Goal: Task Accomplishment & Management: Manage account settings

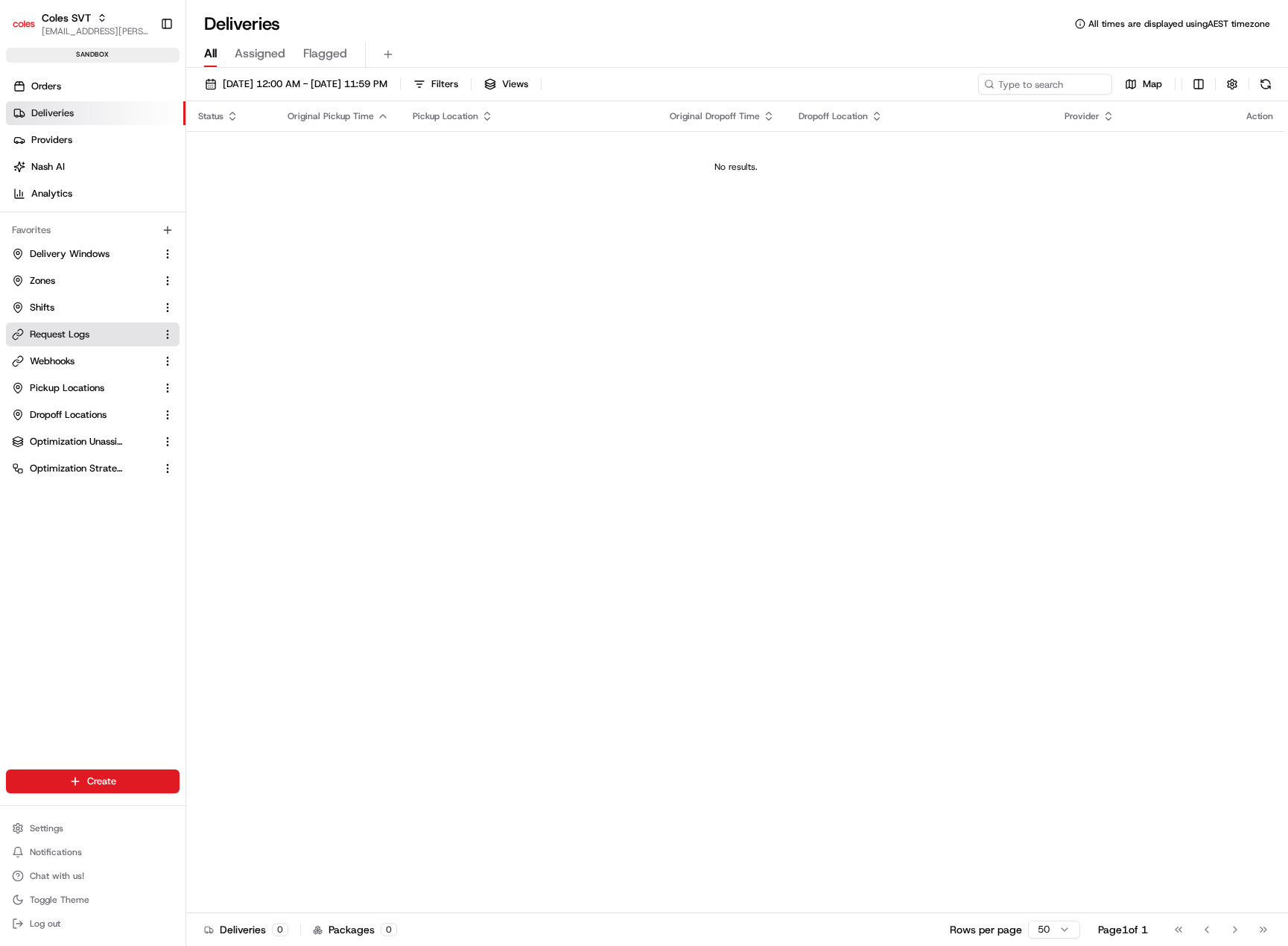
click at [71, 335] on span "Request Logs" at bounding box center [59, 335] width 59 height 14
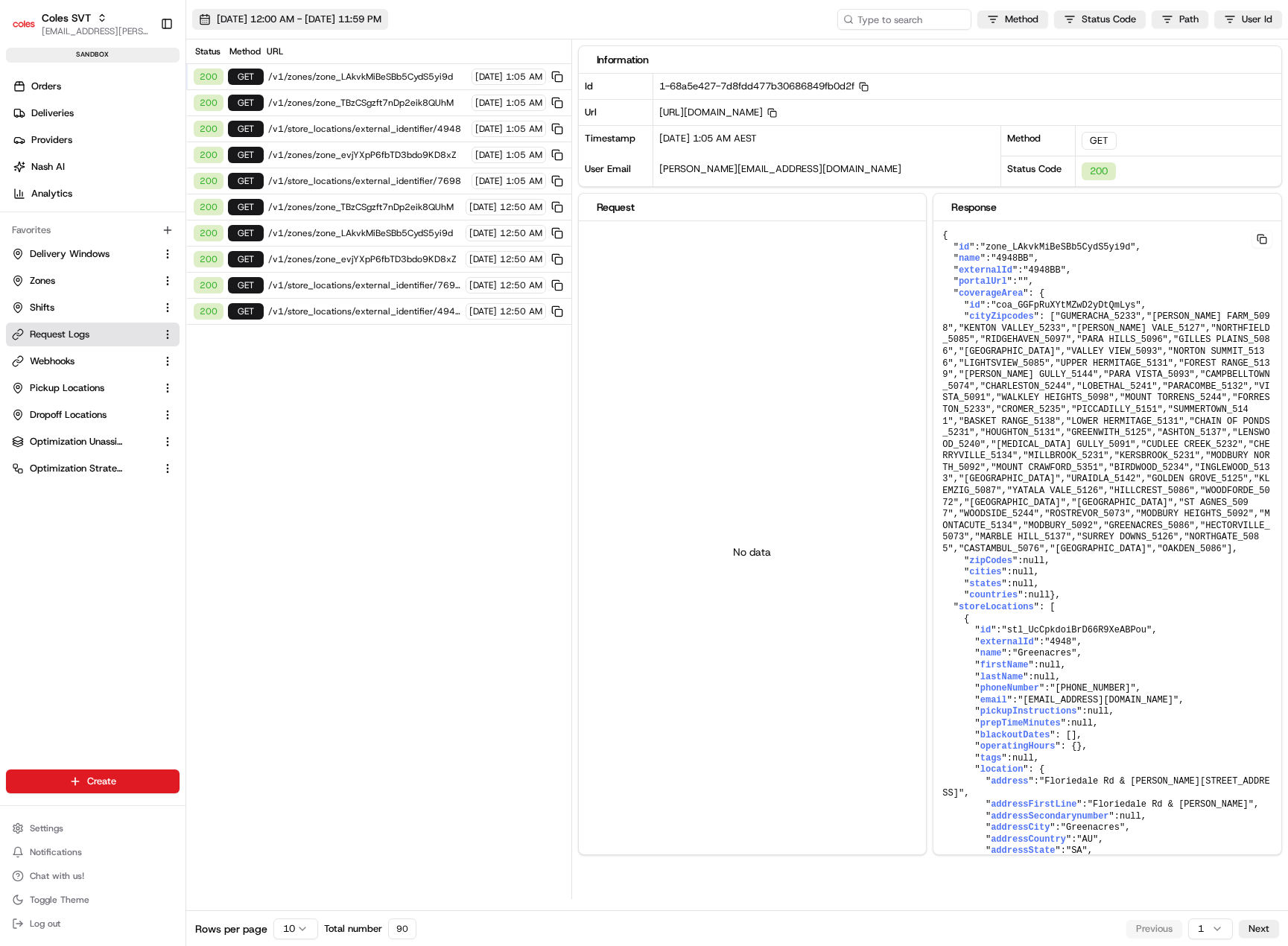
click at [211, 16] on button "21/08/2025 12:00 AM - 21/08/2025 11:59 PM" at bounding box center [290, 20] width 196 height 21
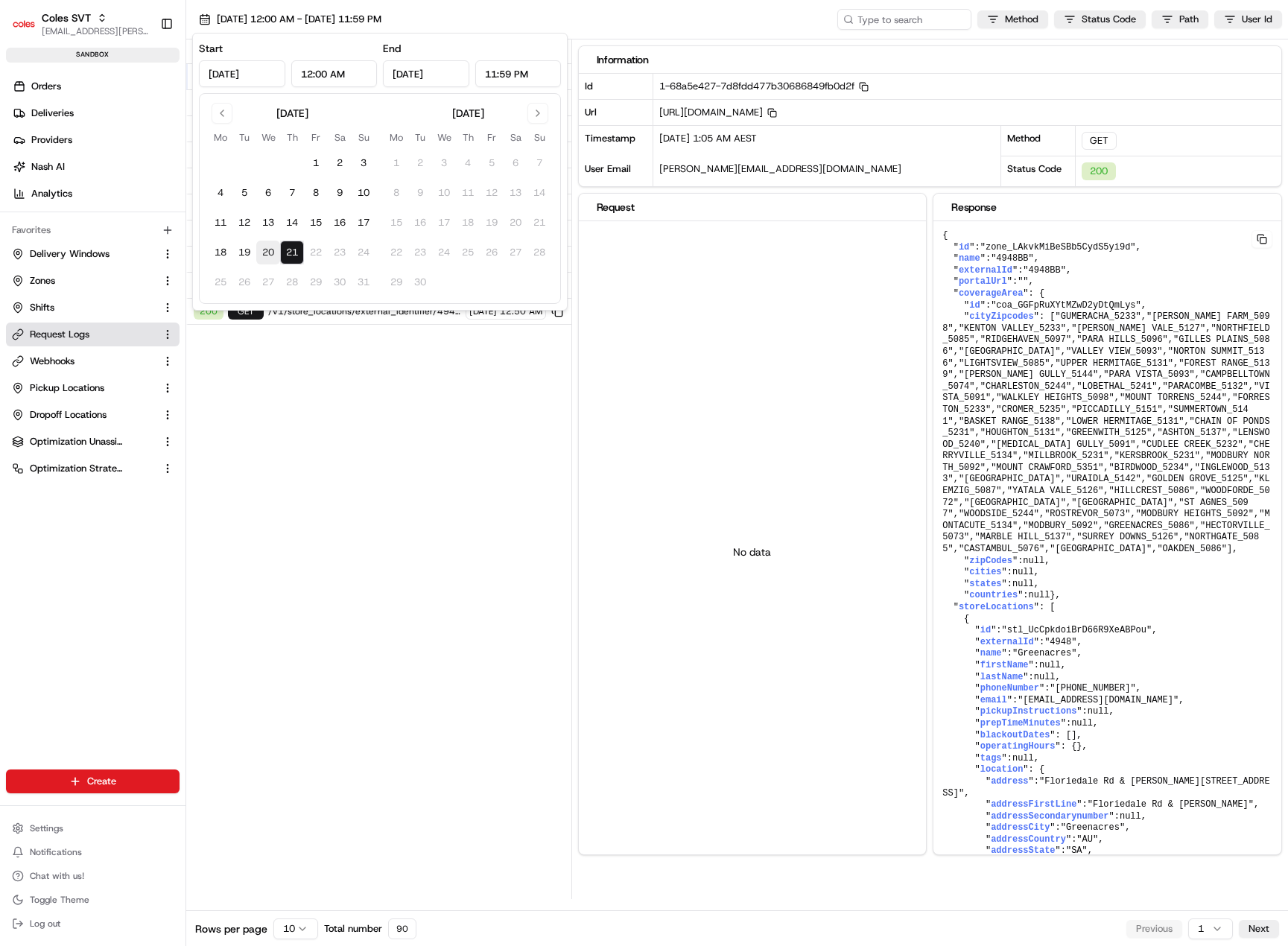
click at [260, 252] on button "20" at bounding box center [269, 253] width 24 height 24
type input "Aug 20, 2025"
click at [287, 364] on div "Status Method URL 200 GET /v1/zones/zone_LAkvkMiBeSBb5CydS5yi9d 20/08/2025 10:2…" at bounding box center [379, 468] width 385 height 860
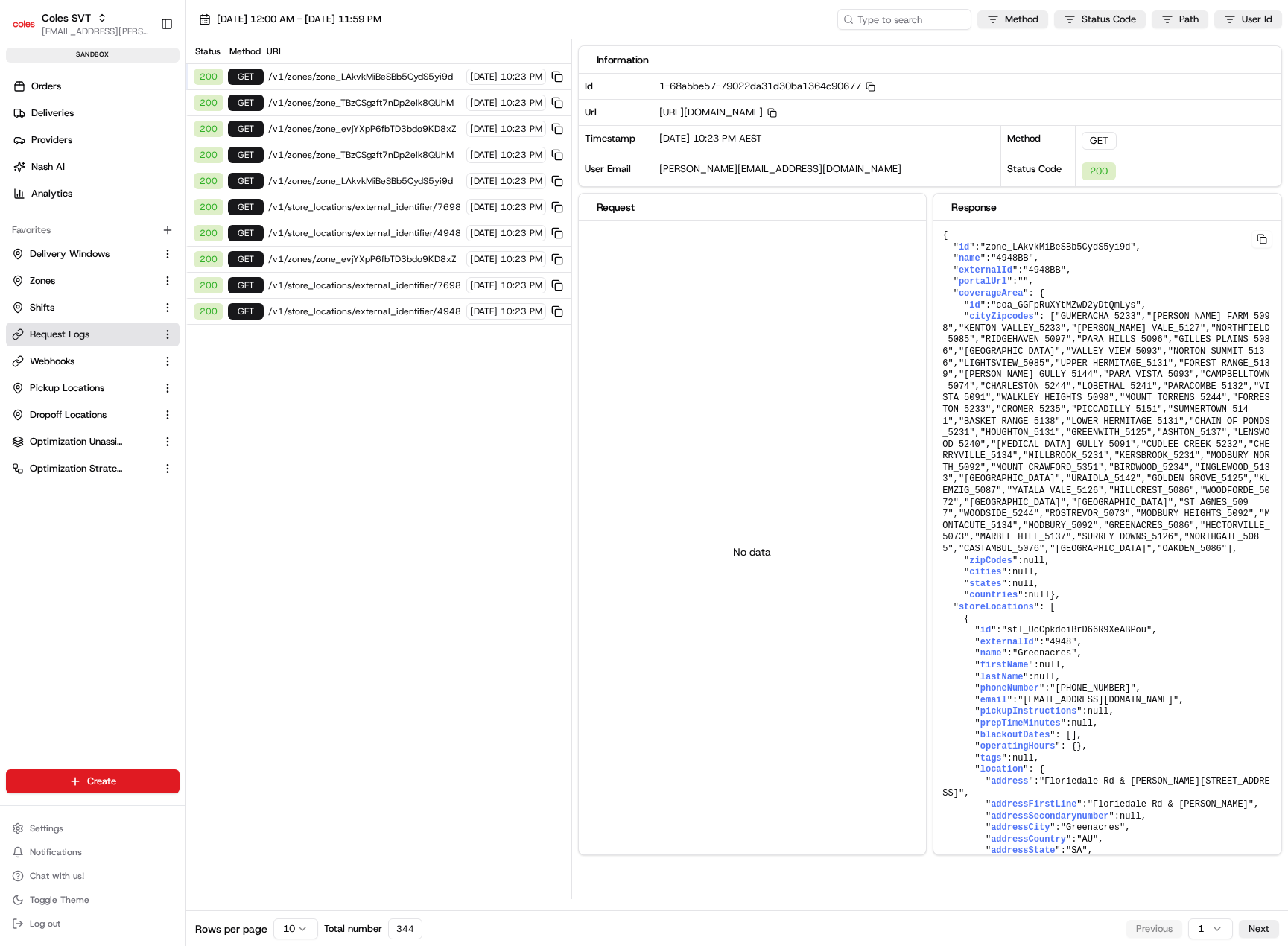
click at [371, 83] on div "200 GET /v1/zones/zone_LAkvkMiBeSBb5CydS5yi9d 20/08/2025 10:23 PM" at bounding box center [379, 77] width 385 height 26
click at [303, 74] on span "/v1/zones/zone_LAkvkMiBeSBb5CydS5yi9d" at bounding box center [364, 77] width 193 height 12
click at [378, 101] on span "/v1/zones/zone_TBzCSgzft7nDp2eik8QUhM" at bounding box center [364, 103] width 193 height 12
click at [317, 99] on span "/v1/zones/zone_TBzCSgzft7nDp2eik8QUhM" at bounding box center [364, 103] width 193 height 12
click at [326, 123] on span "/v1/zones/zone_evjYXpP6fbTD3bdo9KD8xZ" at bounding box center [364, 129] width 193 height 12
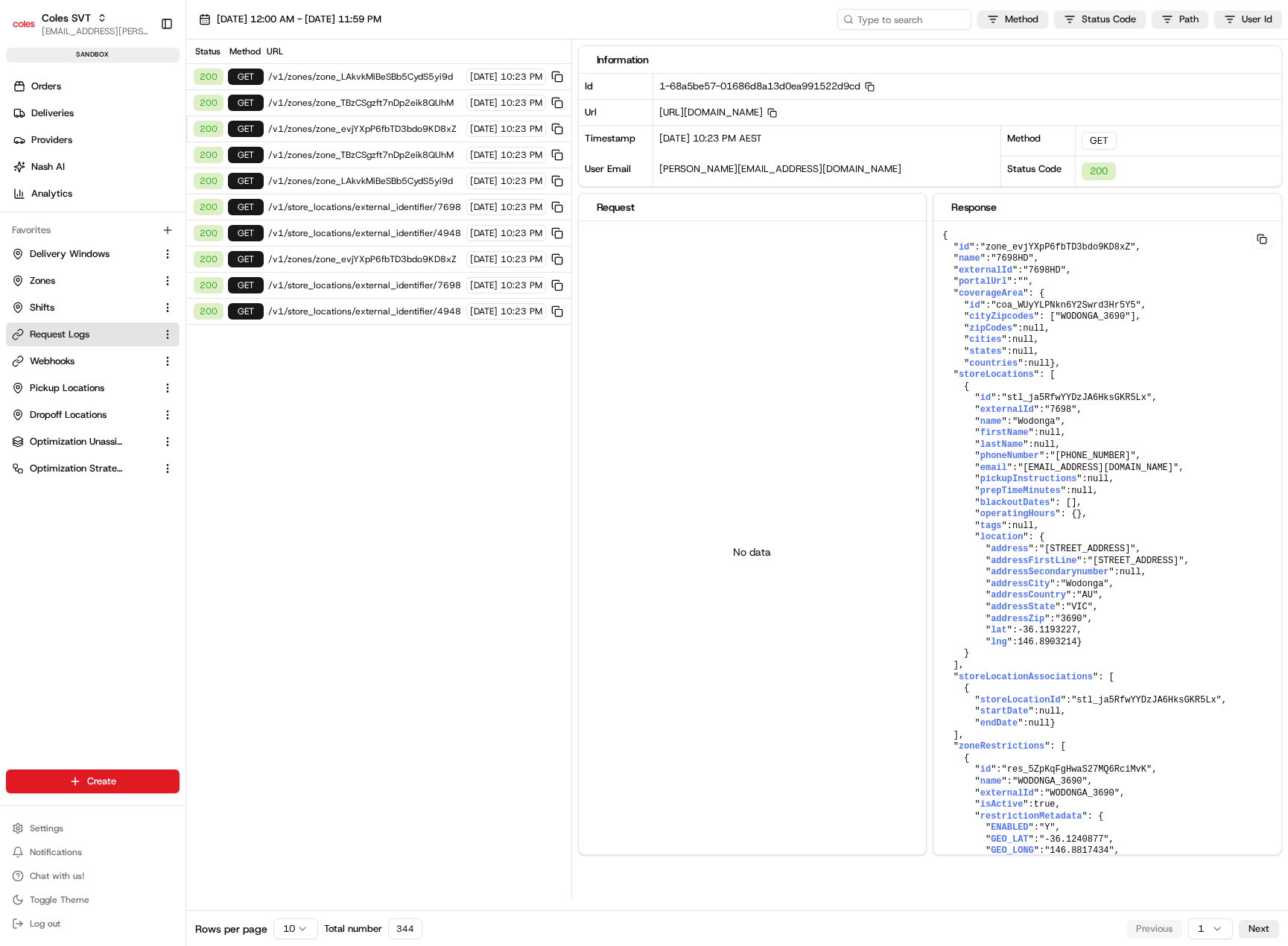
click at [658, 250] on div "No data" at bounding box center [752, 551] width 348 height 660
click at [315, 79] on span "/v1/zones/zone_LAkvkMiBeSBb5CydS5yi9d" at bounding box center [364, 77] width 193 height 12
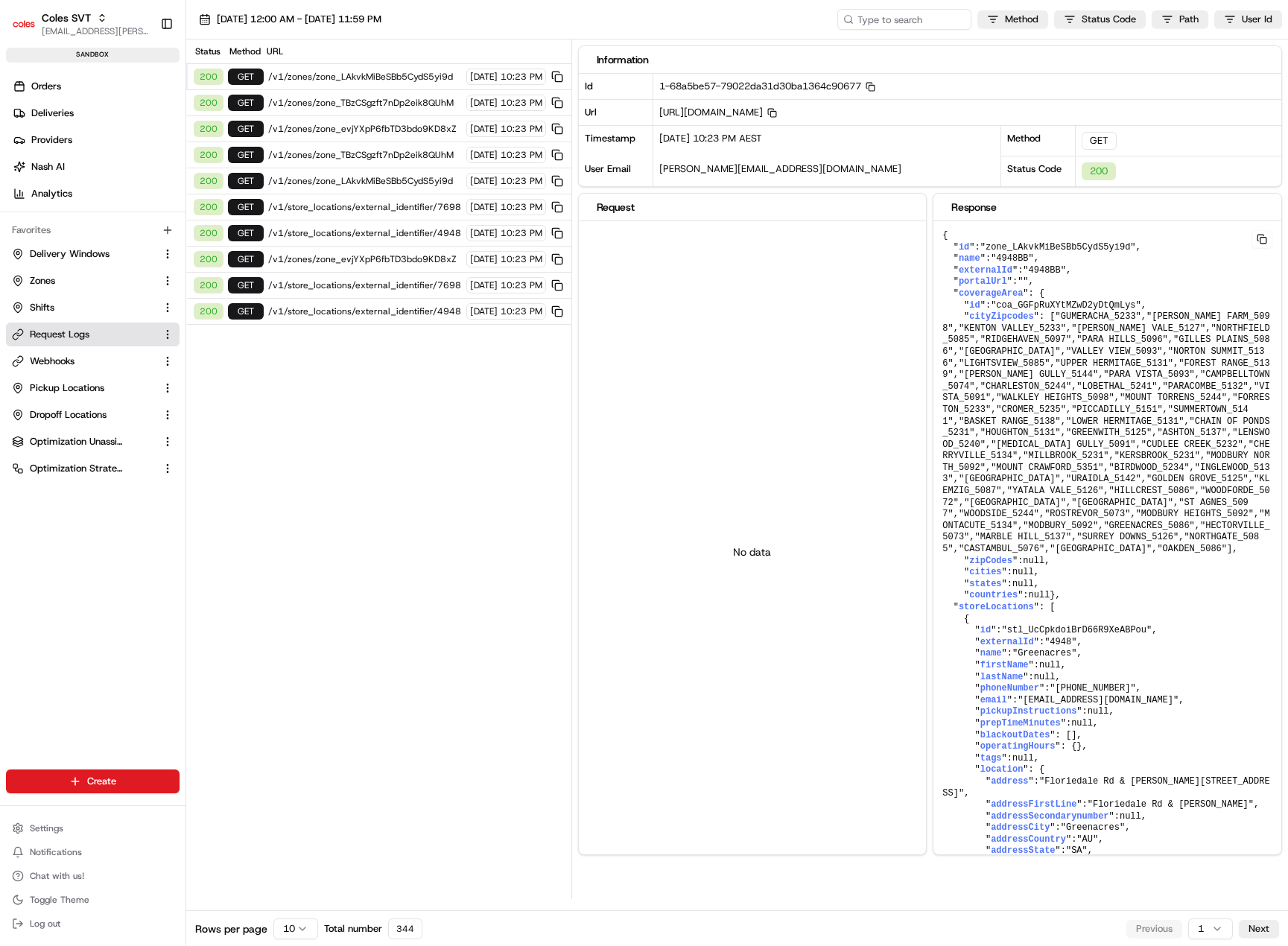
click at [316, 97] on span "/v1/zones/zone_TBzCSgzft7nDp2eik8QUhM" at bounding box center [364, 103] width 193 height 12
click at [308, 133] on span "/v1/zones/zone_evjYXpP6fbTD3bdo9KD8xZ" at bounding box center [364, 129] width 193 height 12
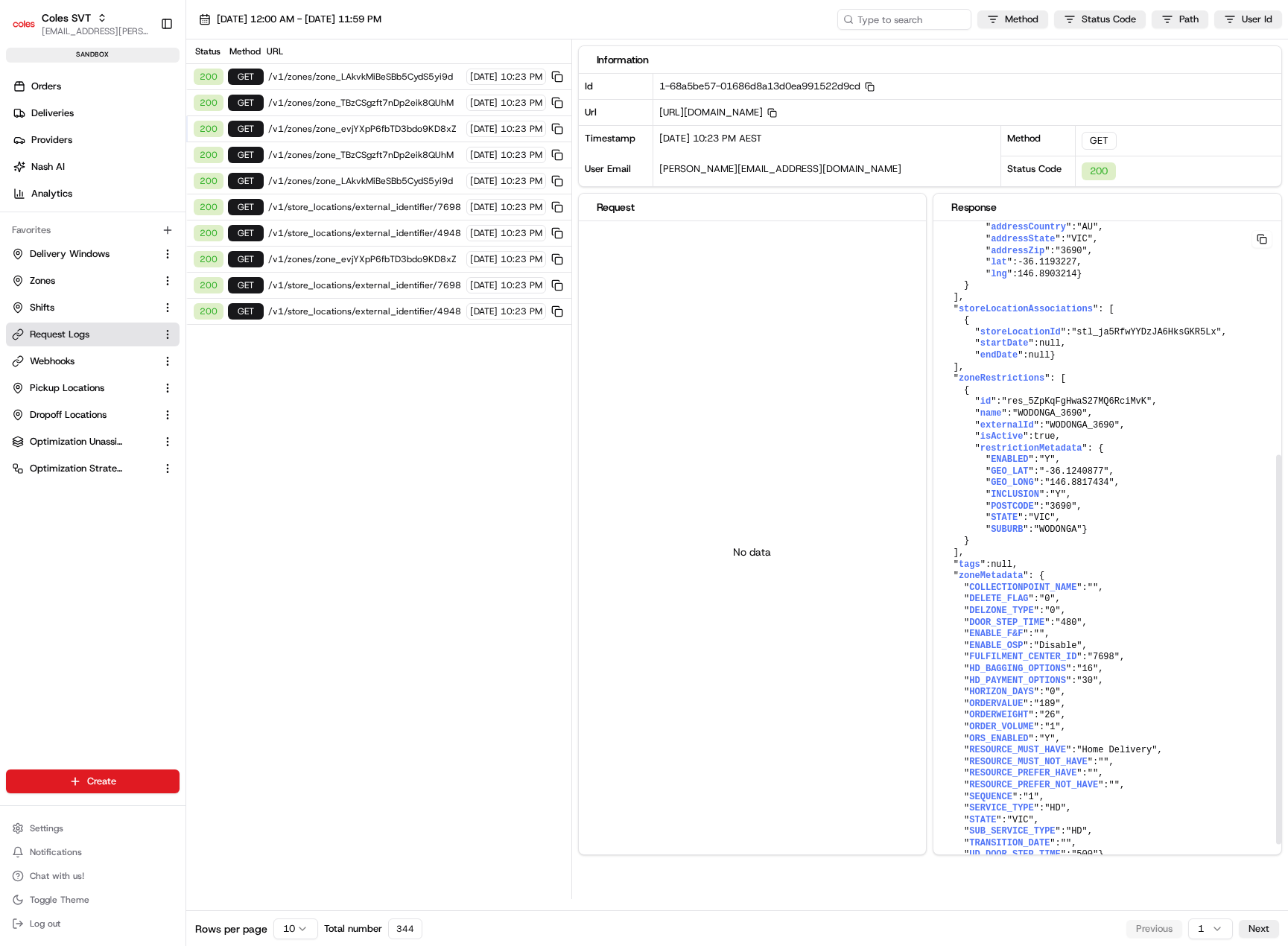
scroll to position [460, 0]
click at [332, 305] on div "200 GET /v1/store_locations/external_identifier/4948 20/08/2025 10:23 PM" at bounding box center [379, 311] width 385 height 26
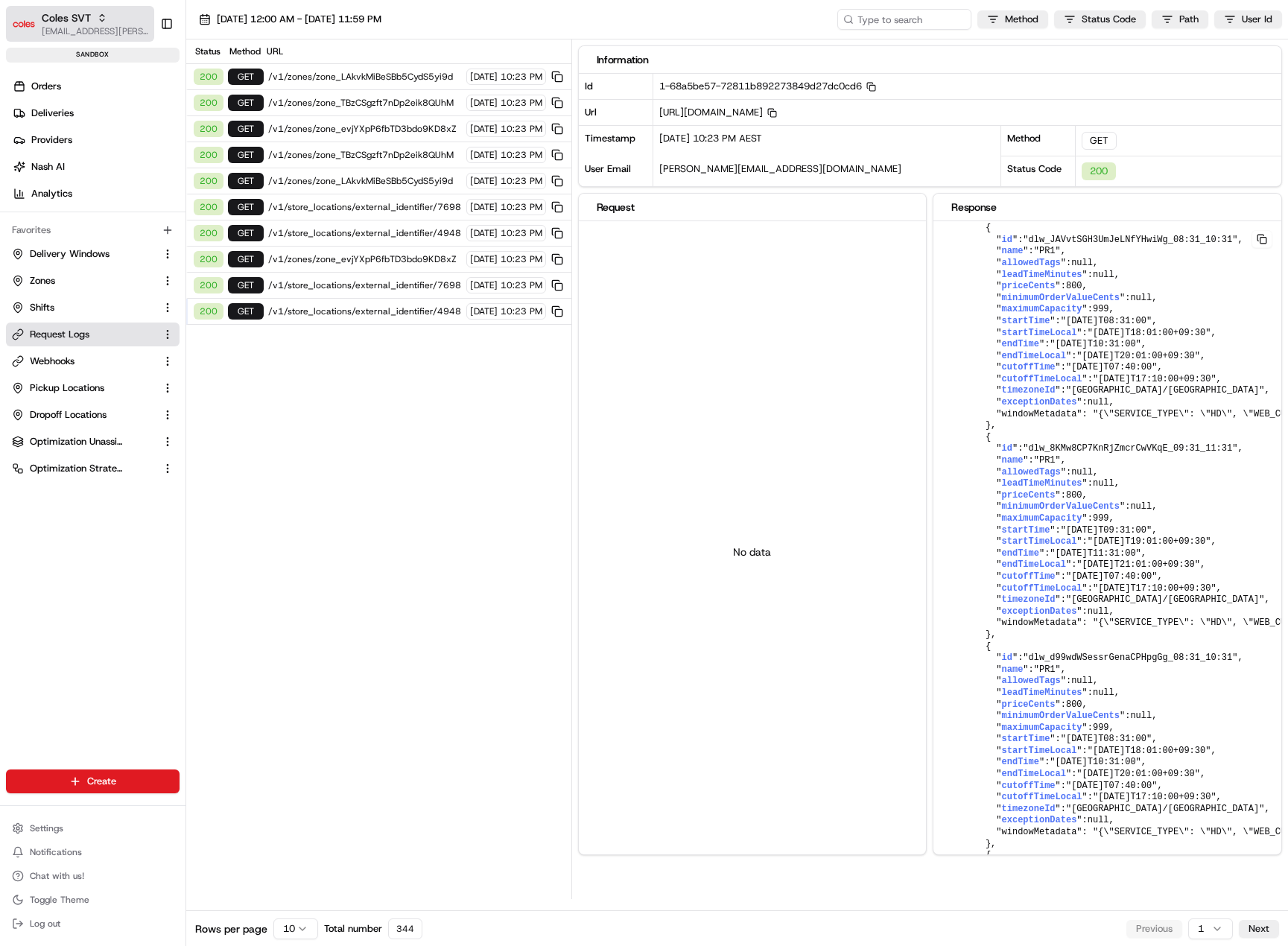
click at [97, 17] on icon "button" at bounding box center [102, 18] width 11 height 11
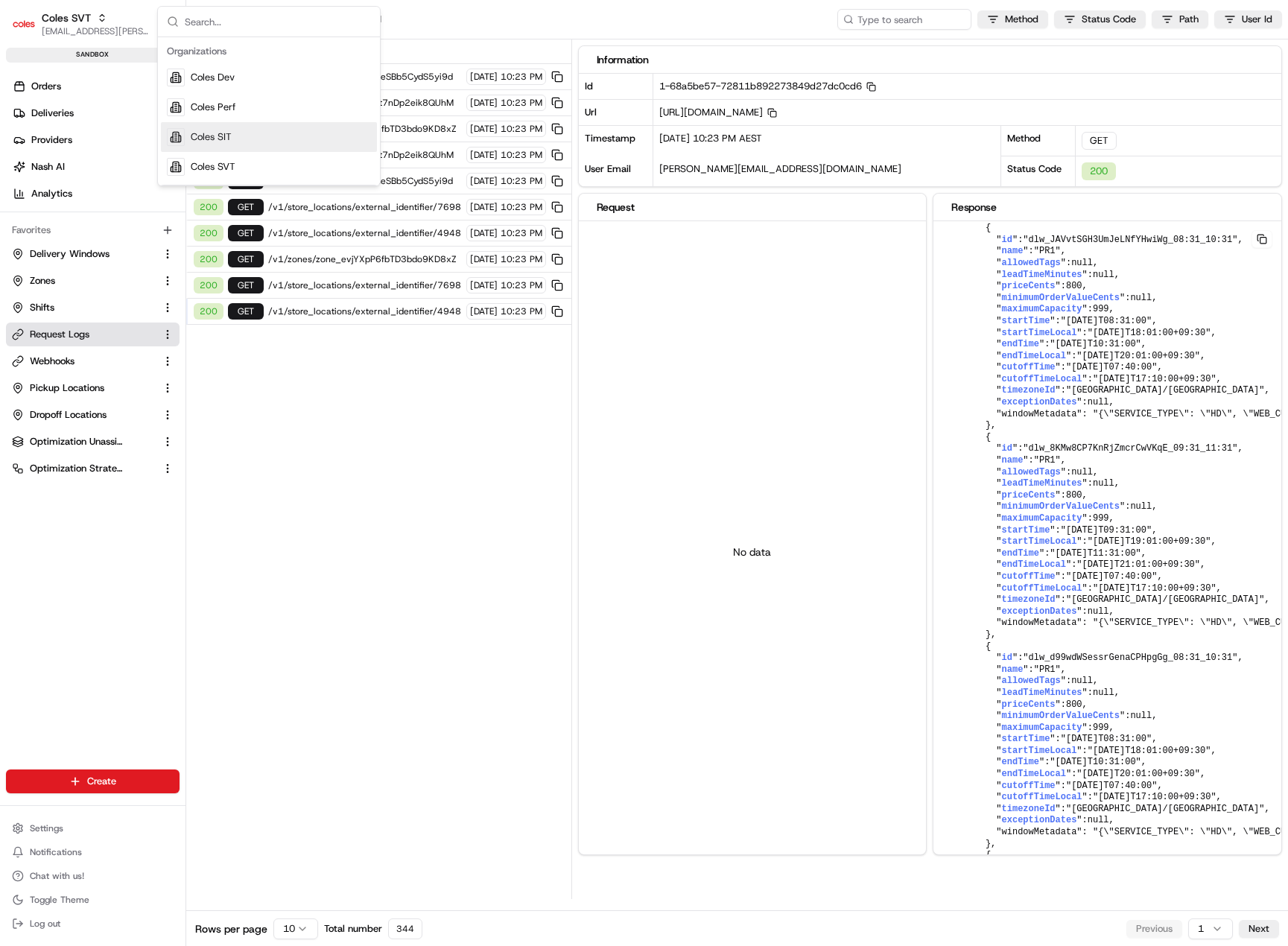
click at [205, 144] on div "Coles SIT" at bounding box center [269, 137] width 216 height 30
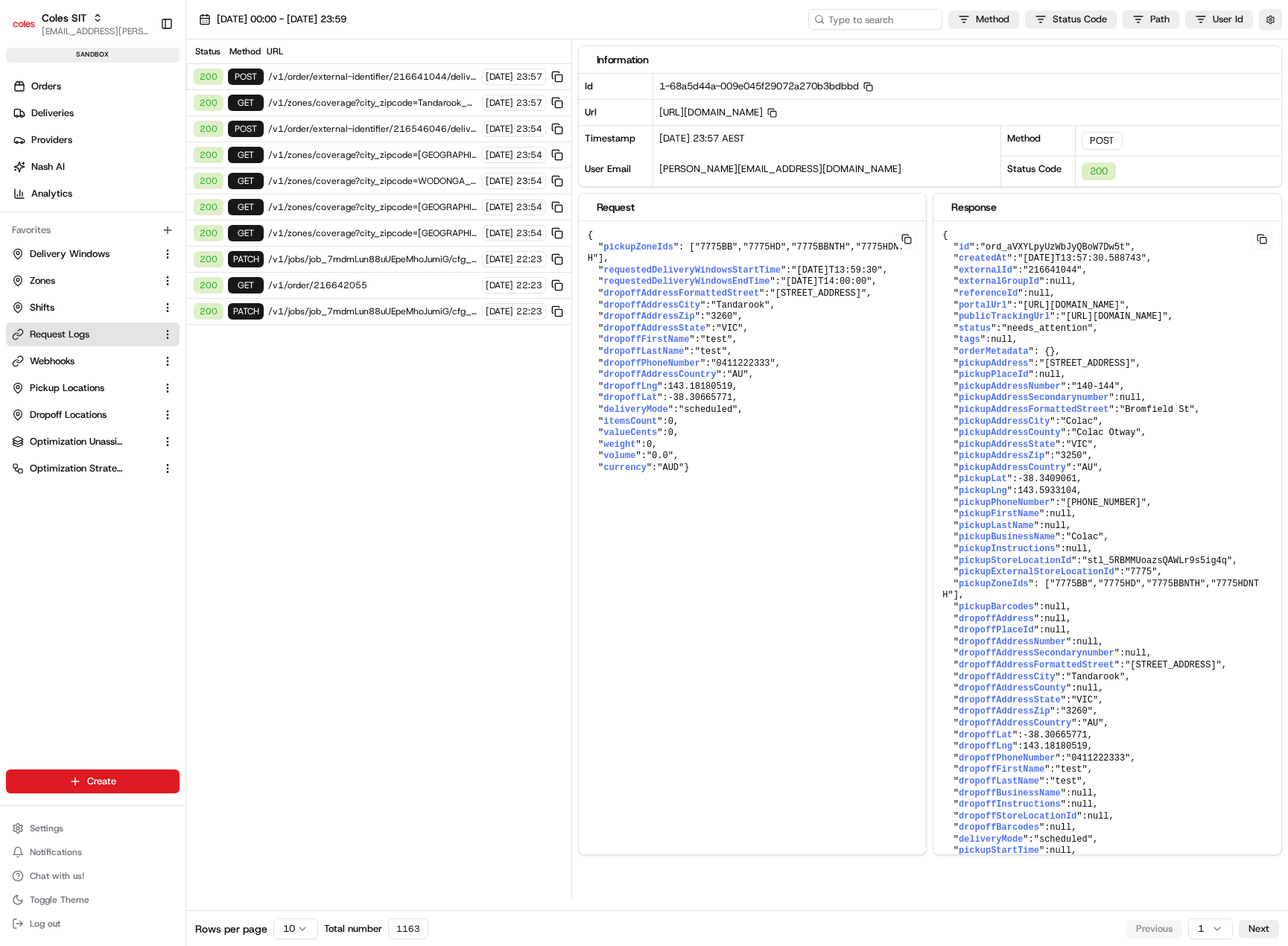
click at [357, 63] on div "Status Method URL" at bounding box center [379, 51] width 385 height 25
click at [356, 71] on span "/v1/order/external-identifier/216641044/delivery-window" at bounding box center [372, 77] width 209 height 12
click at [323, 318] on div "200 PATCH /v1/jobs/job_7mdmLun88uUEpeMhoJumiG/cfg_aJEtcDXW4tE2DkagCh4kih 20/08/…" at bounding box center [379, 311] width 385 height 26
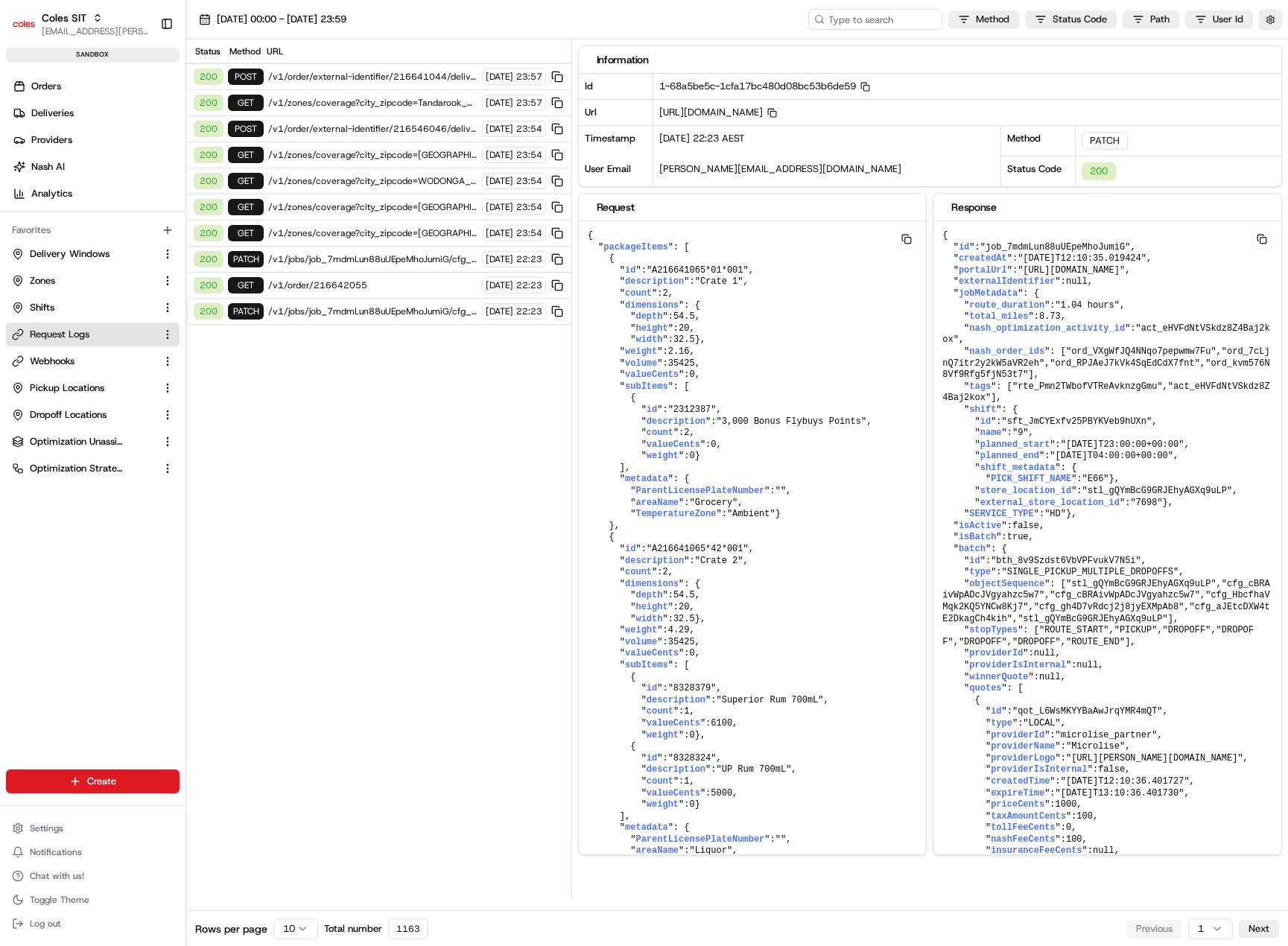
click at [346, 258] on span "/v1/jobs/job_7mdmLun88uUEpeMhoJumiG/cfg_HbcfhaVMqk2KQ5YNCw8Kj7" at bounding box center [372, 259] width 209 height 12
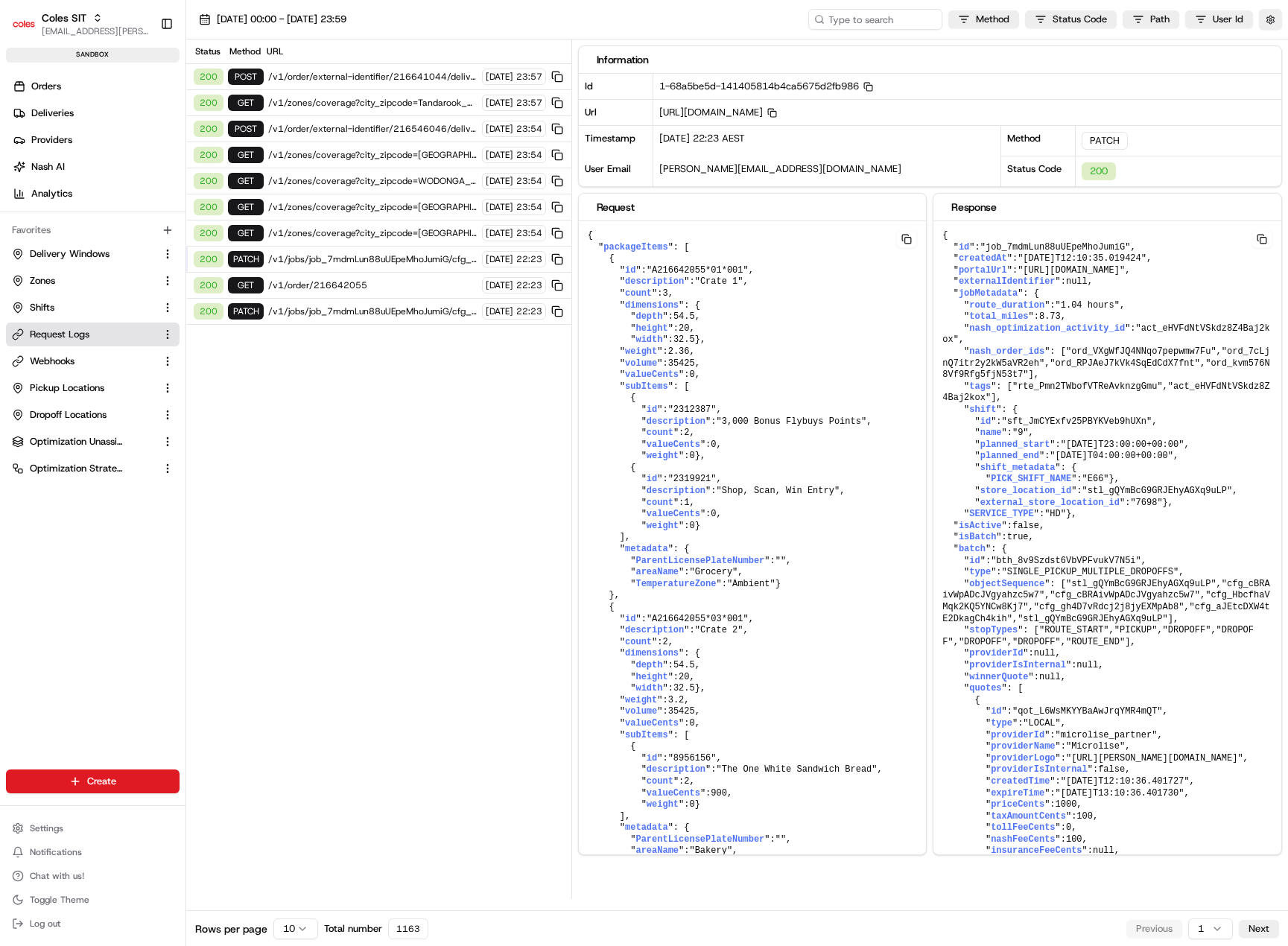
click at [305, 75] on span "/v1/order/external-identifier/216641044/delivery-window" at bounding box center [372, 77] width 209 height 12
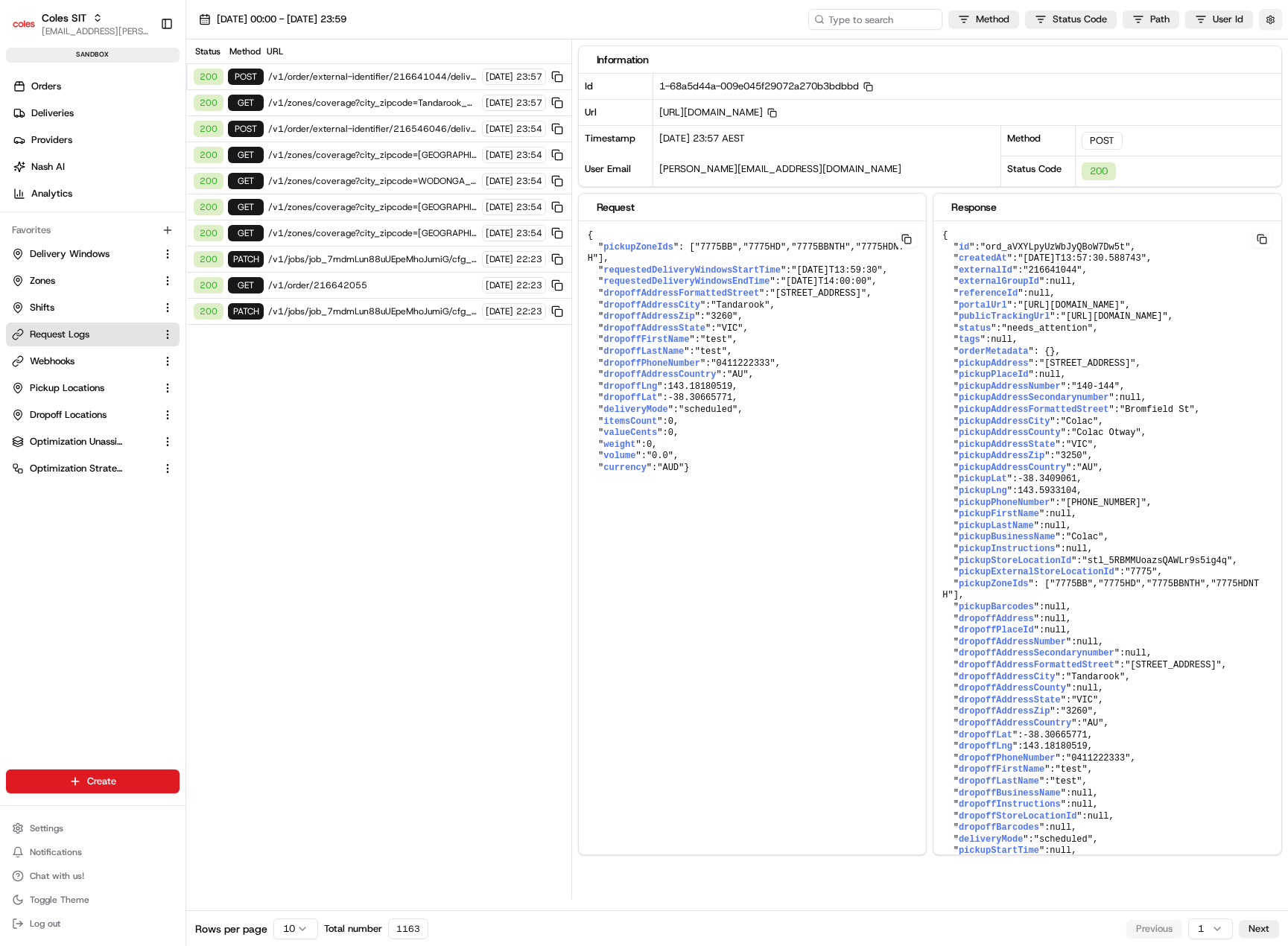
click at [1266, 21] on button "button" at bounding box center [1270, 20] width 23 height 21
click at [1279, 47] on div "Display Only Provider Logs" at bounding box center [1183, 47] width 208 height 27
click at [1274, 50] on button "Display Only Provider Logs" at bounding box center [1272, 46] width 12 height 12
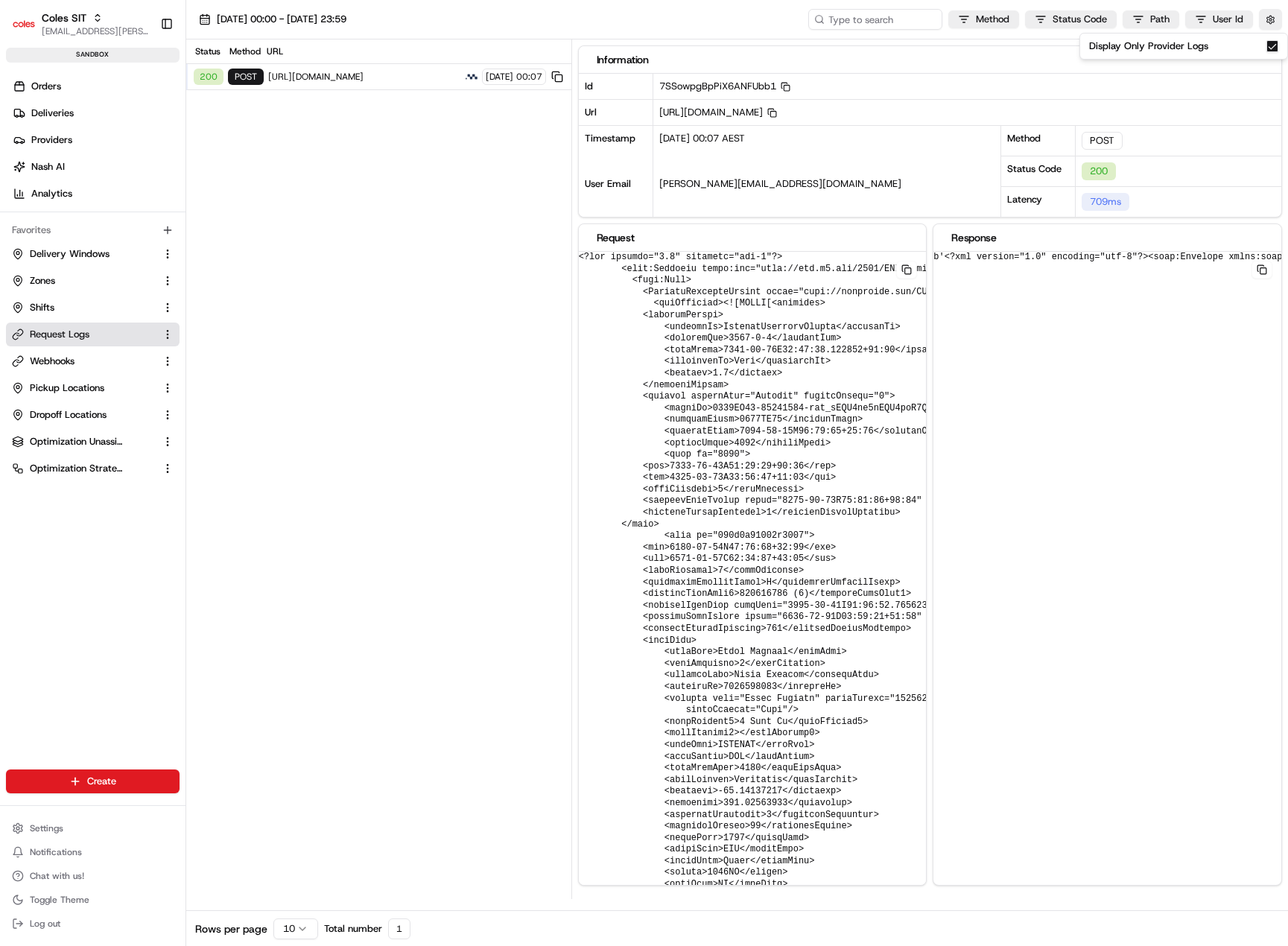
click at [369, 73] on span "https://cert.microlise.com/COLES/TMCWebService/TMCWebService.asmx" at bounding box center [363, 77] width 191 height 12
click at [371, 71] on span "https://cert.microlise.com/COLES/TMCWebService/TMCWebService.asmx" at bounding box center [363, 77] width 191 height 12
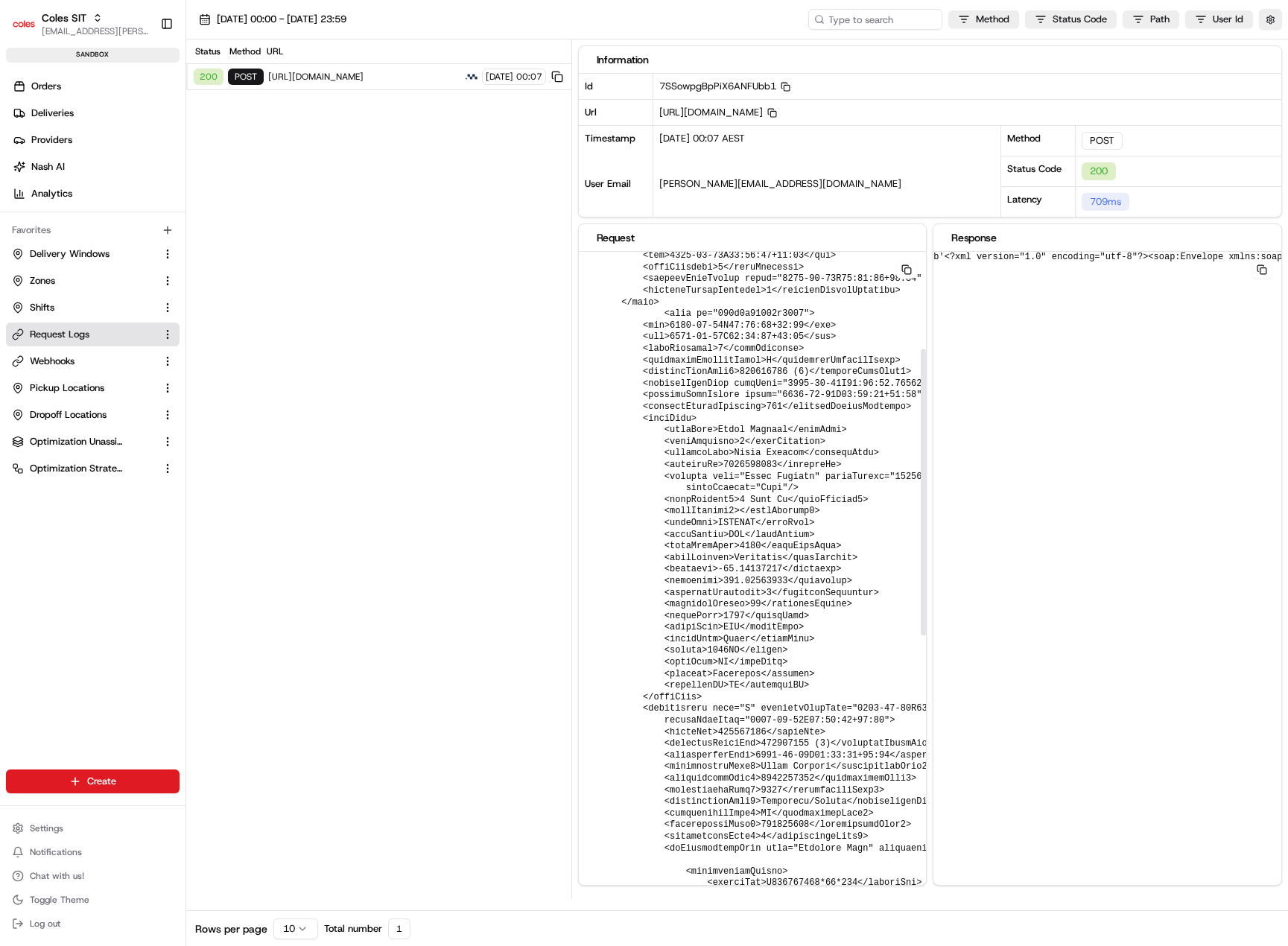
scroll to position [223, 0]
click at [320, 20] on span "20/08/2025 00:00 - 20/08/2025 23:59" at bounding box center [281, 20] width 129 height 14
click at [290, 252] on button "21" at bounding box center [292, 253] width 24 height 24
type input "Aug 21, 2025"
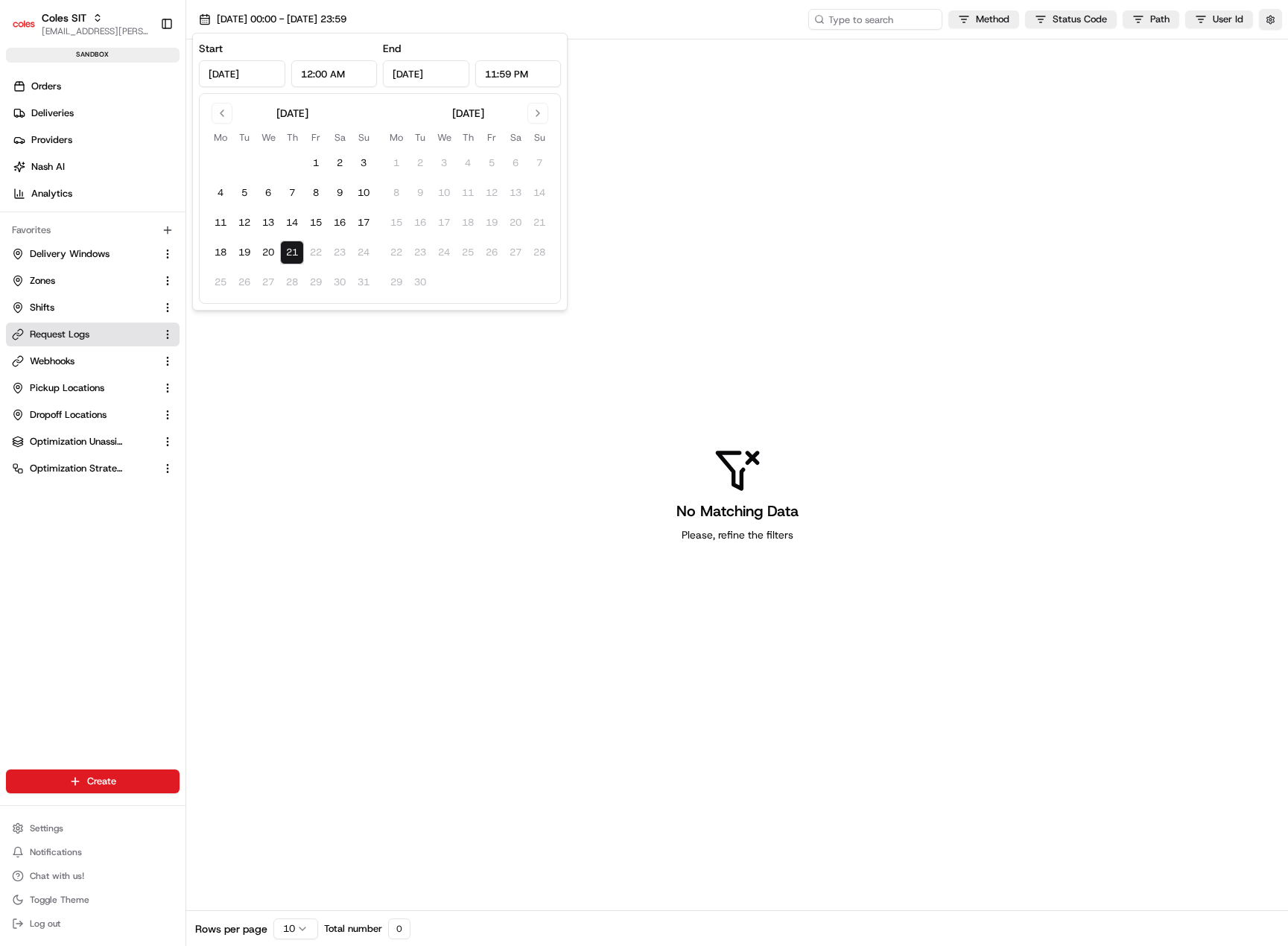
click at [362, 377] on div "No Matching Data Please, refine the filters" at bounding box center [737, 494] width 1102 height 910
click at [262, 16] on span "21/08/2025 00:00 - 21/08/2025 23:59" at bounding box center [281, 20] width 129 height 14
click at [267, 246] on button "20" at bounding box center [269, 253] width 24 height 24
type input "Aug 20, 2025"
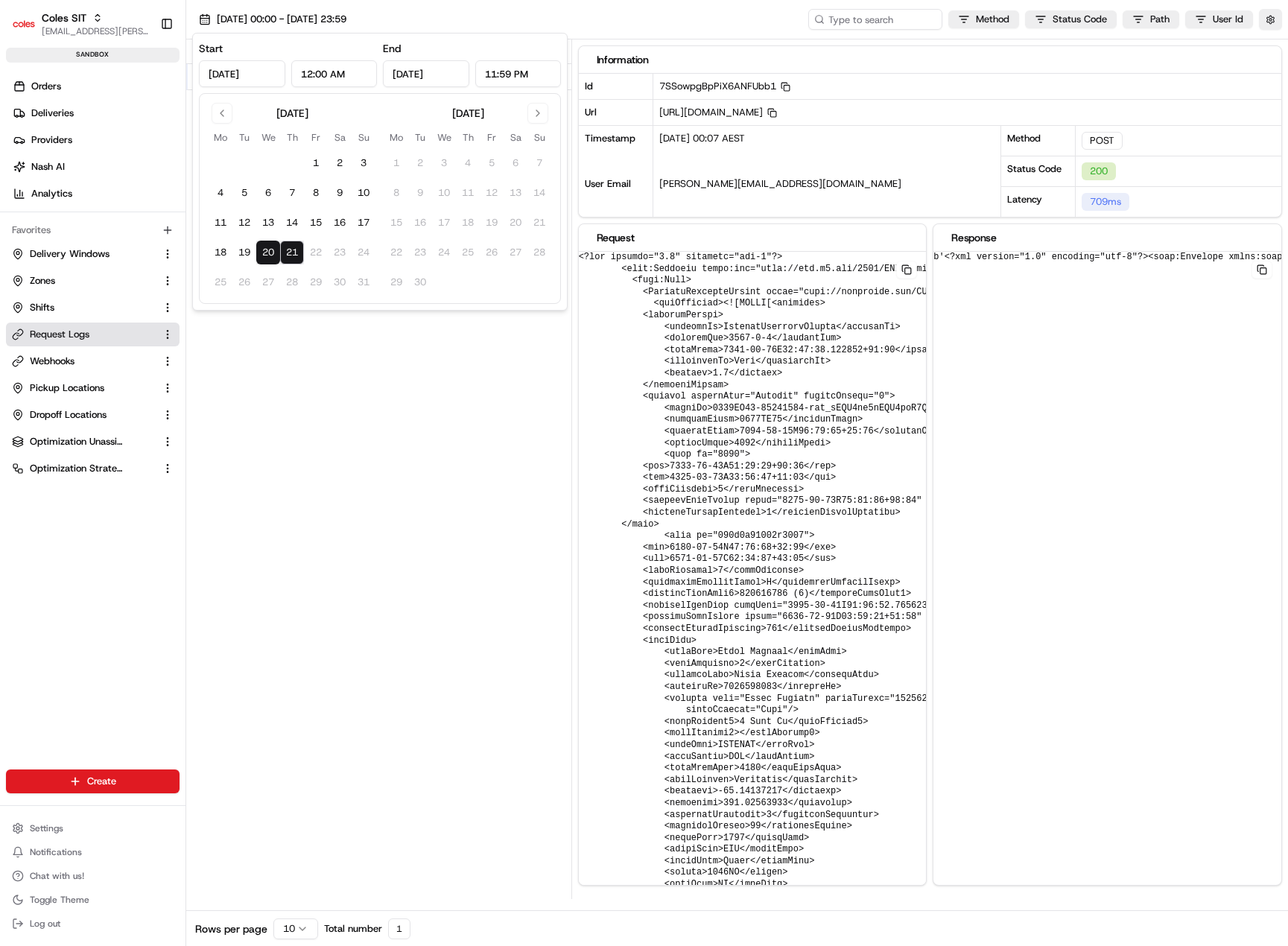
click at [336, 392] on div "Status Method URL 200 POST https://cert.microlise.com/COLES/TMCWebService/TMCWe…" at bounding box center [379, 468] width 385 height 860
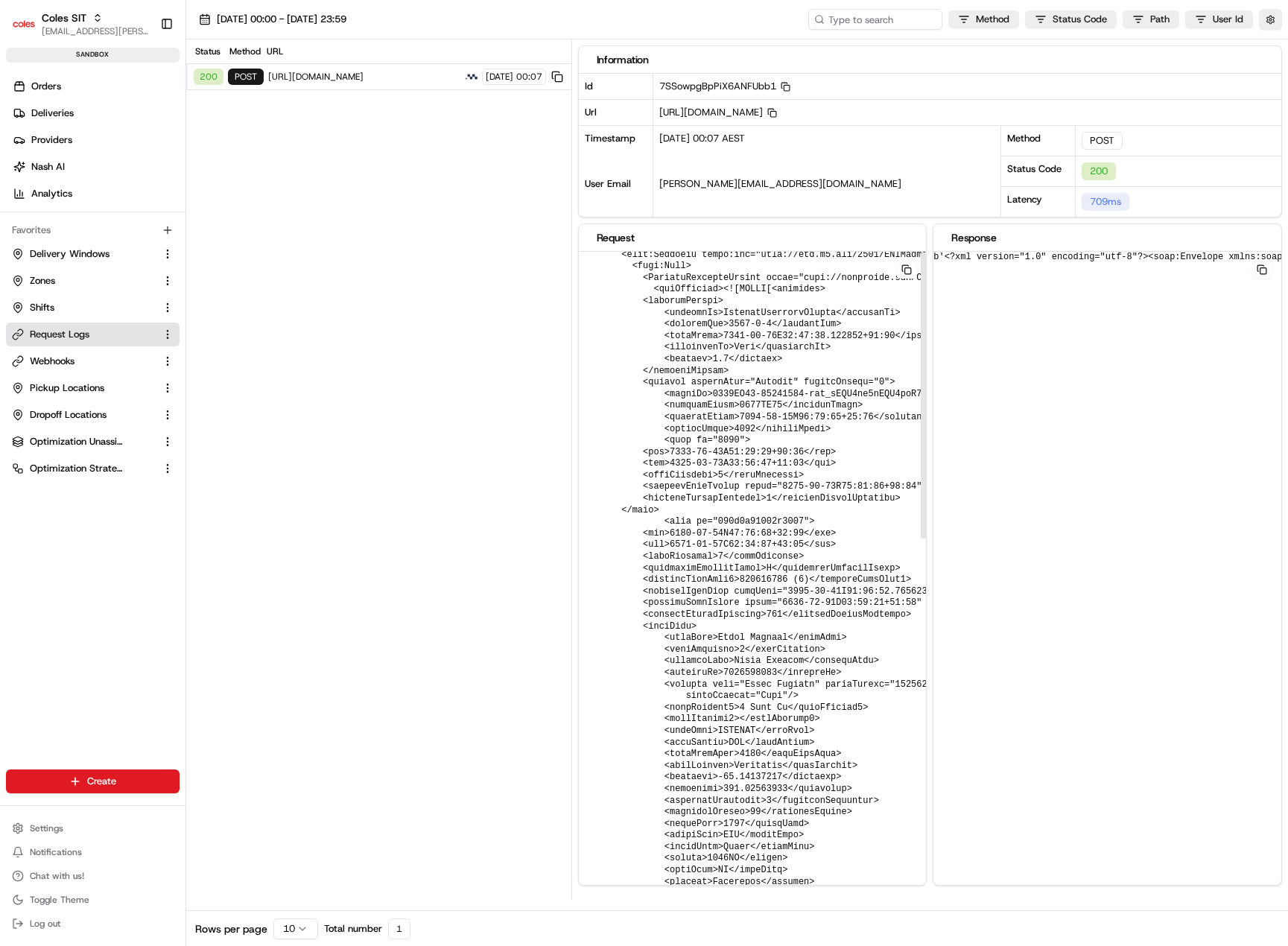
scroll to position [0, 0]
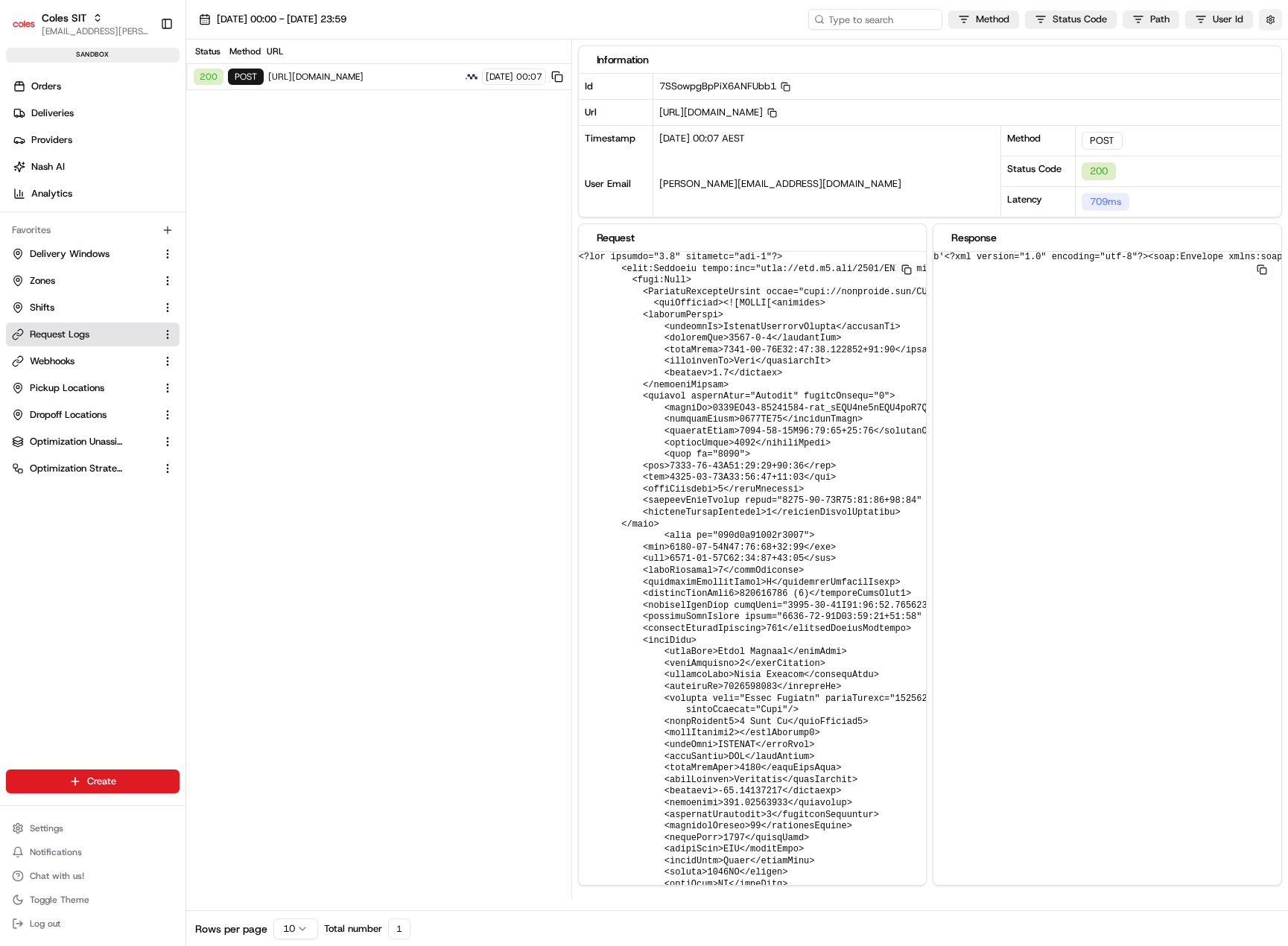
click at [1265, 20] on button "button" at bounding box center [1270, 20] width 23 height 21
click at [1226, 15] on html "Coles SIT piyush.raghav@coles.com.au Toggle Sidebar sandbox Orders Deliveries P…" at bounding box center [644, 473] width 1288 height 946
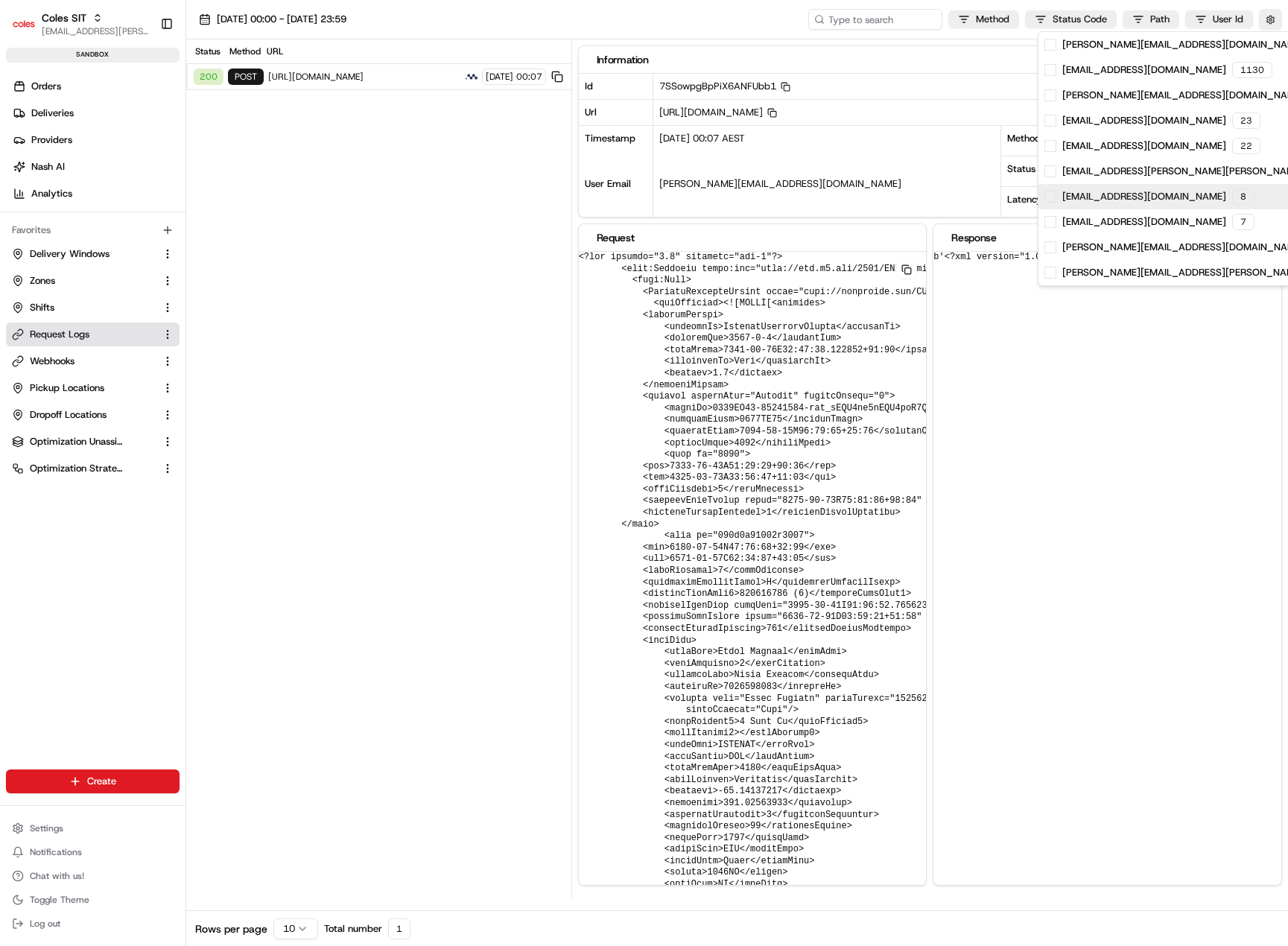
click at [1052, 196] on span at bounding box center [1050, 197] width 12 height 12
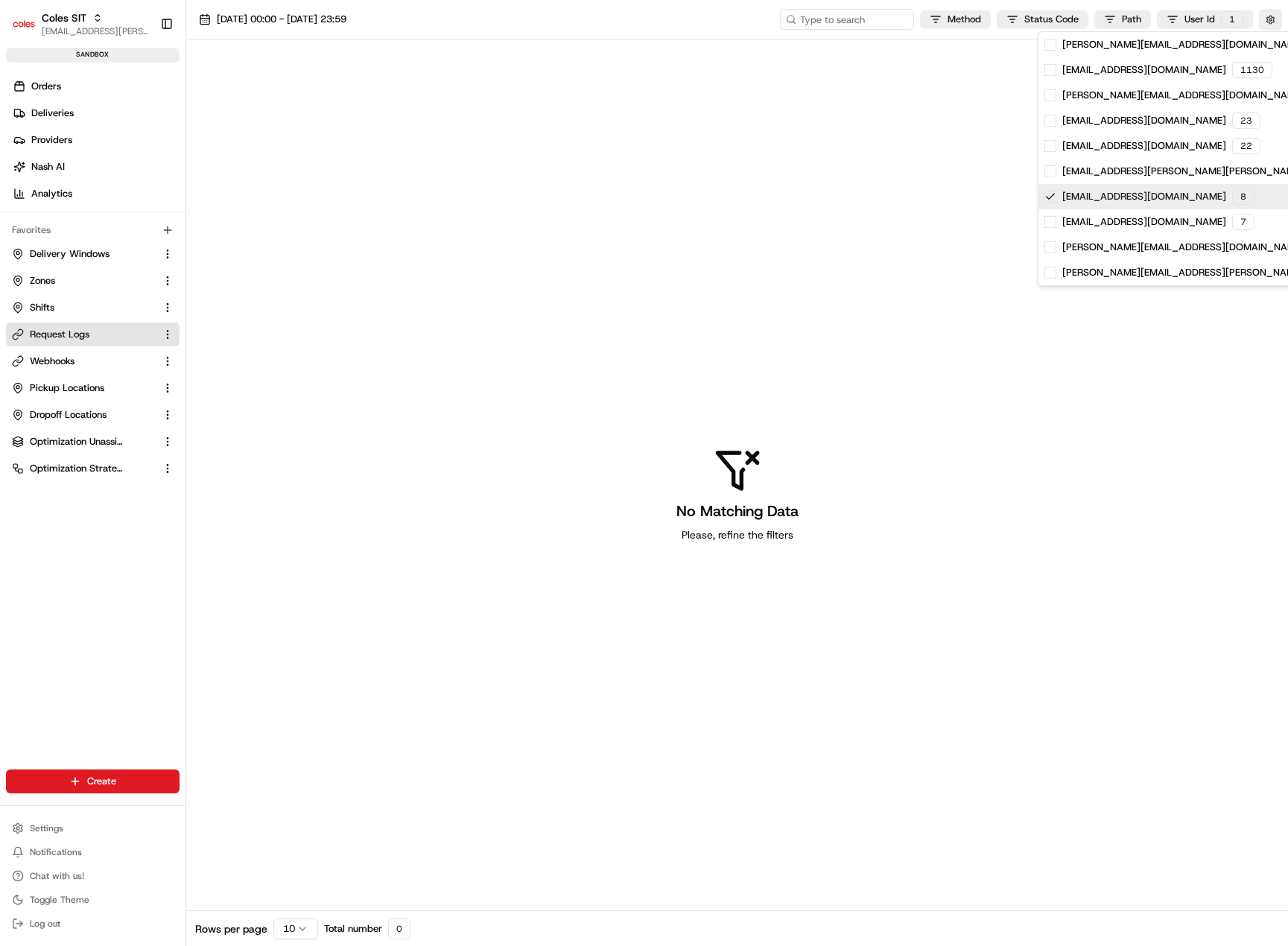
click at [1051, 196] on icon at bounding box center [1050, 196] width 8 height 5
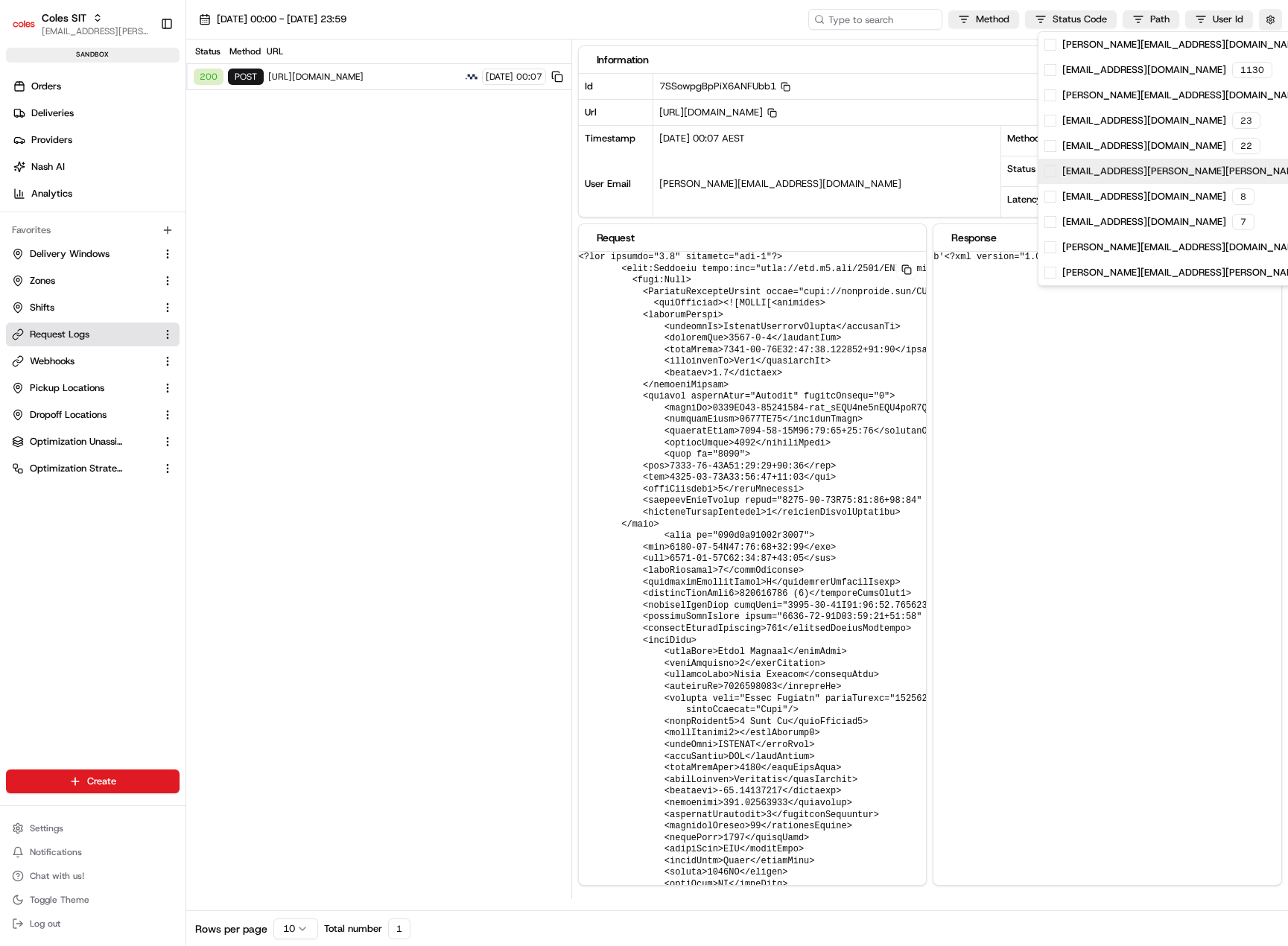
click at [1053, 171] on span at bounding box center [1050, 171] width 12 height 12
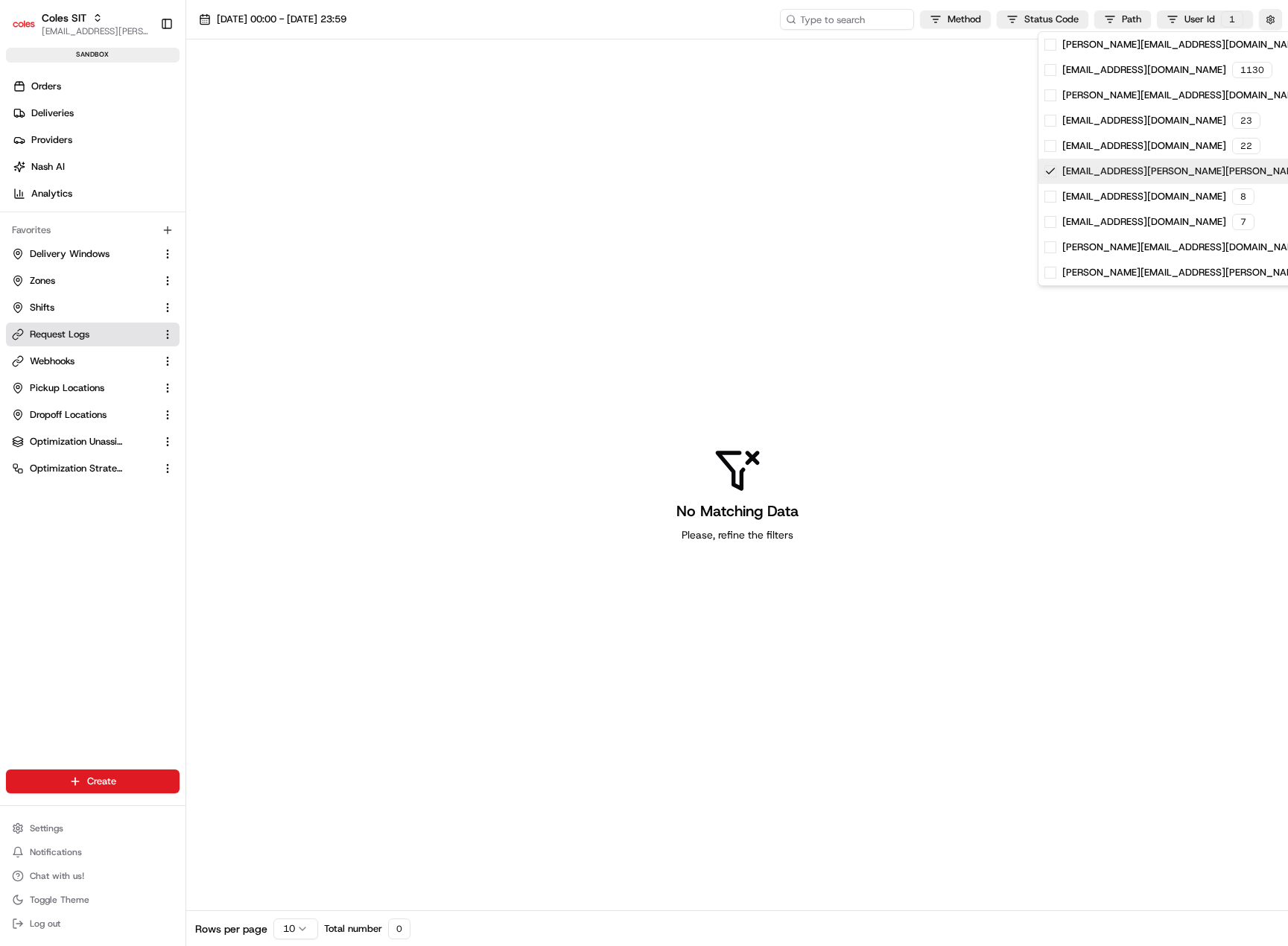
click at [1052, 172] on icon at bounding box center [1050, 171] width 12 height 12
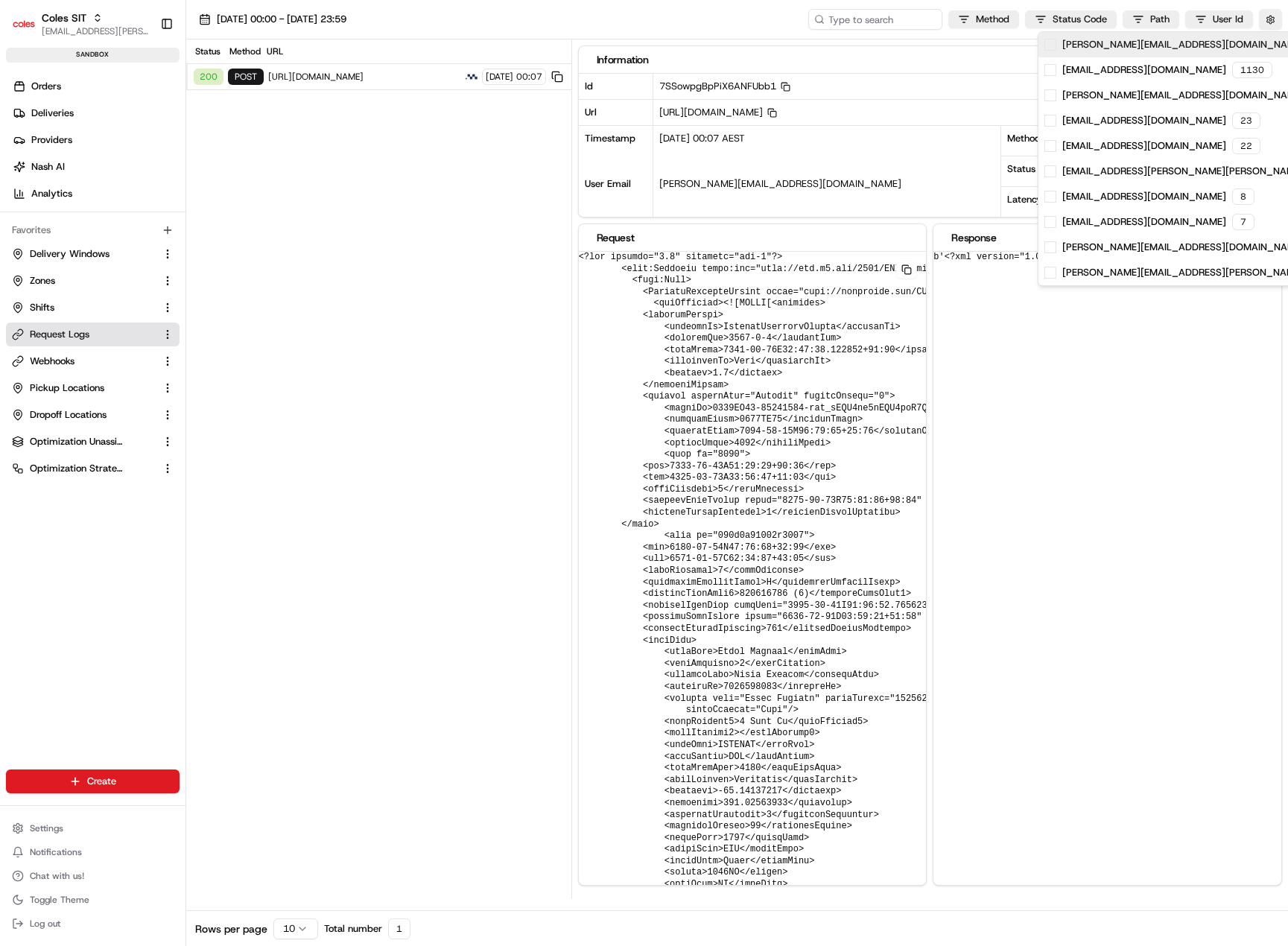
click at [1043, 46] on div "ranjith.vadakkumthanni2@coles.com.au 1360" at bounding box center [1266, 45] width 457 height 26
click at [1050, 46] on icon at bounding box center [1050, 44] width 8 height 5
click at [1062, 338] on html "Coles SIT piyush.raghav@coles.com.au Toggle Sidebar sandbox Orders Deliveries P…" at bounding box center [644, 473] width 1288 height 946
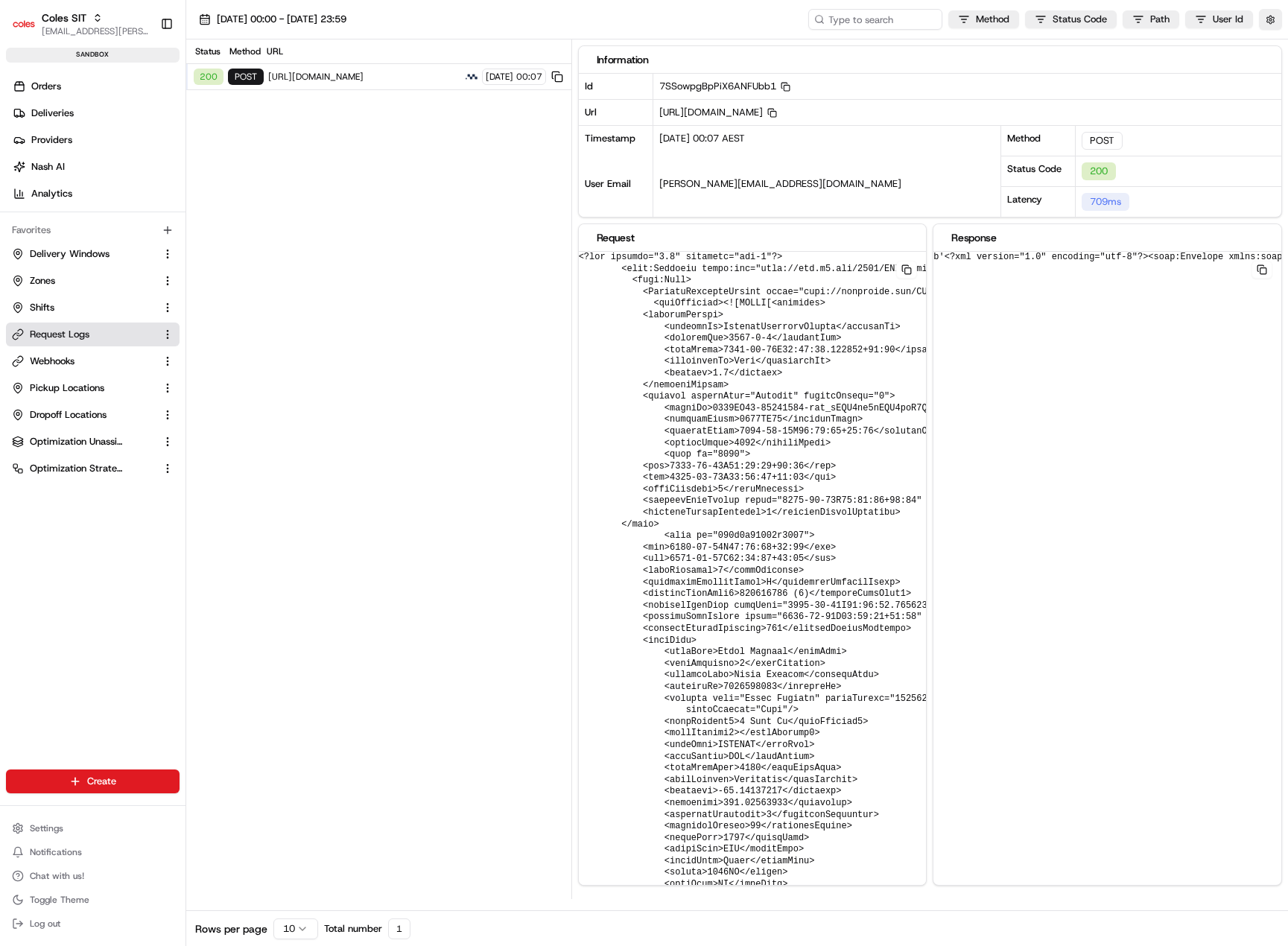
click at [916, 147] on div "20/08/2025 00:07 AEST" at bounding box center [826, 148] width 347 height 45
click at [833, 190] on div "[PERSON_NAME][EMAIL_ADDRESS][DOMAIN_NAME]" at bounding box center [826, 194] width 347 height 45
click at [984, 20] on html "Coles SIT piyush.raghav@coles.com.au Toggle Sidebar sandbox Orders Deliveries P…" at bounding box center [644, 473] width 1288 height 946
click at [910, 44] on span at bounding box center [907, 44] width 12 height 12
click at [893, 44] on icon at bounding box center [892, 44] width 12 height 12
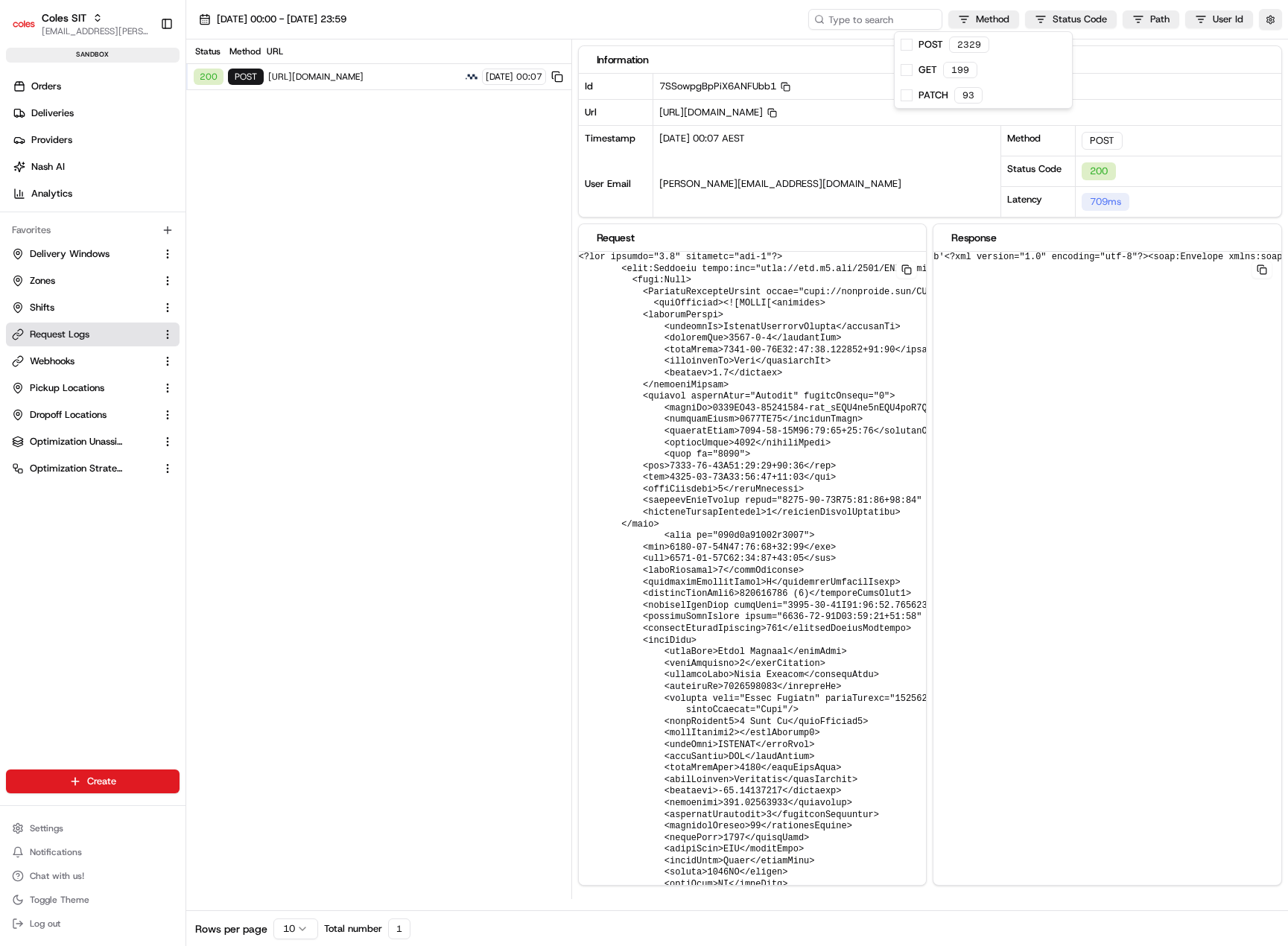
click at [1161, 21] on html "Coles SIT piyush.raghav@coles.com.au Toggle Sidebar sandbox Orders Deliveries P…" at bounding box center [644, 473] width 1288 height 946
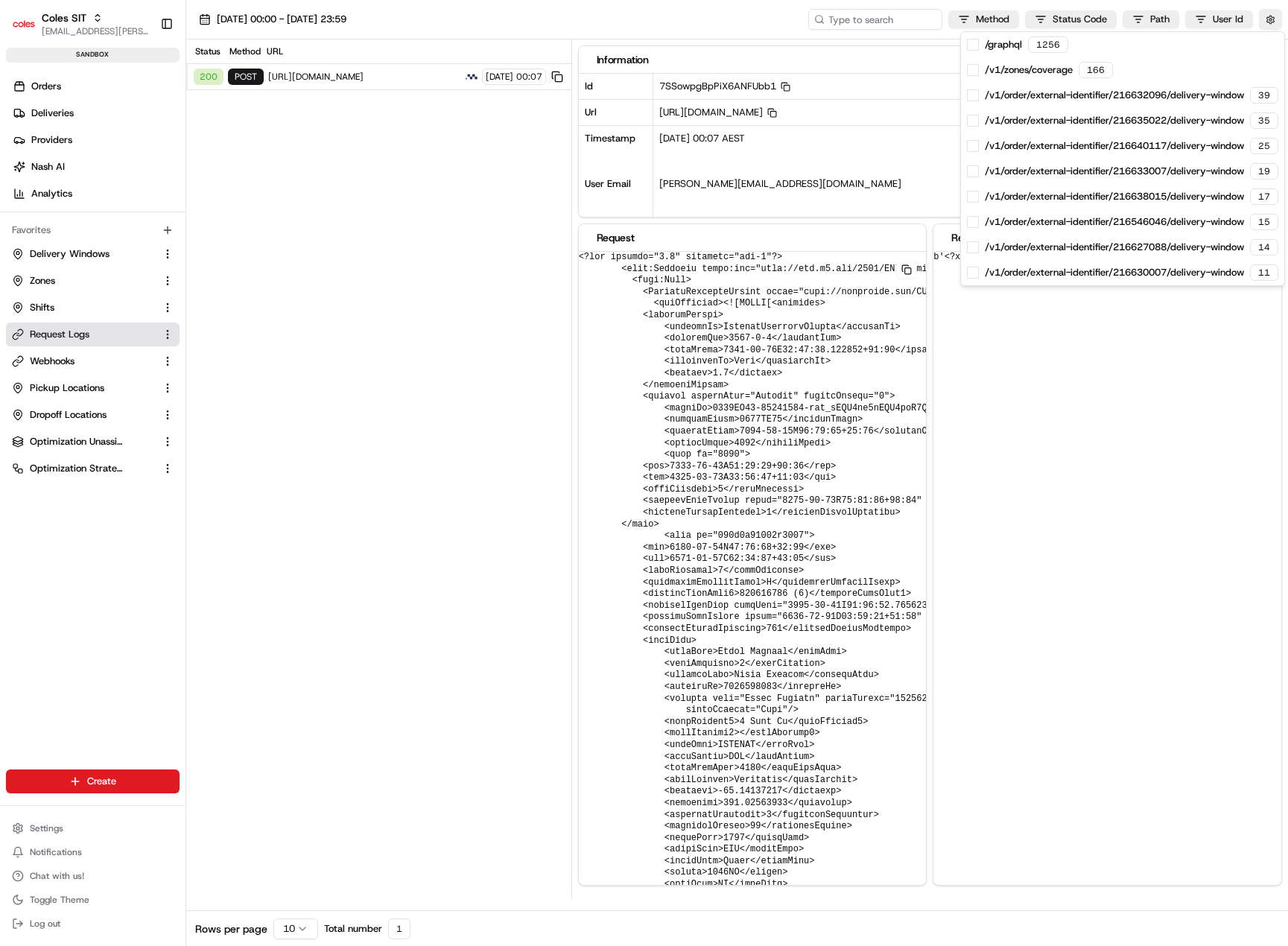
click at [1268, 20] on html "Coles SIT piyush.raghav@coles.com.au Toggle Sidebar sandbox Orders Deliveries P…" at bounding box center [644, 473] width 1288 height 946
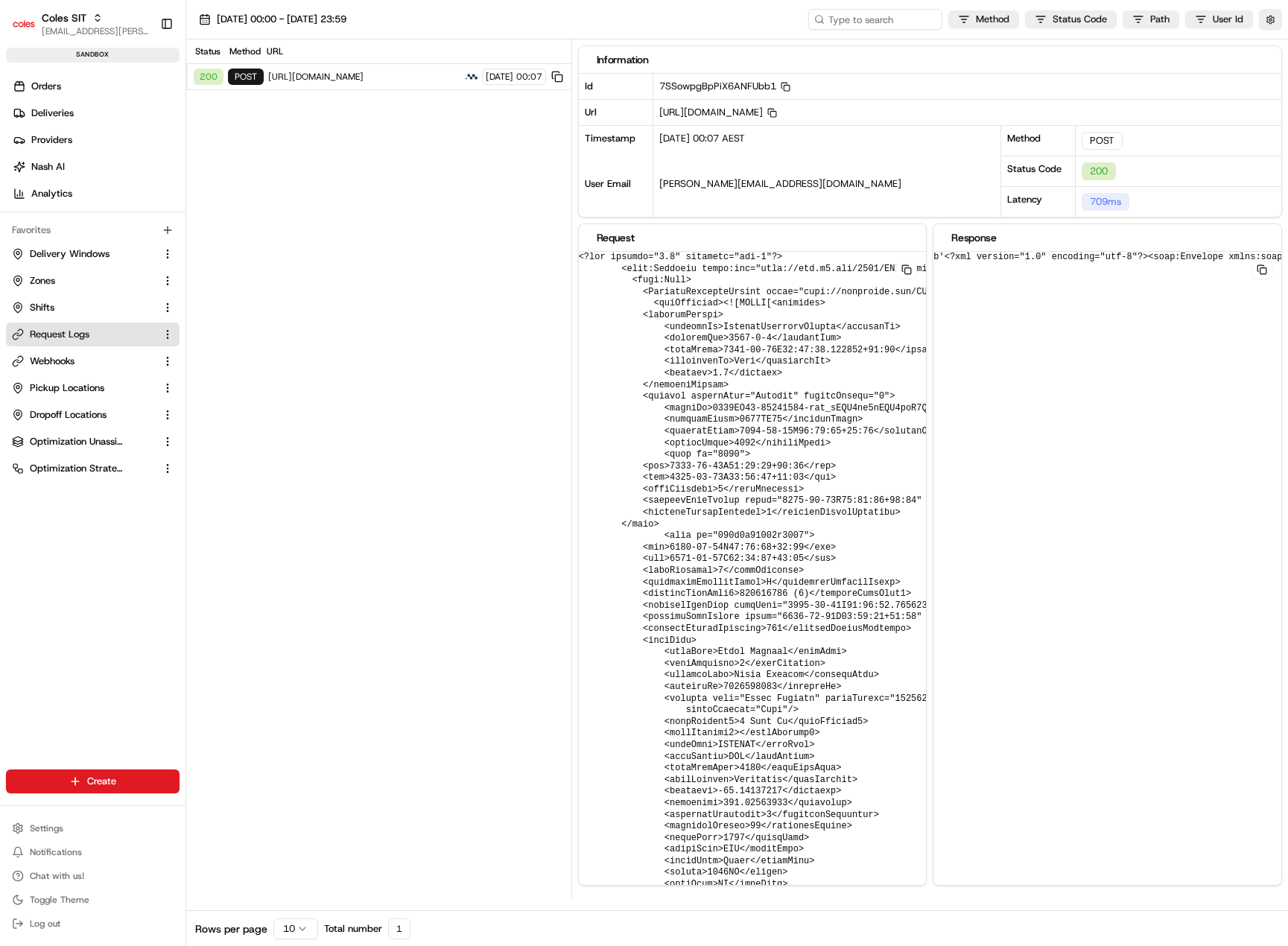
click at [1268, 20] on button "button" at bounding box center [1270, 20] width 23 height 21
click at [1277, 44] on button "Display Only Provider Logs" at bounding box center [1272, 46] width 12 height 12
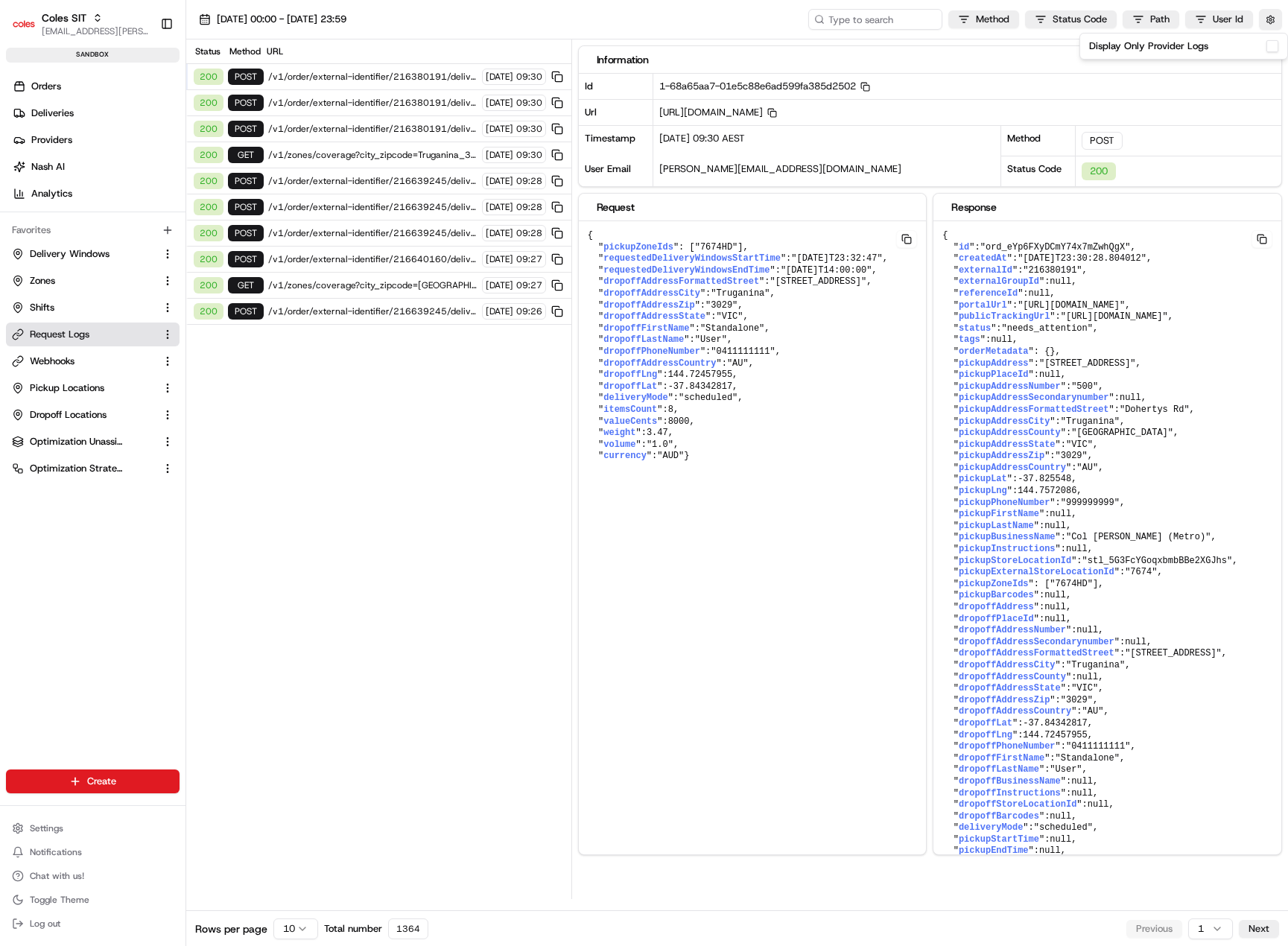
click at [1276, 46] on button "Display Only Provider Logs" at bounding box center [1272, 46] width 12 height 12
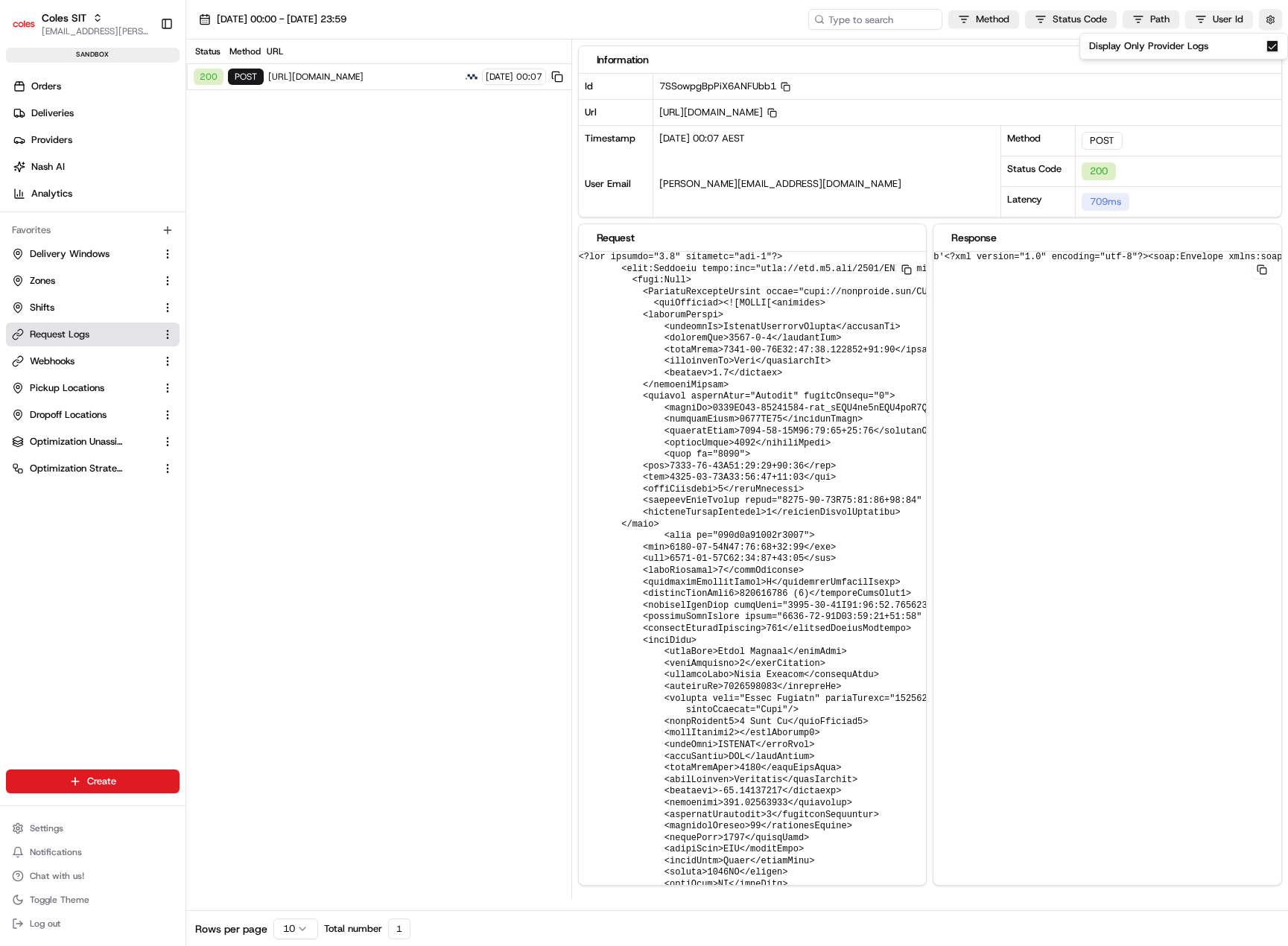
click at [1219, 20] on html "Coles SIT piyush.raghav@coles.com.au Toggle Sidebar sandbox Orders Deliveries P…" at bounding box center [644, 473] width 1288 height 946
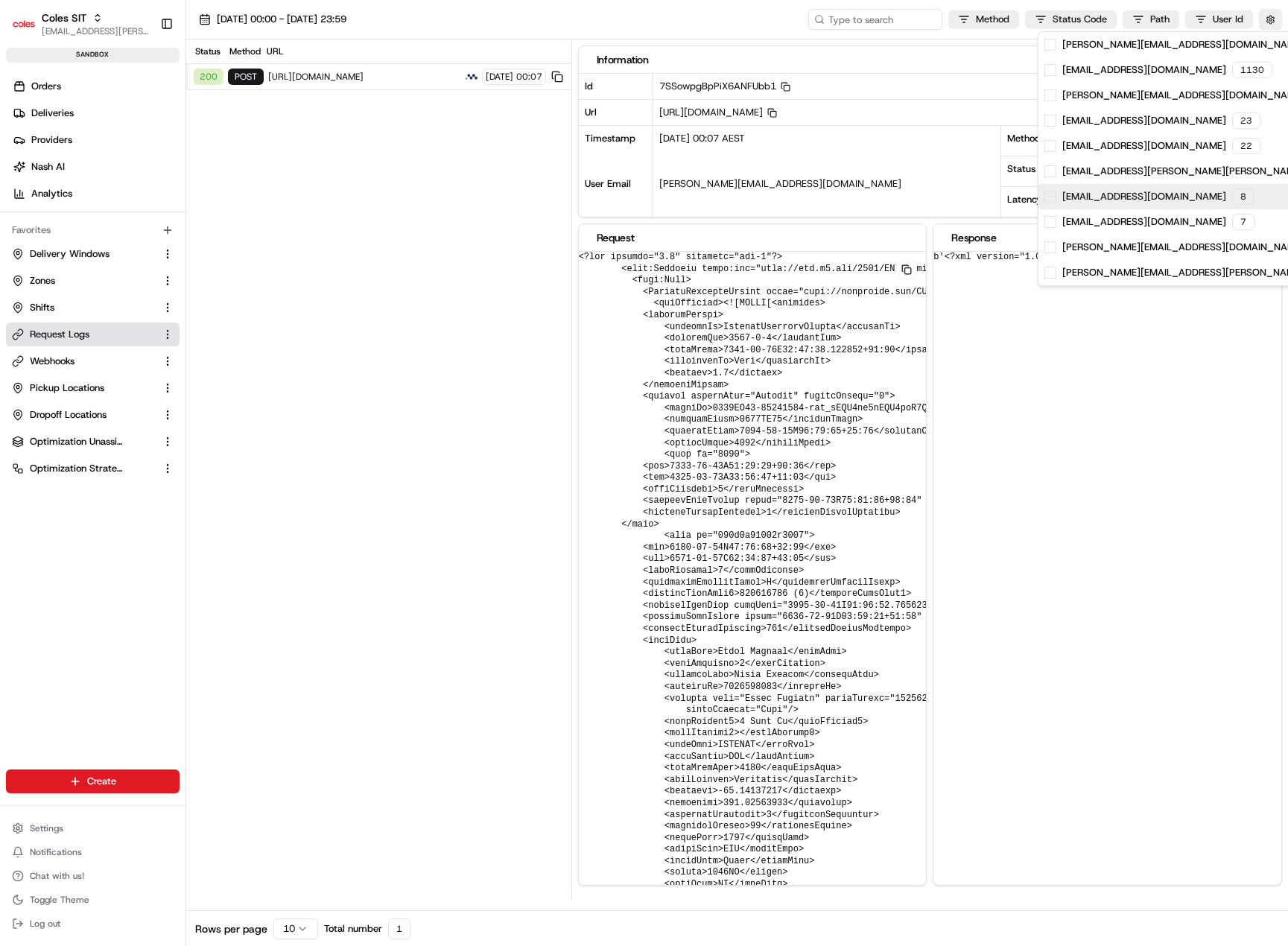
click at [1047, 197] on span at bounding box center [1050, 197] width 12 height 12
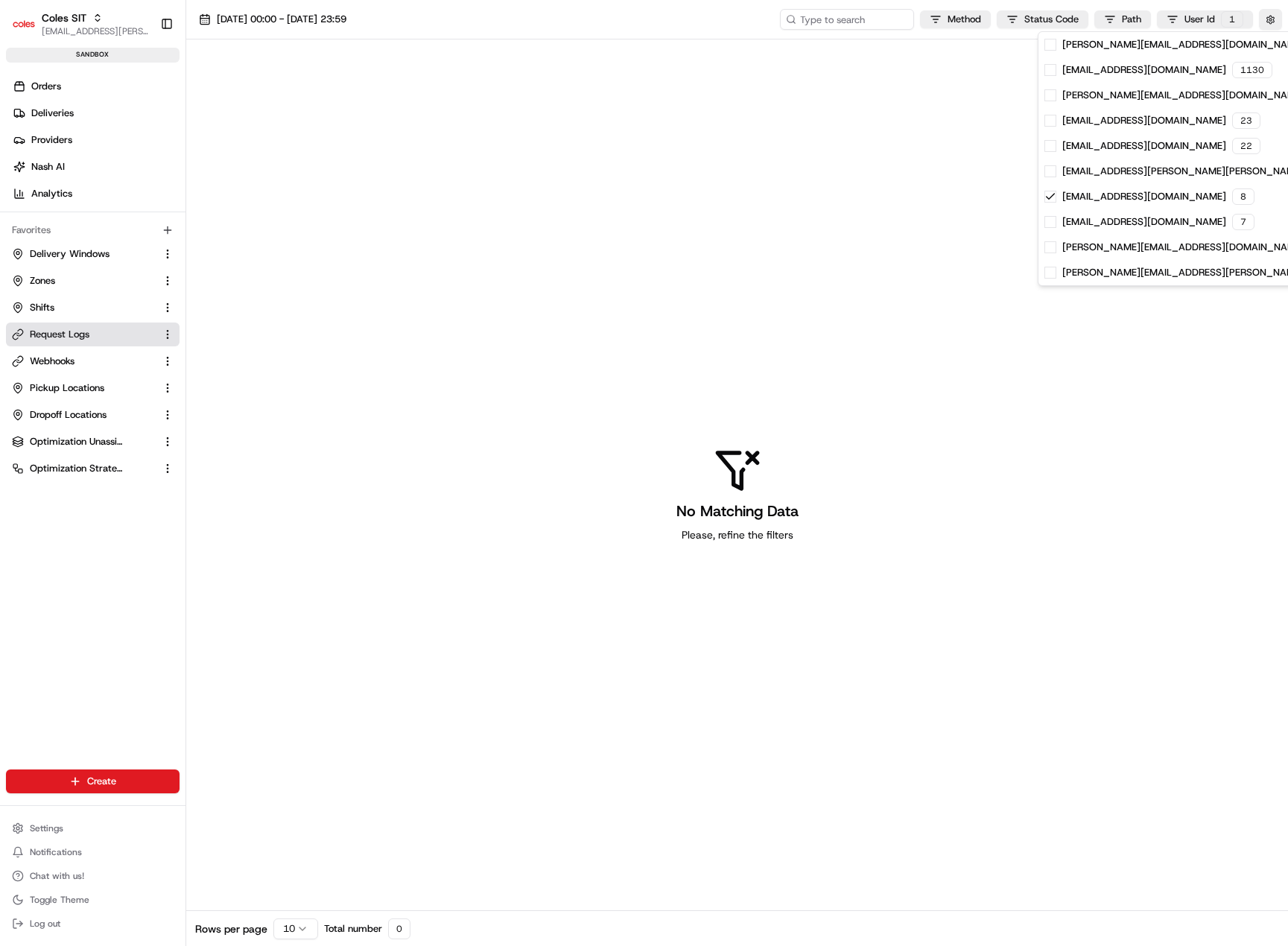
click at [952, 236] on html "Coles SIT piyush.raghav@coles.com.au Toggle Sidebar sandbox Orders Deliveries P…" at bounding box center [644, 473] width 1288 height 946
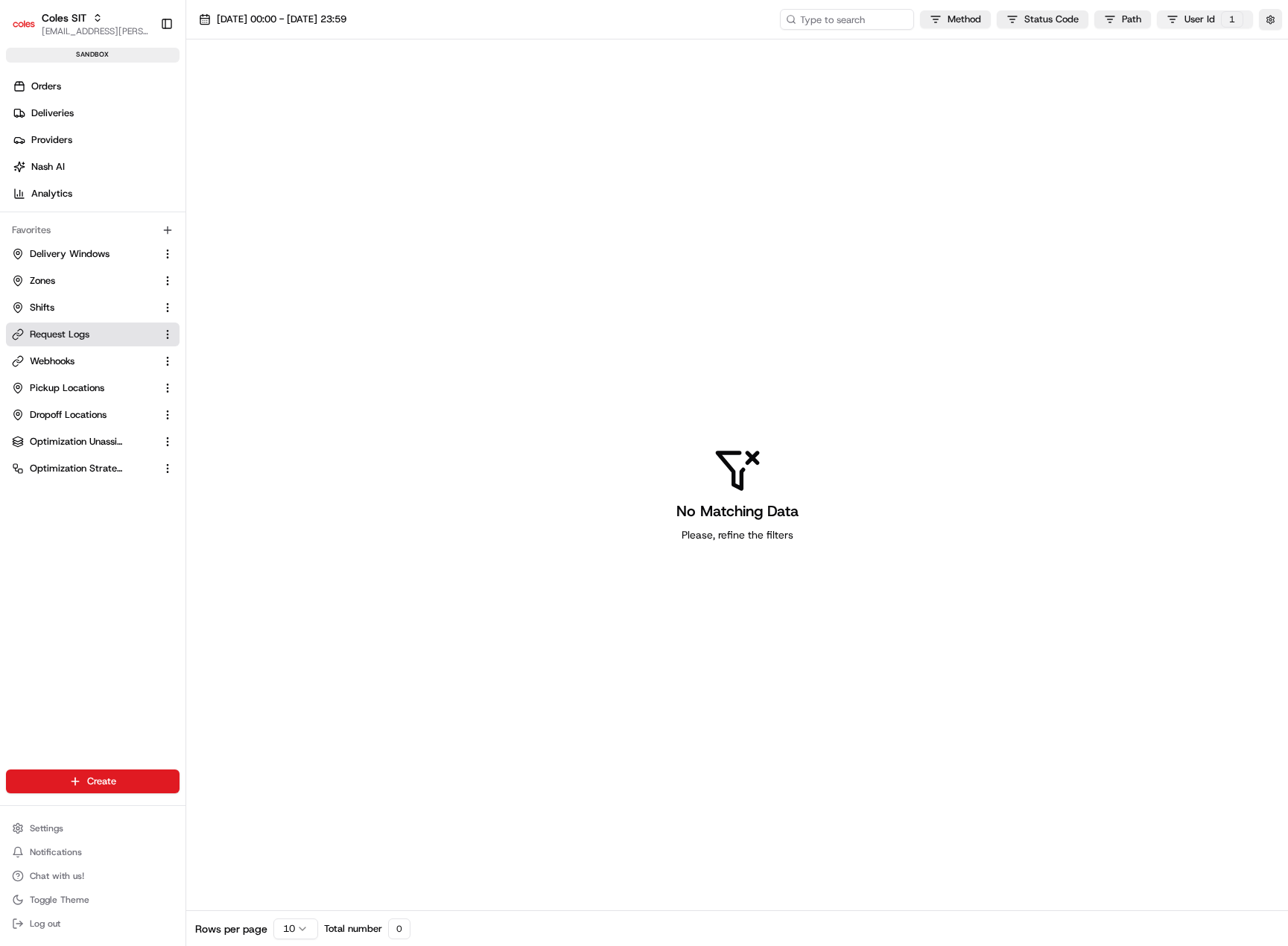
click at [1233, 23] on html "Coles SIT piyush.raghav@coles.com.au Toggle Sidebar sandbox Orders Deliveries P…" at bounding box center [644, 473] width 1288 height 946
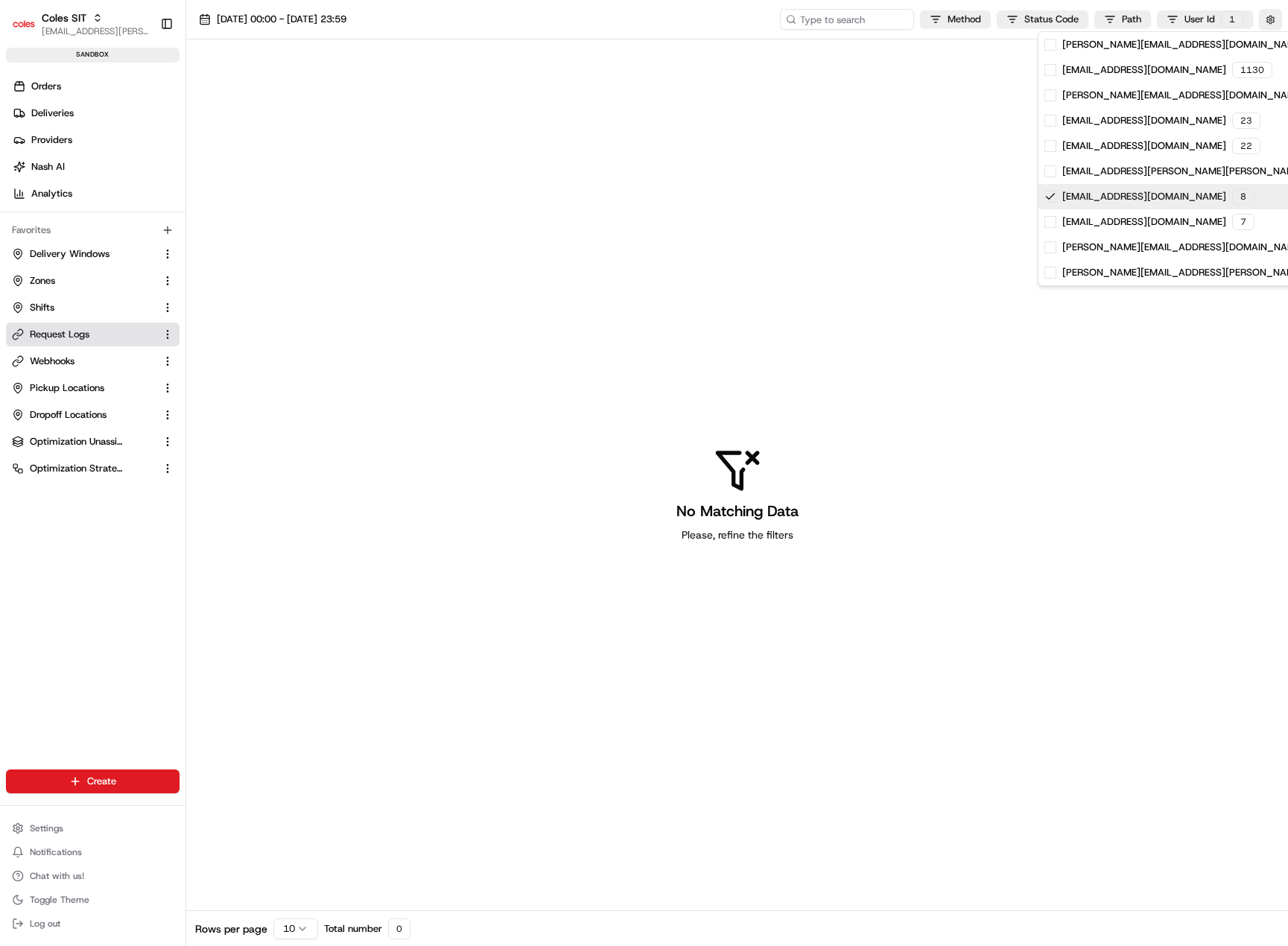
click at [1050, 199] on icon at bounding box center [1050, 196] width 8 height 5
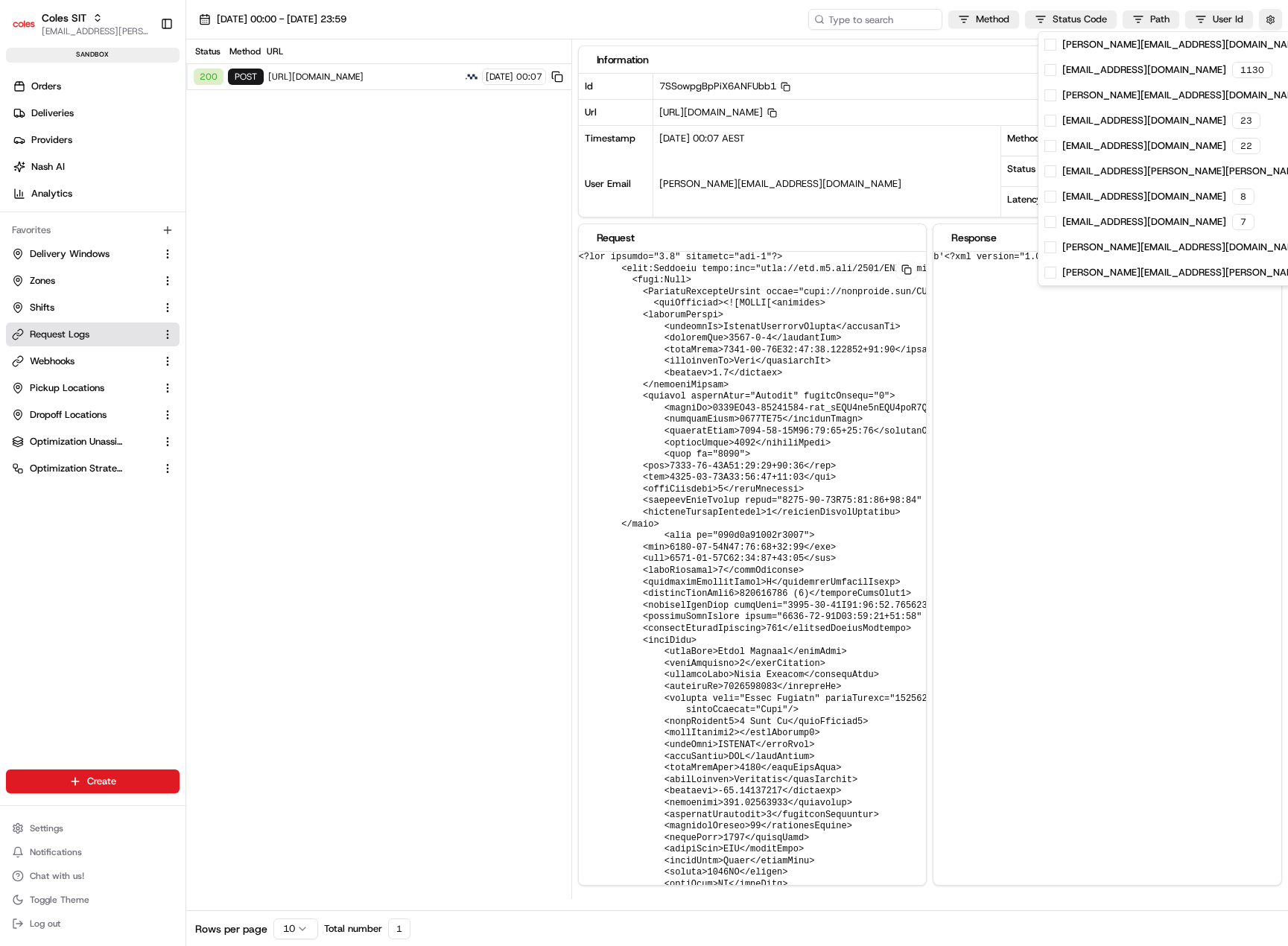
click at [1034, 343] on html "Coles SIT piyush.raghav@coles.com.au Toggle Sidebar sandbox Orders Deliveries P…" at bounding box center [644, 473] width 1288 height 946
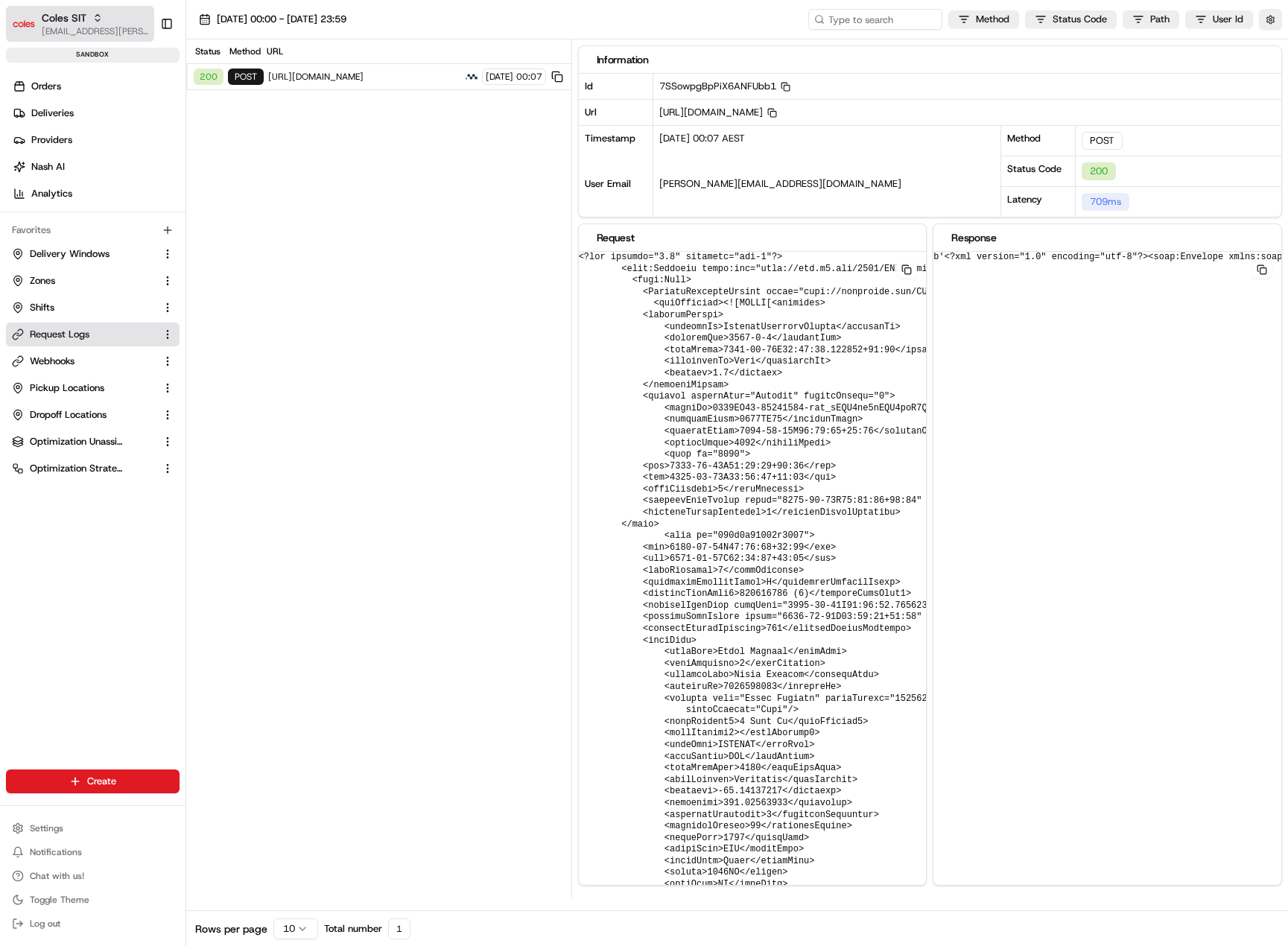
click at [91, 33] on span "[EMAIL_ADDRESS][PERSON_NAME][PERSON_NAME][DOMAIN_NAME]" at bounding box center [95, 32] width 107 height 12
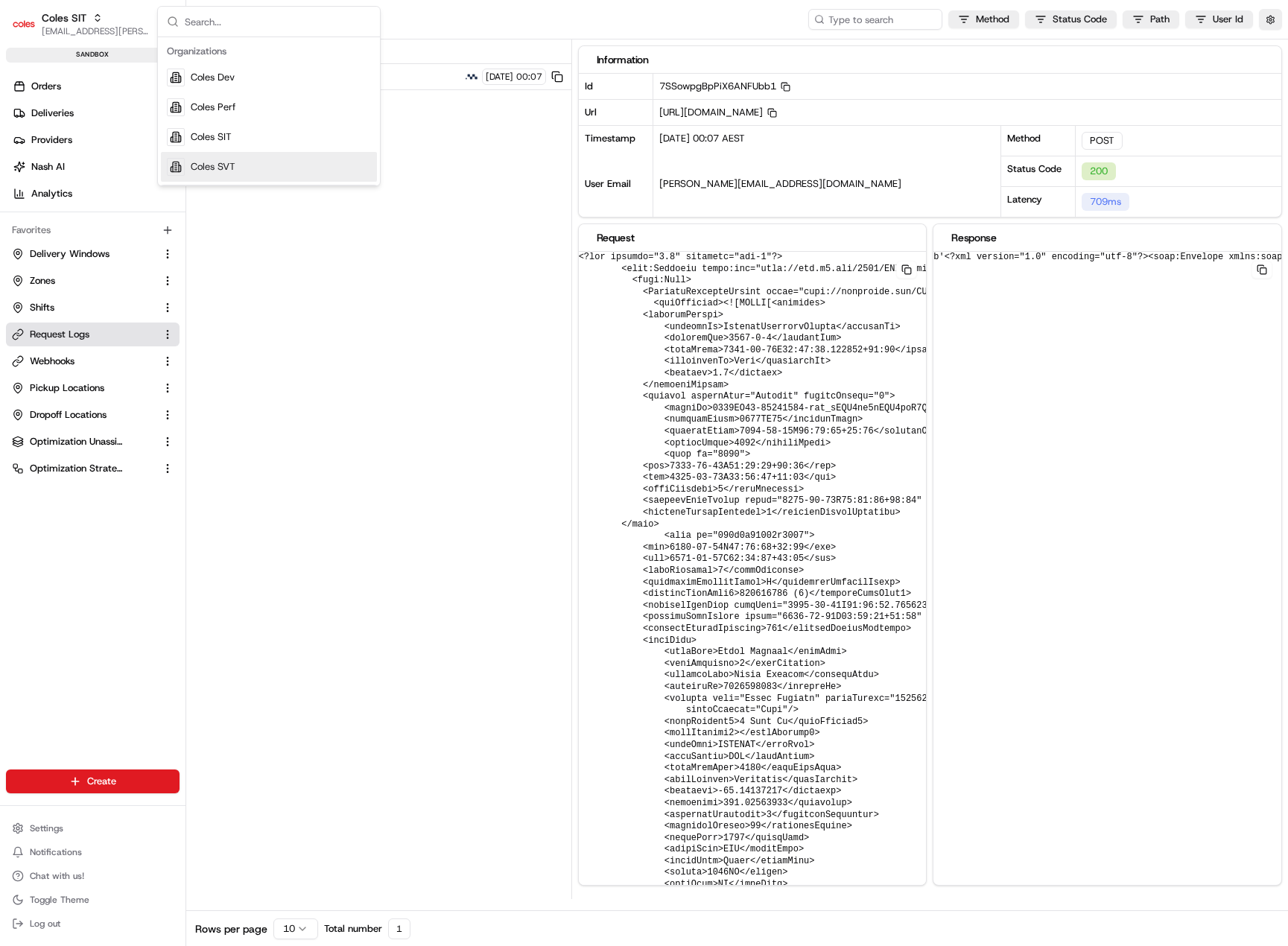
click at [216, 169] on span "Coles SVT" at bounding box center [213, 167] width 44 height 14
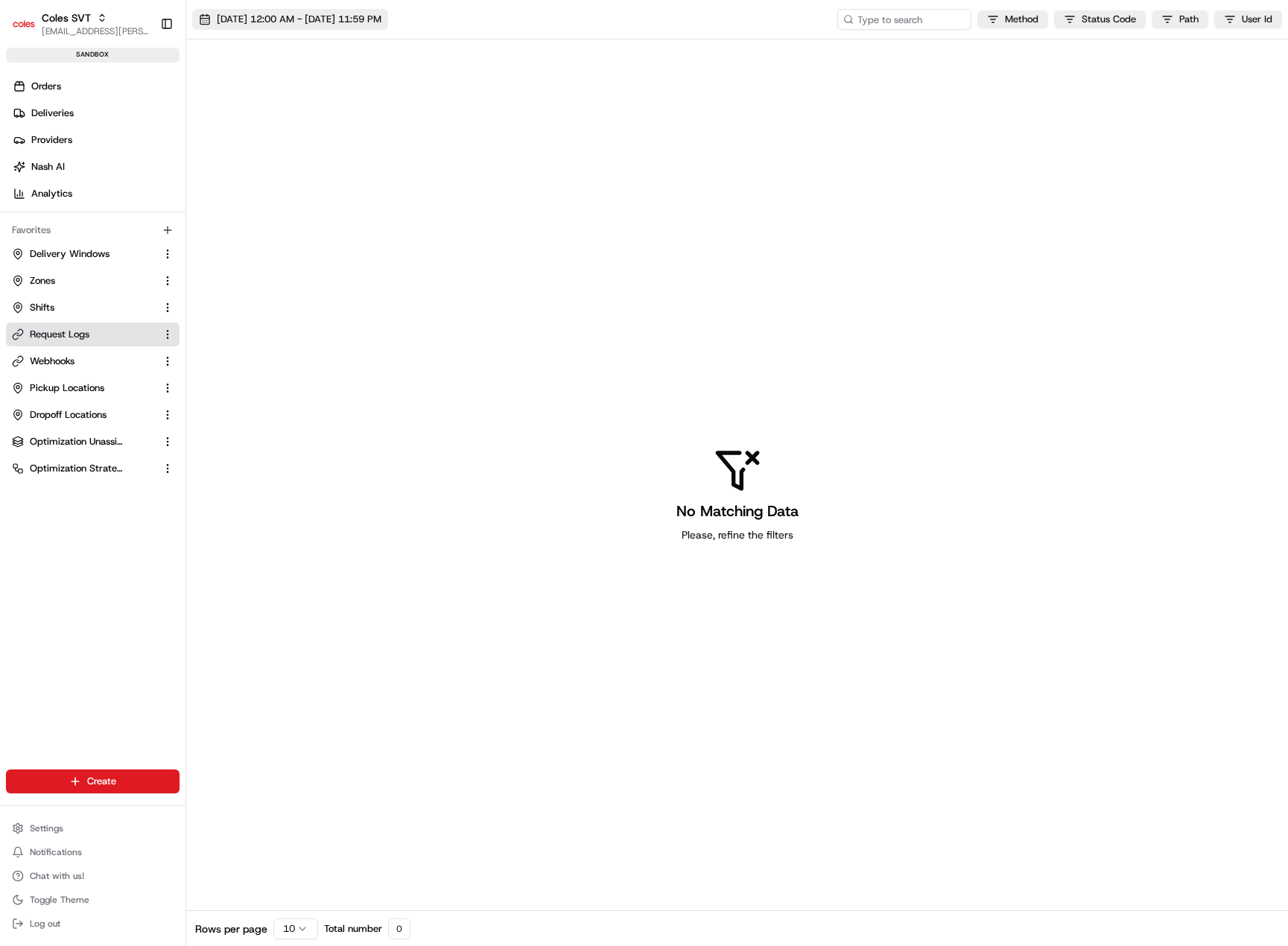
click at [357, 21] on span "20/08/2025 12:00 AM - 21/08/2025 11:59 PM" at bounding box center [299, 20] width 165 height 14
click at [724, 110] on div "No Matching Data Please, refine the filters" at bounding box center [737, 494] width 1102 height 910
click at [1261, 20] on html "Coles SVT piyush.raghav@coles.com.au Toggle Sidebar sandbox Orders Deliveries P…" at bounding box center [644, 473] width 1288 height 946
click at [1061, 44] on span at bounding box center [1056, 44] width 12 height 12
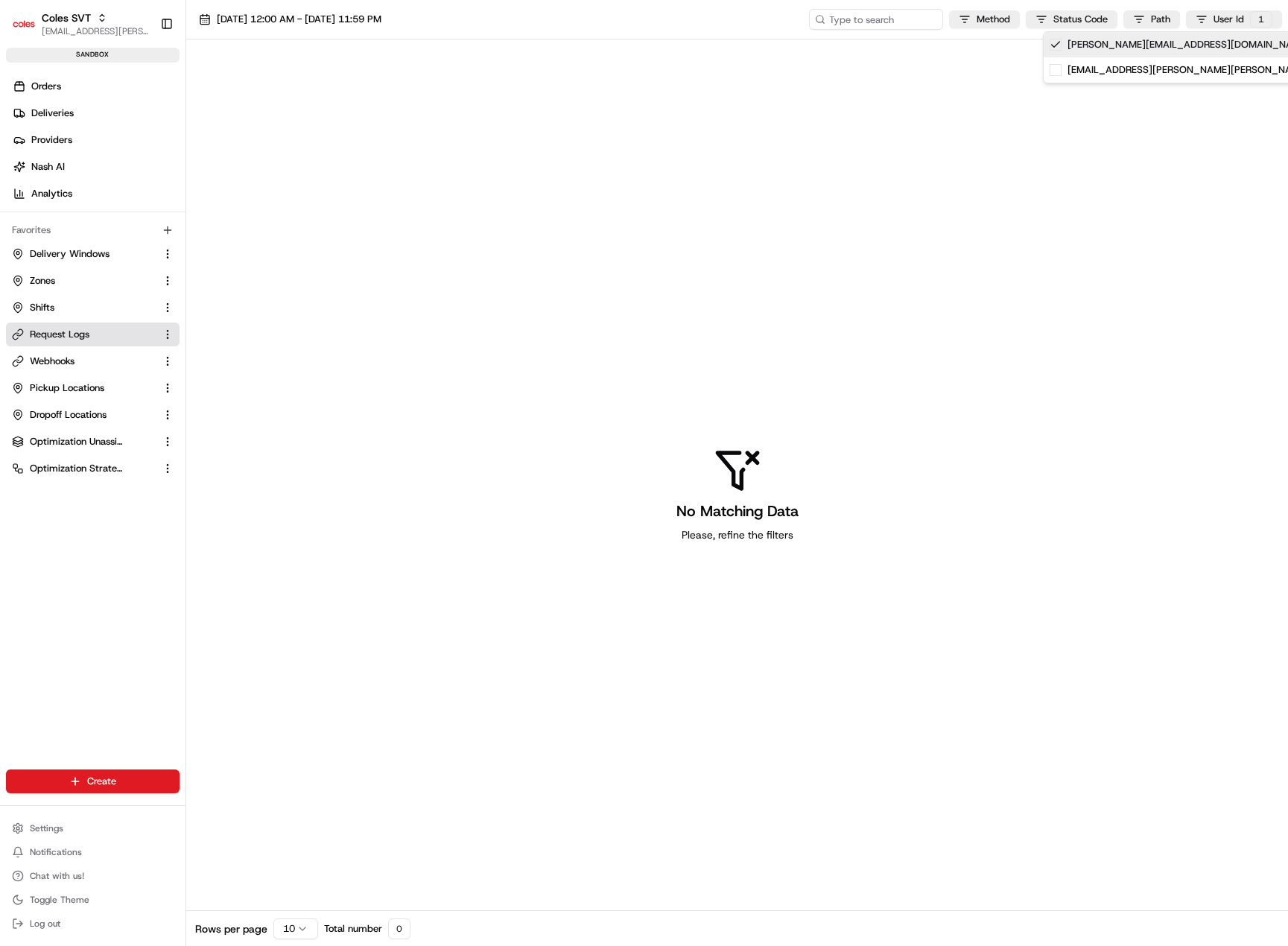
click at [1056, 45] on icon at bounding box center [1056, 44] width 8 height 5
click at [1163, 150] on html "Coles SVT piyush.raghav@coles.com.au Toggle Sidebar sandbox Orders Deliveries P…" at bounding box center [644, 473] width 1288 height 946
click at [61, 336] on span "Request Logs" at bounding box center [59, 335] width 59 height 14
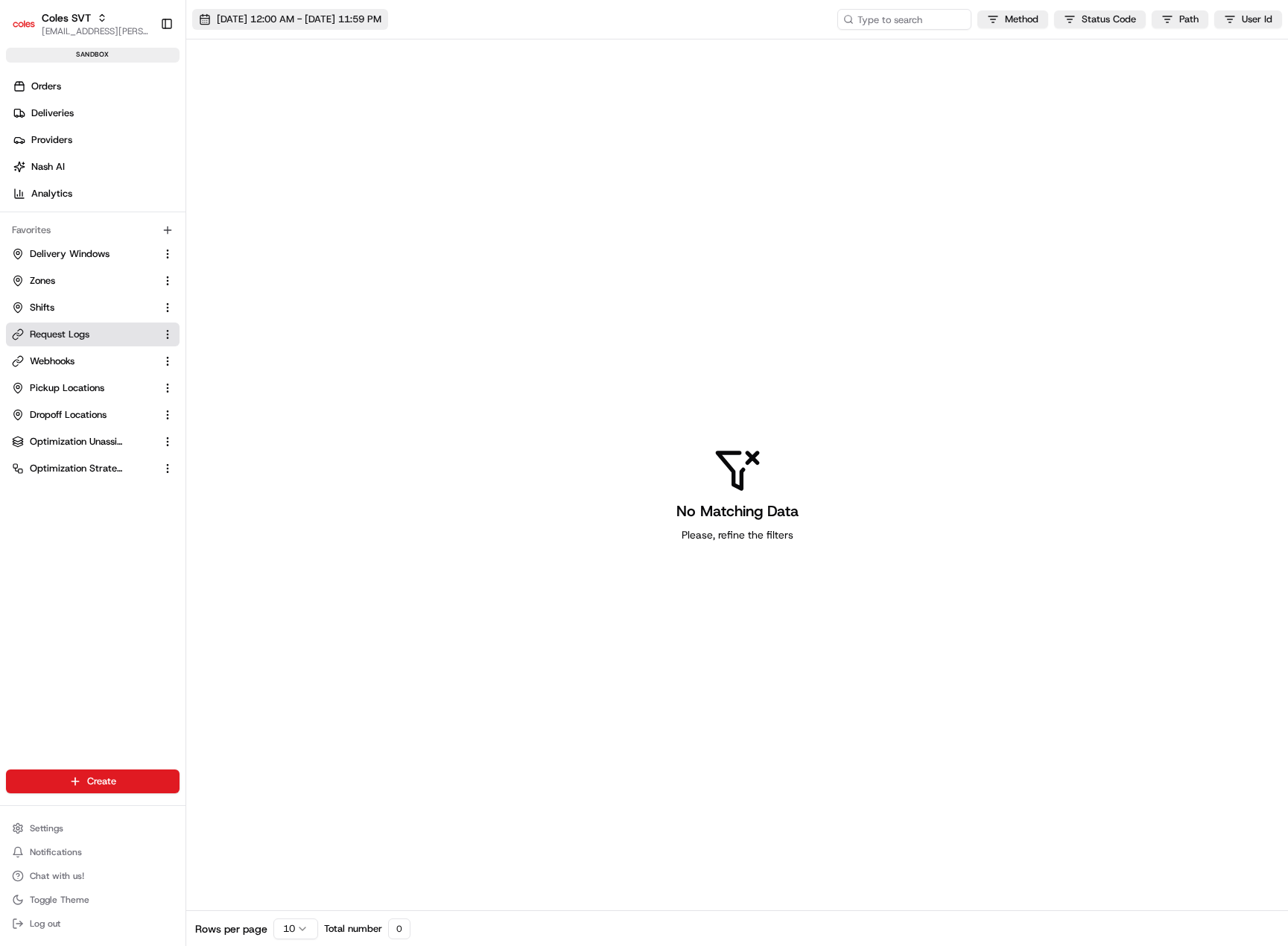
click at [235, 23] on span "20/08/2025 12:00 AM - 21/08/2025 11:59 PM" at bounding box center [299, 20] width 165 height 14
click at [780, 155] on div "No Matching Data Please, refine the filters" at bounding box center [737, 494] width 1102 height 910
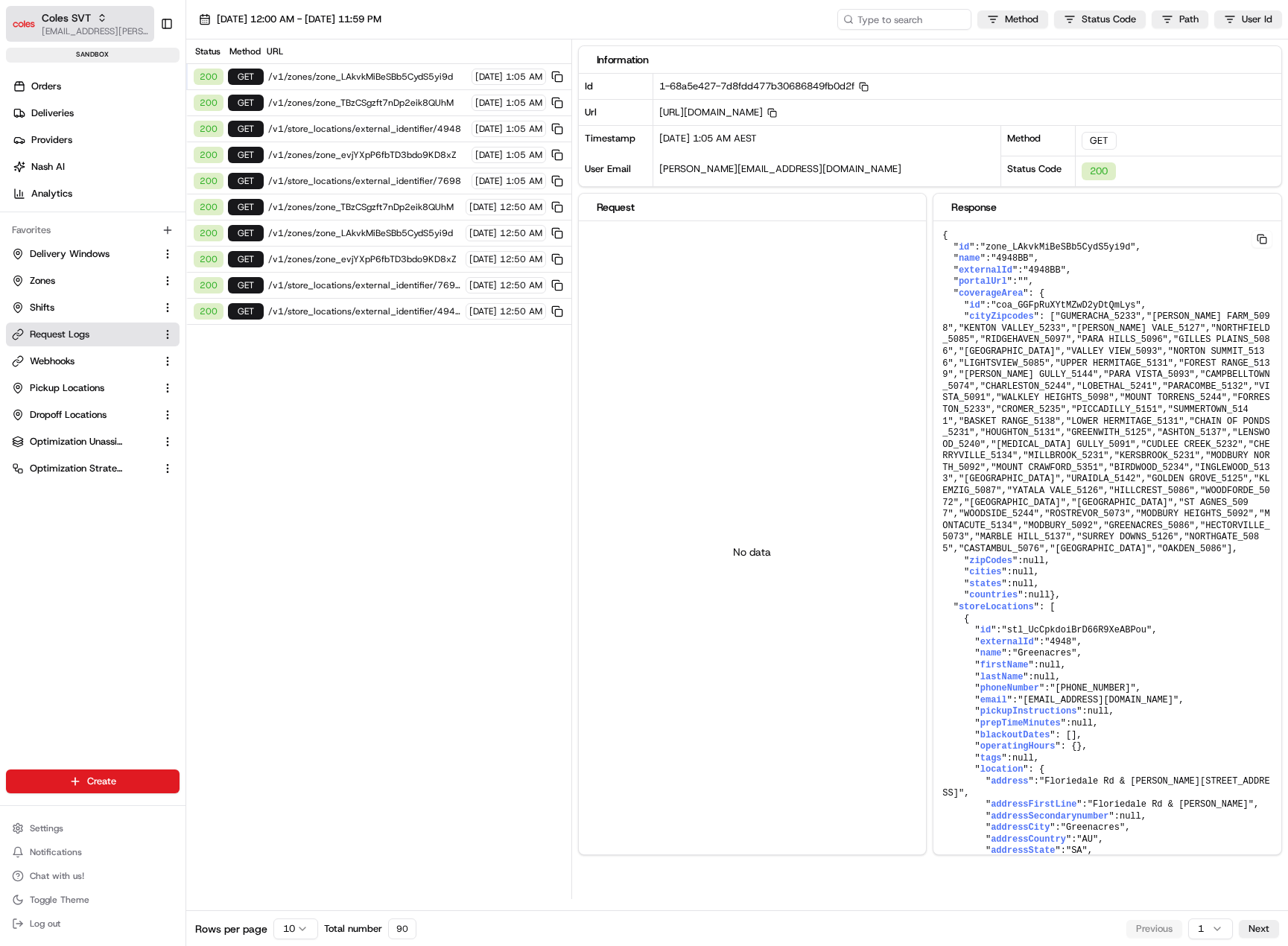
click at [71, 17] on span "Coles SVT" at bounding box center [65, 18] width 49 height 15
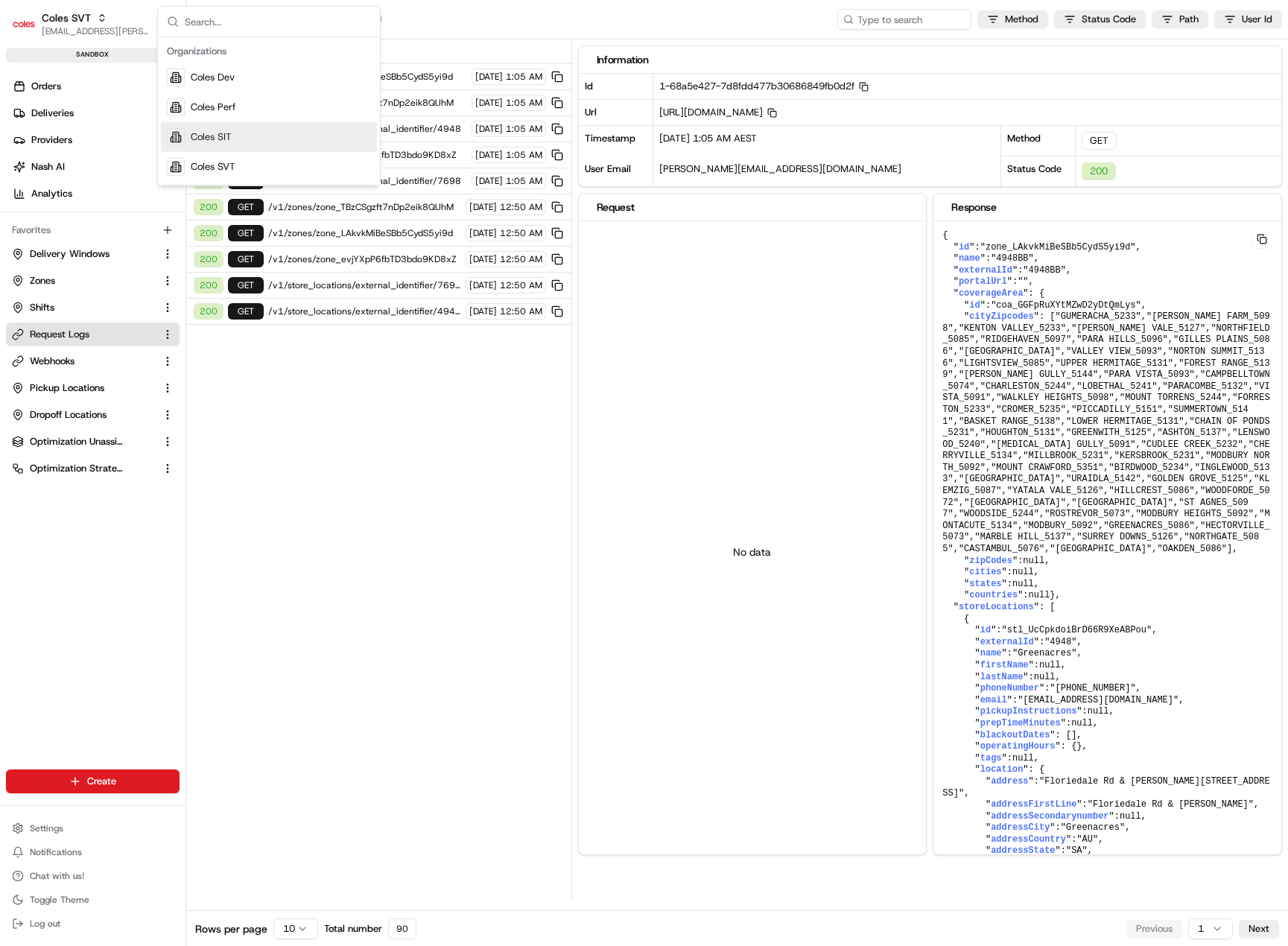
click at [211, 130] on span "Coles SIT" at bounding box center [211, 137] width 41 height 14
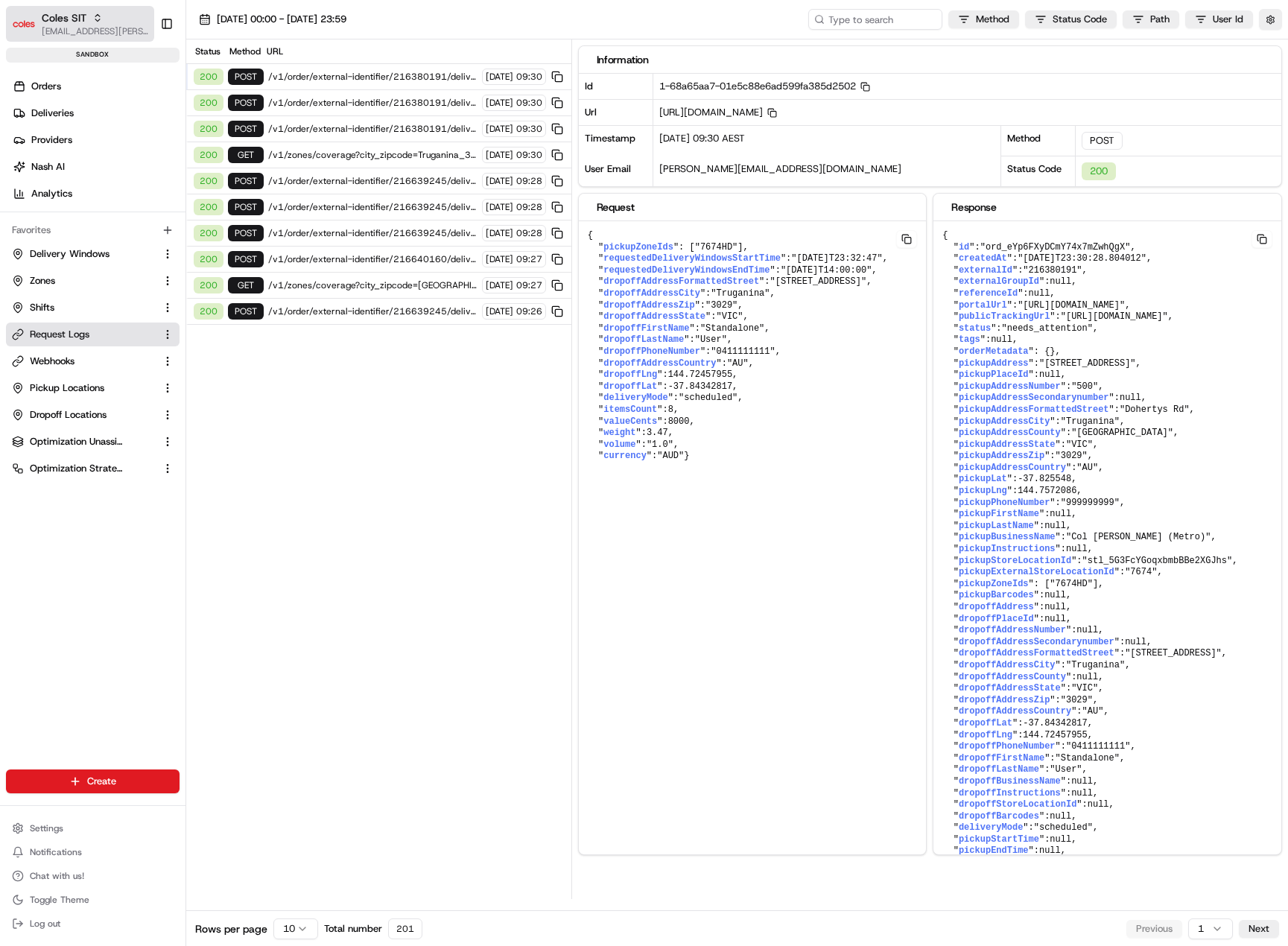
click at [44, 27] on span "[EMAIL_ADDRESS][PERSON_NAME][PERSON_NAME][DOMAIN_NAME]" at bounding box center [95, 32] width 107 height 12
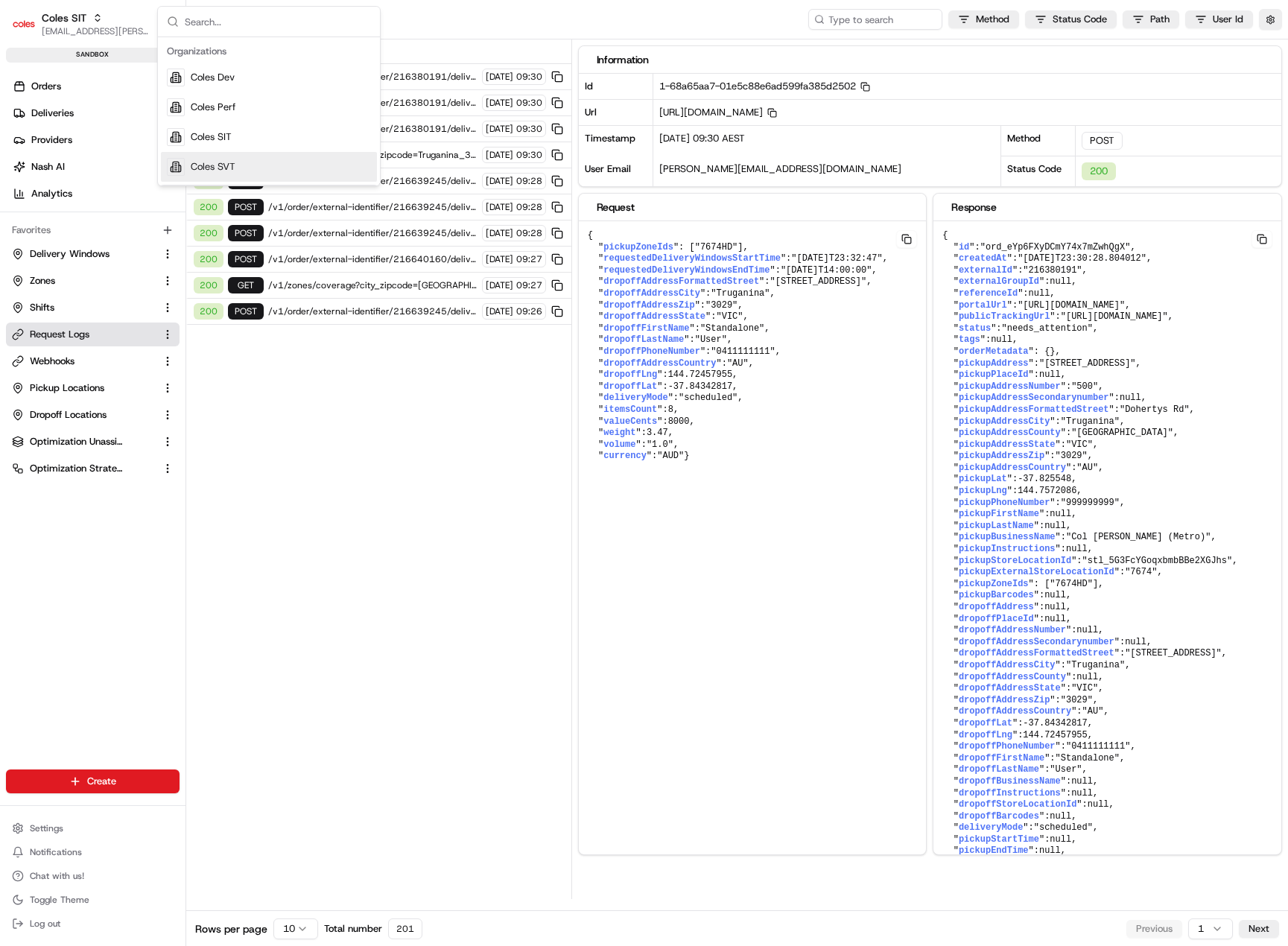
click at [221, 169] on span "Coles SVT" at bounding box center [213, 167] width 44 height 14
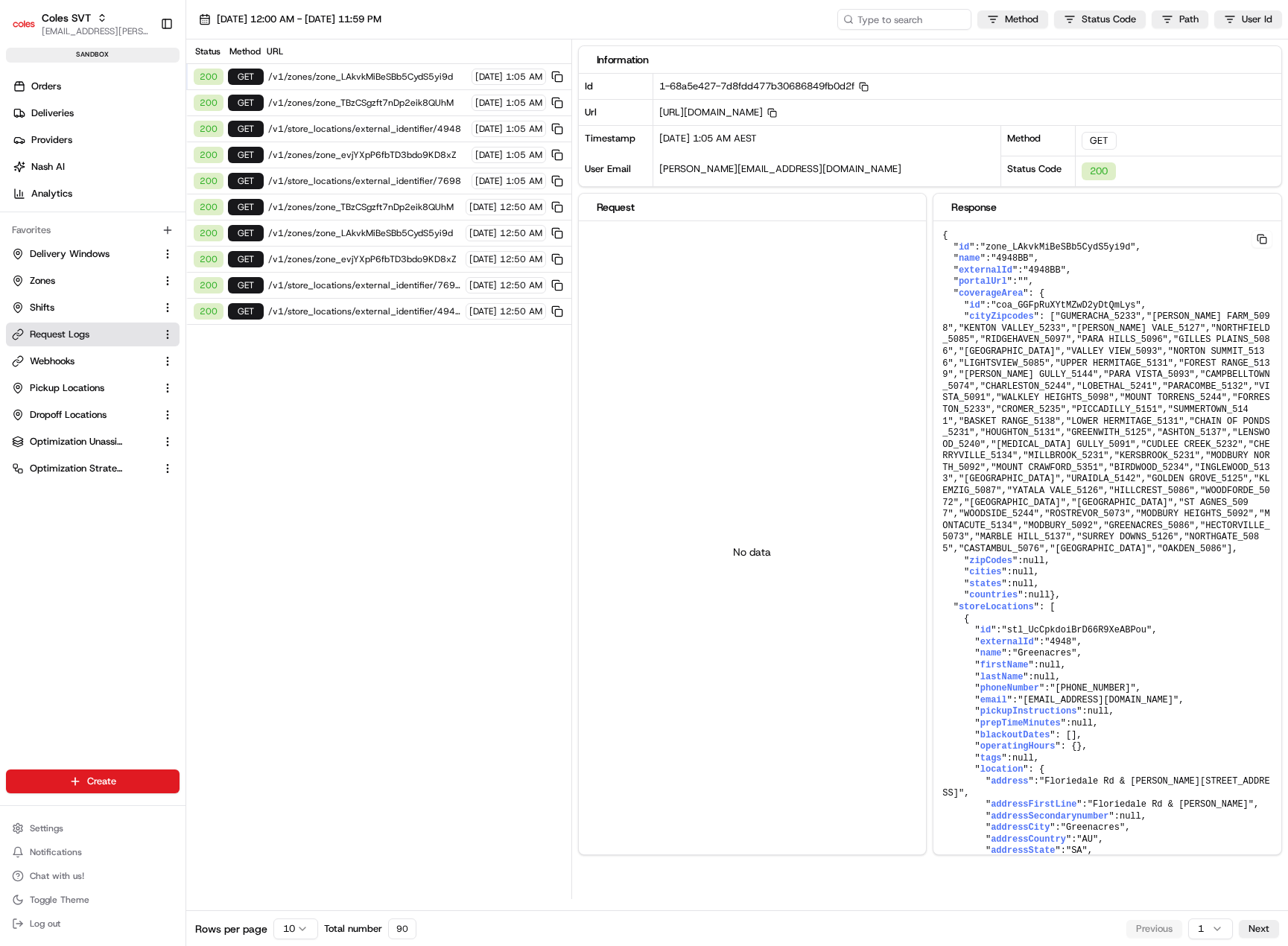
click at [69, 838] on ul "Settings Notifications Chat with us! Toggle Theme Log out" at bounding box center [93, 875] width 174 height 116
click at [73, 832] on button "Settings" at bounding box center [93, 828] width 174 height 21
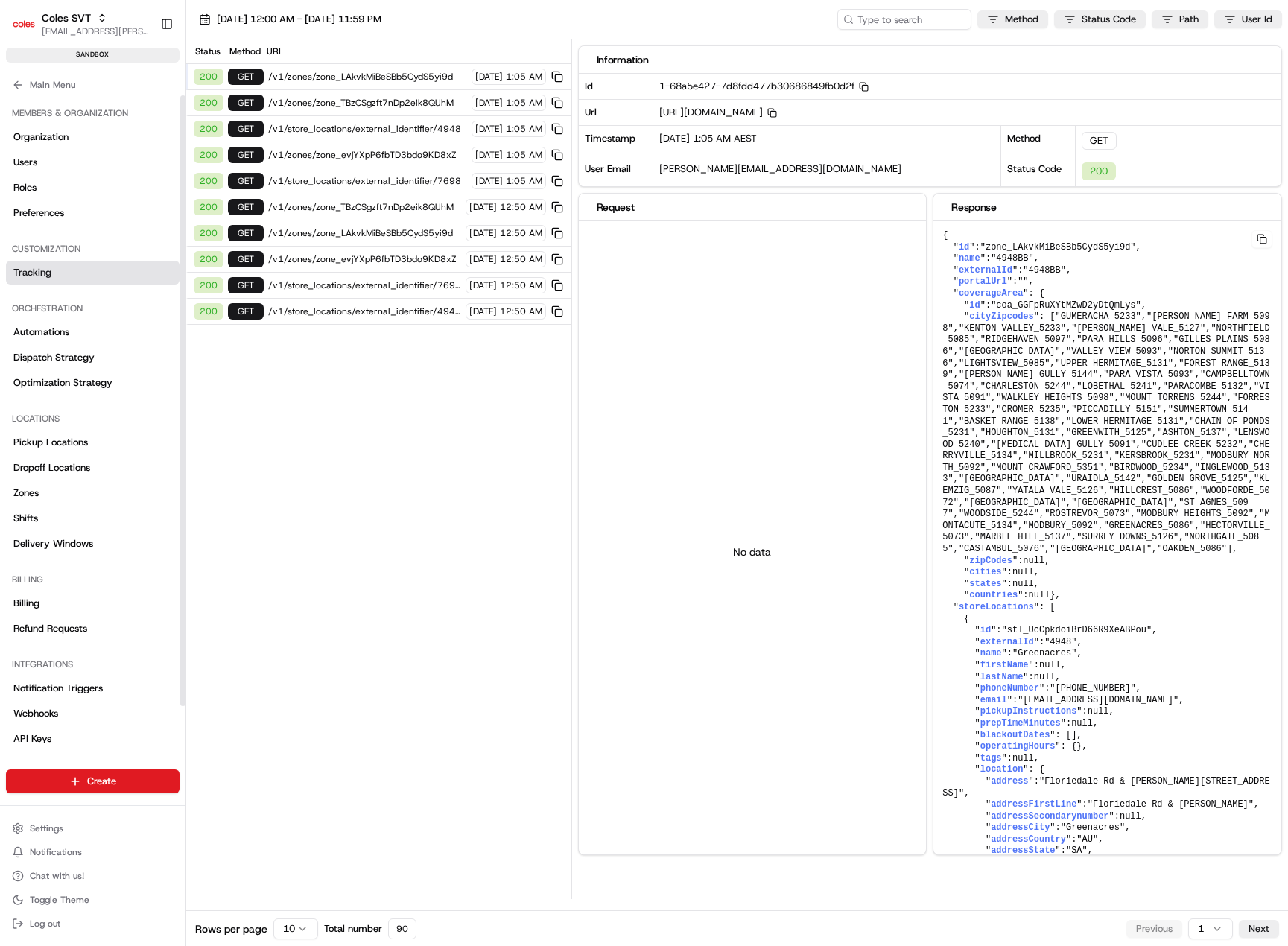
click at [47, 274] on span "Tracking" at bounding box center [32, 273] width 38 height 14
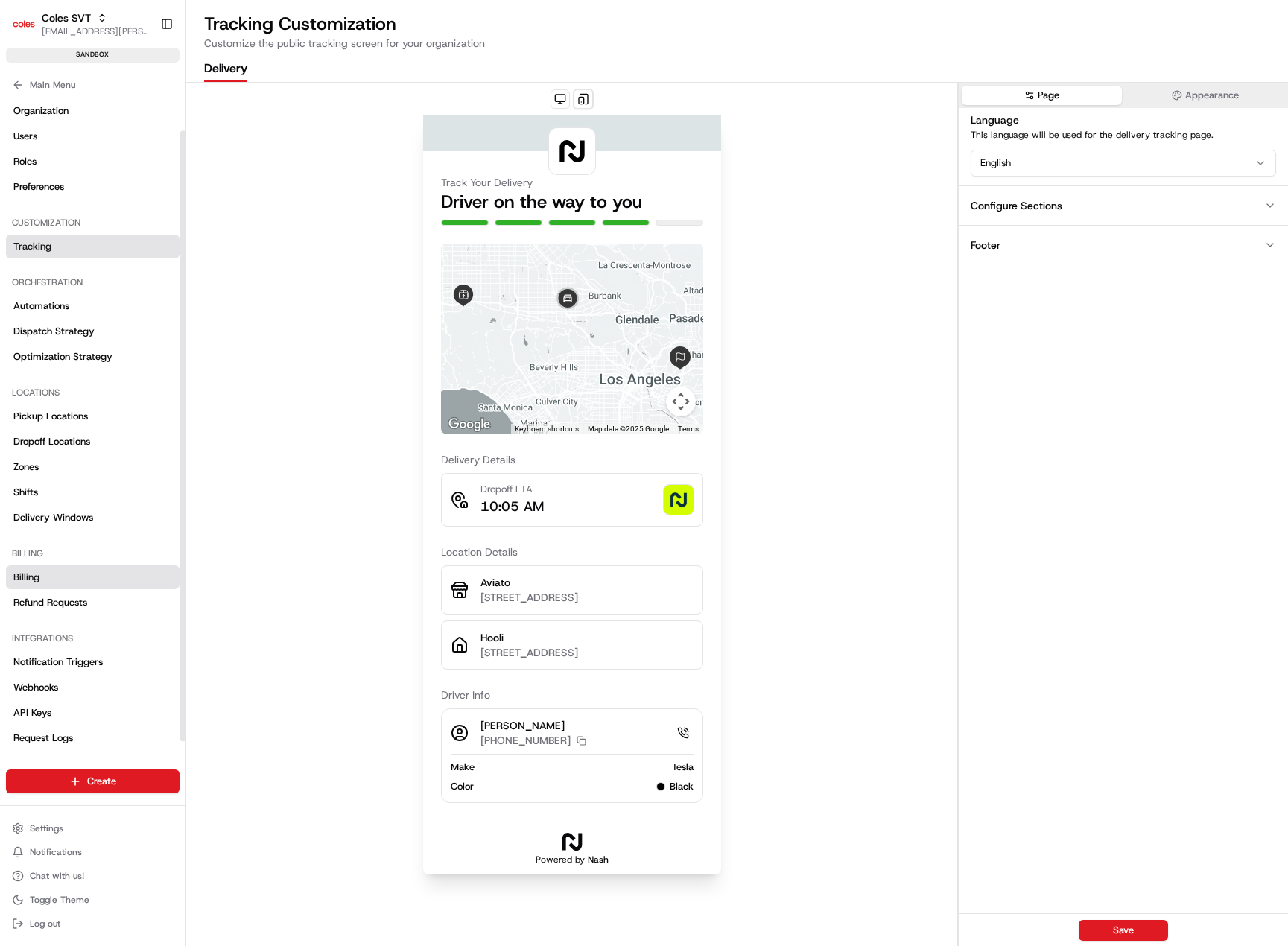
scroll to position [38, 0]
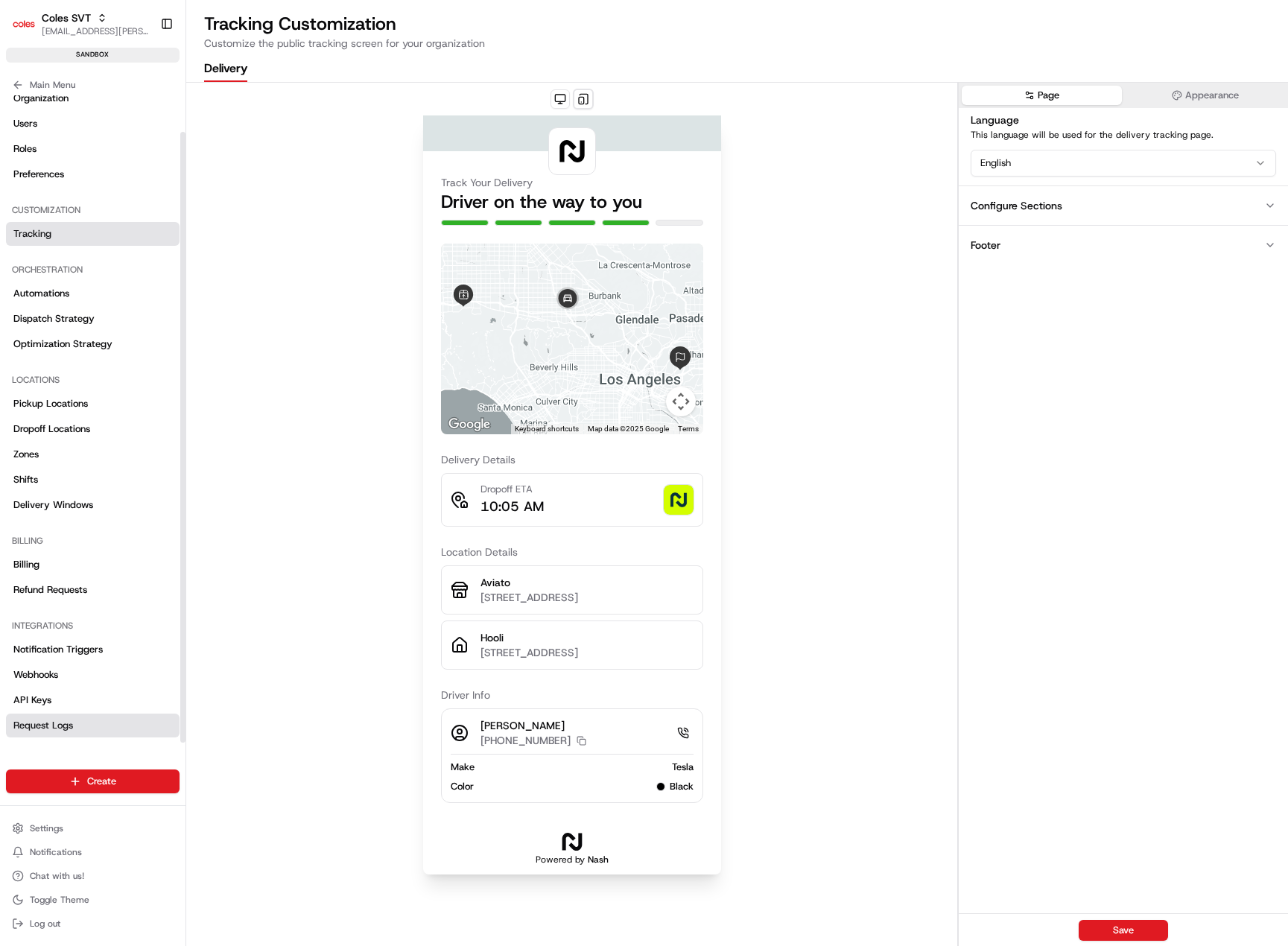
click at [54, 736] on link "Request Logs" at bounding box center [93, 726] width 174 height 24
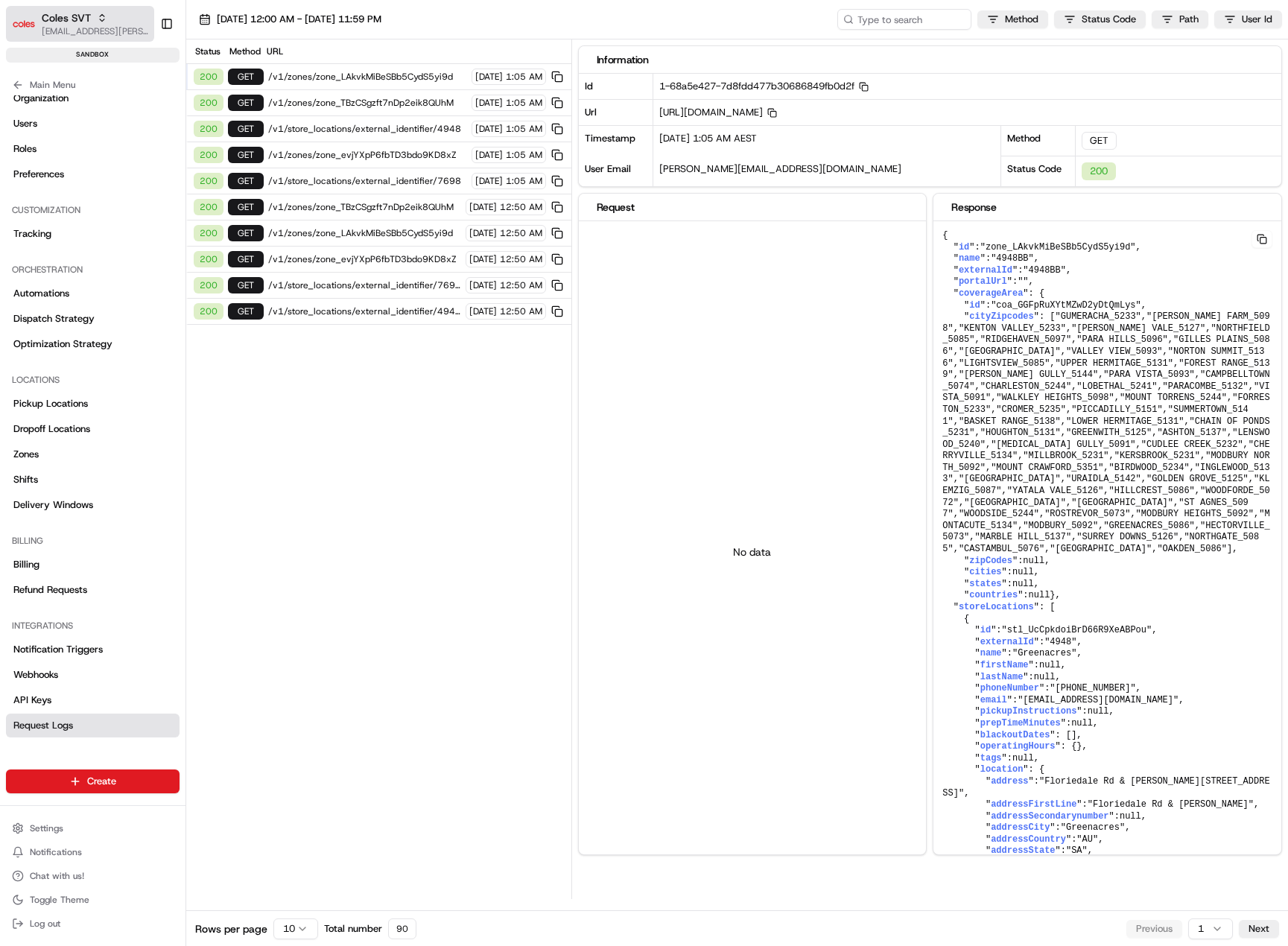
click at [102, 20] on icon "button" at bounding box center [102, 18] width 11 height 11
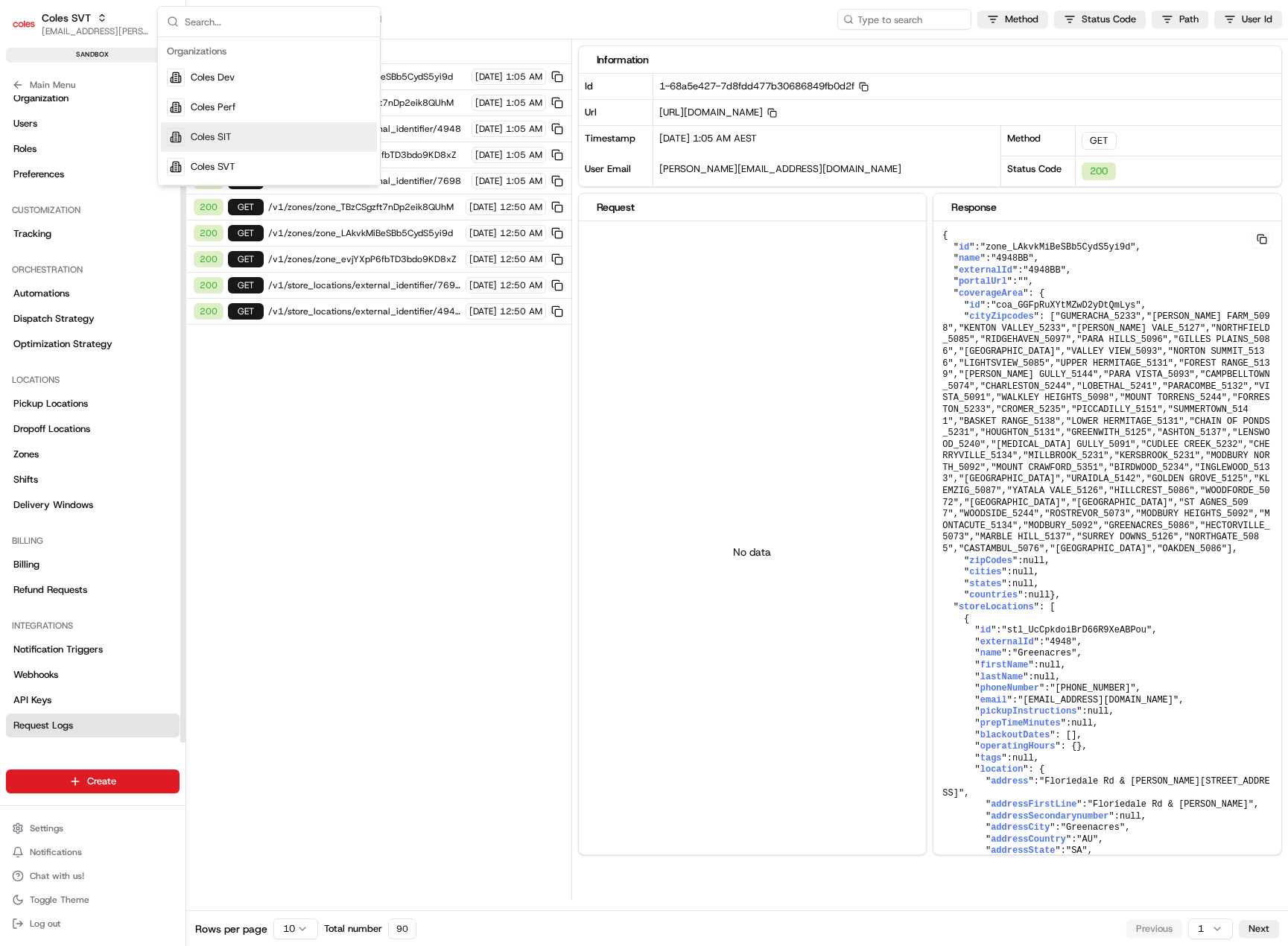
drag, startPoint x: 211, startPoint y: 140, endPoint x: 246, endPoint y: 150, distance: 36.4
click at [211, 141] on span "Coles SIT" at bounding box center [211, 137] width 41 height 14
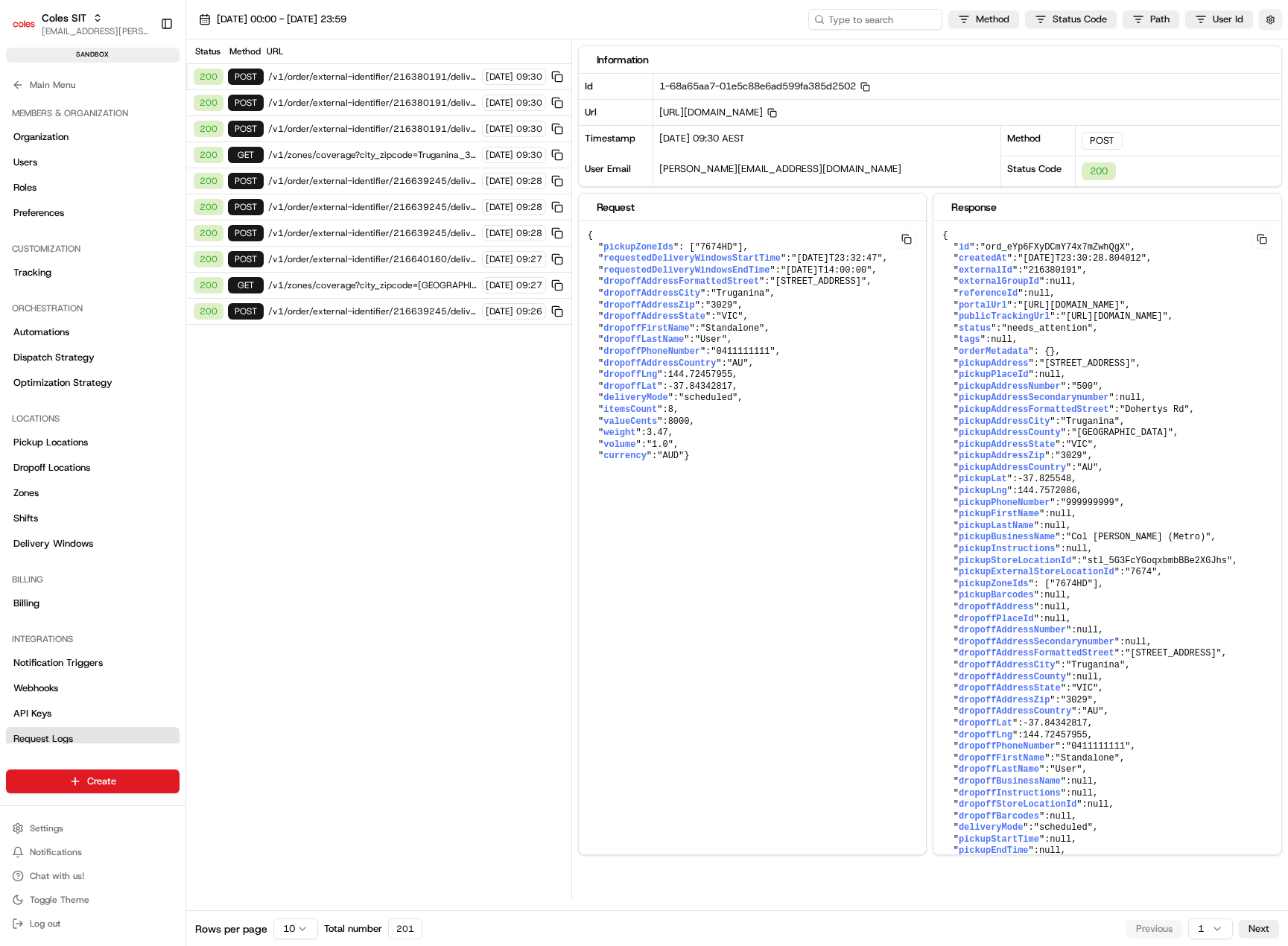
click at [1268, 24] on button "button" at bounding box center [1270, 20] width 23 height 21
click at [1274, 44] on button "Display Only Provider Logs" at bounding box center [1272, 46] width 12 height 12
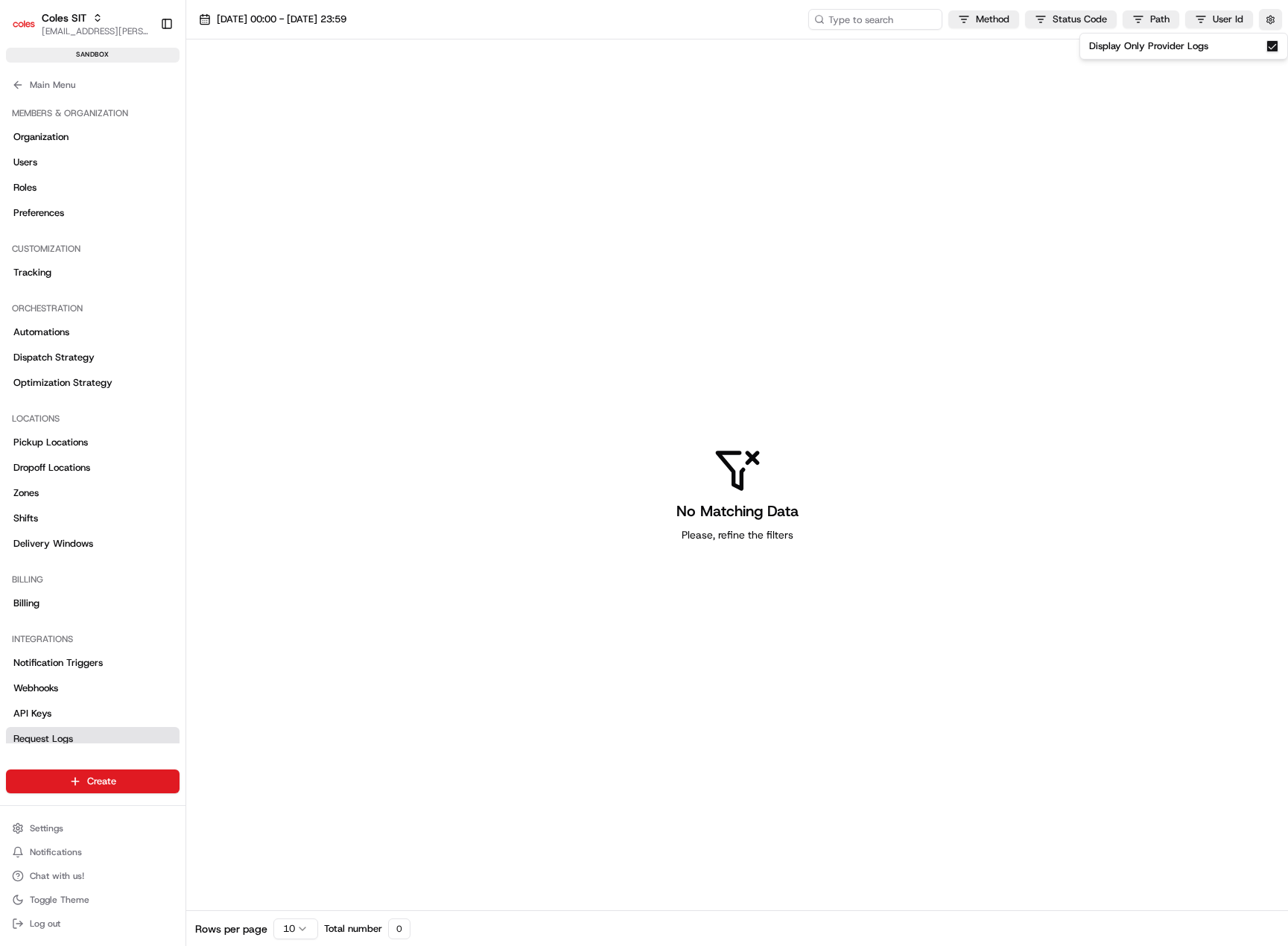
click at [1274, 47] on button "Display Only Provider Logs" at bounding box center [1272, 46] width 12 height 12
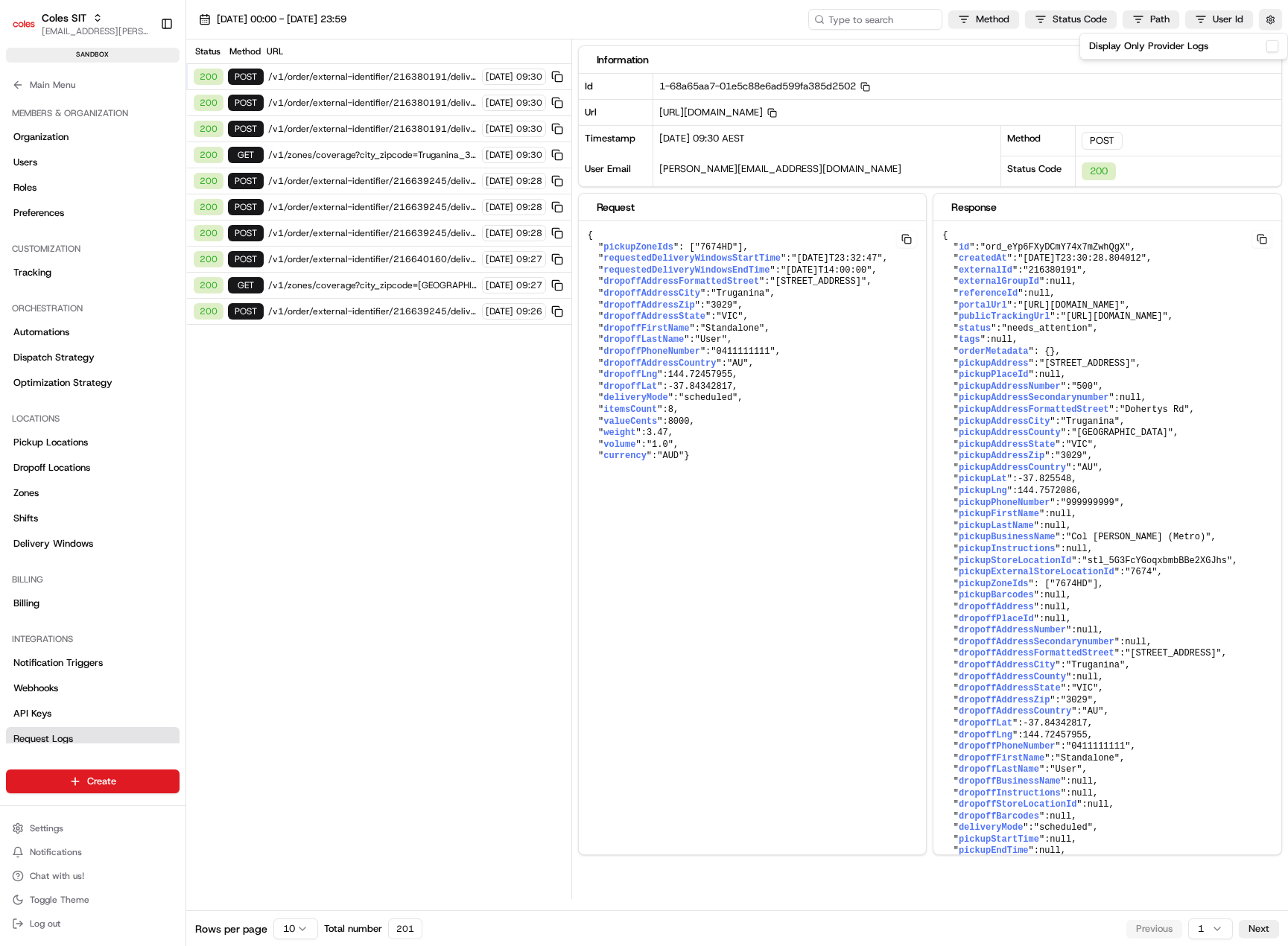
type button "on"
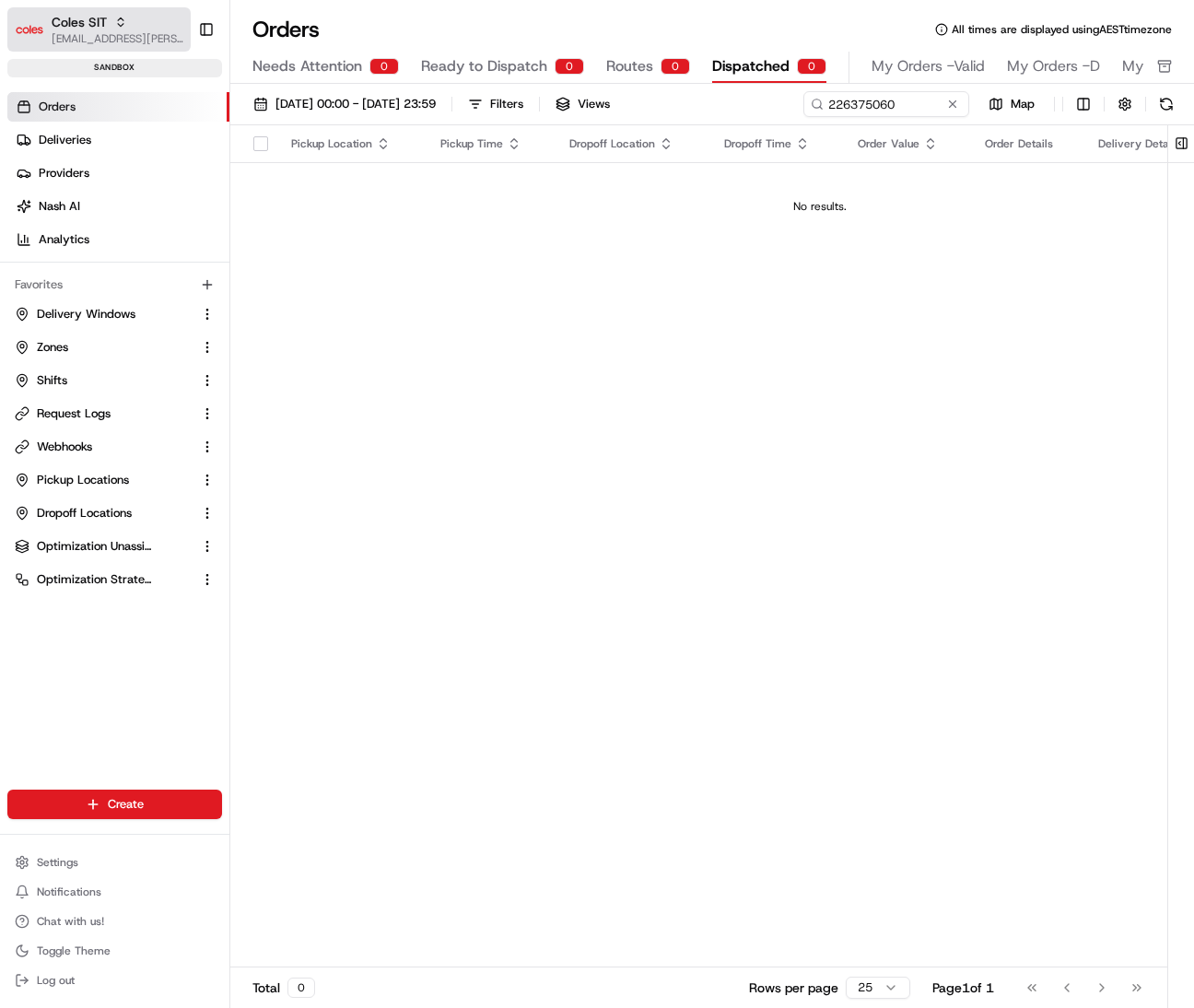
click at [83, 22] on span "Coles SIT" at bounding box center [78, 22] width 55 height 19
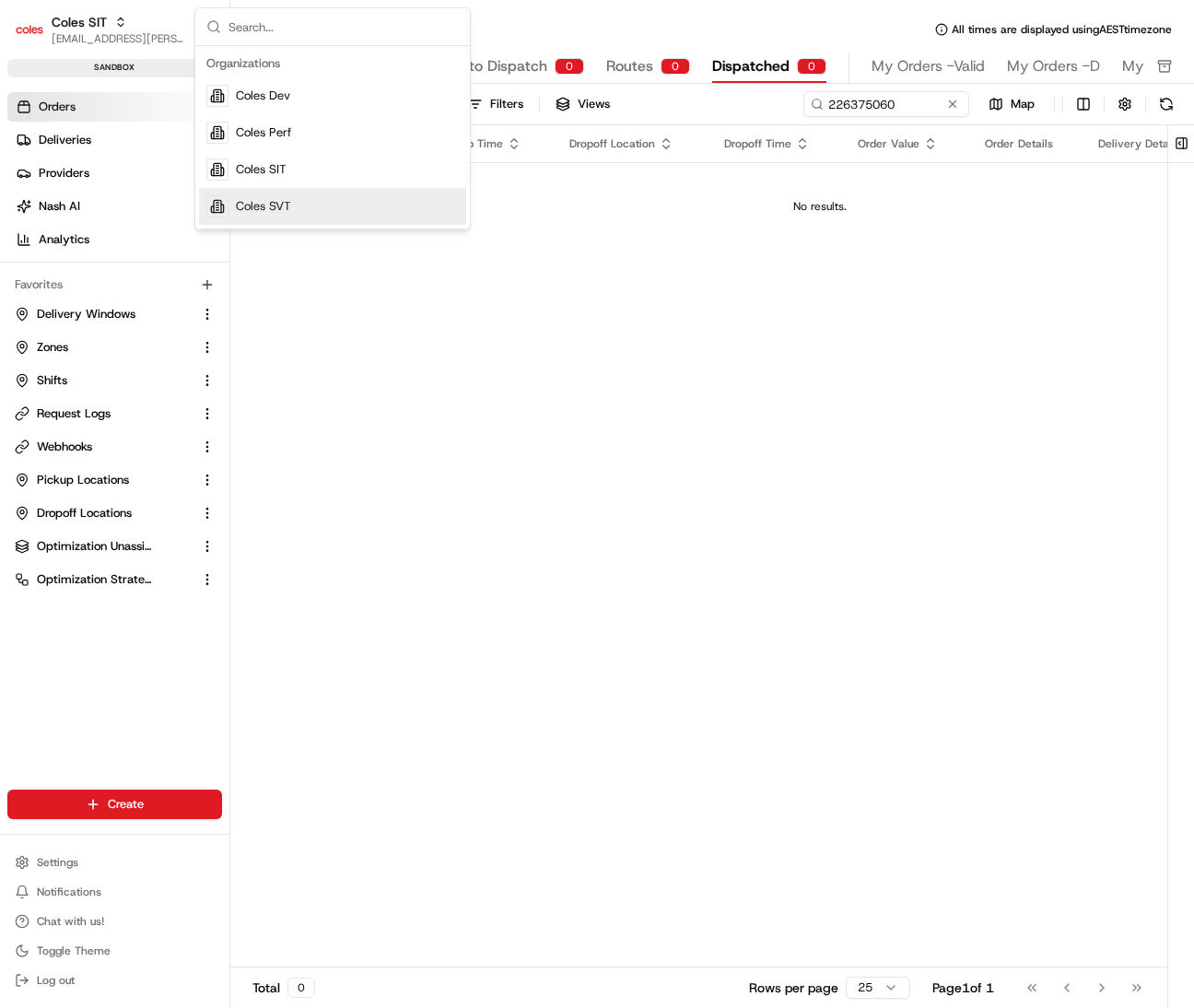
click at [282, 213] on span "Coles SVT" at bounding box center [263, 207] width 55 height 17
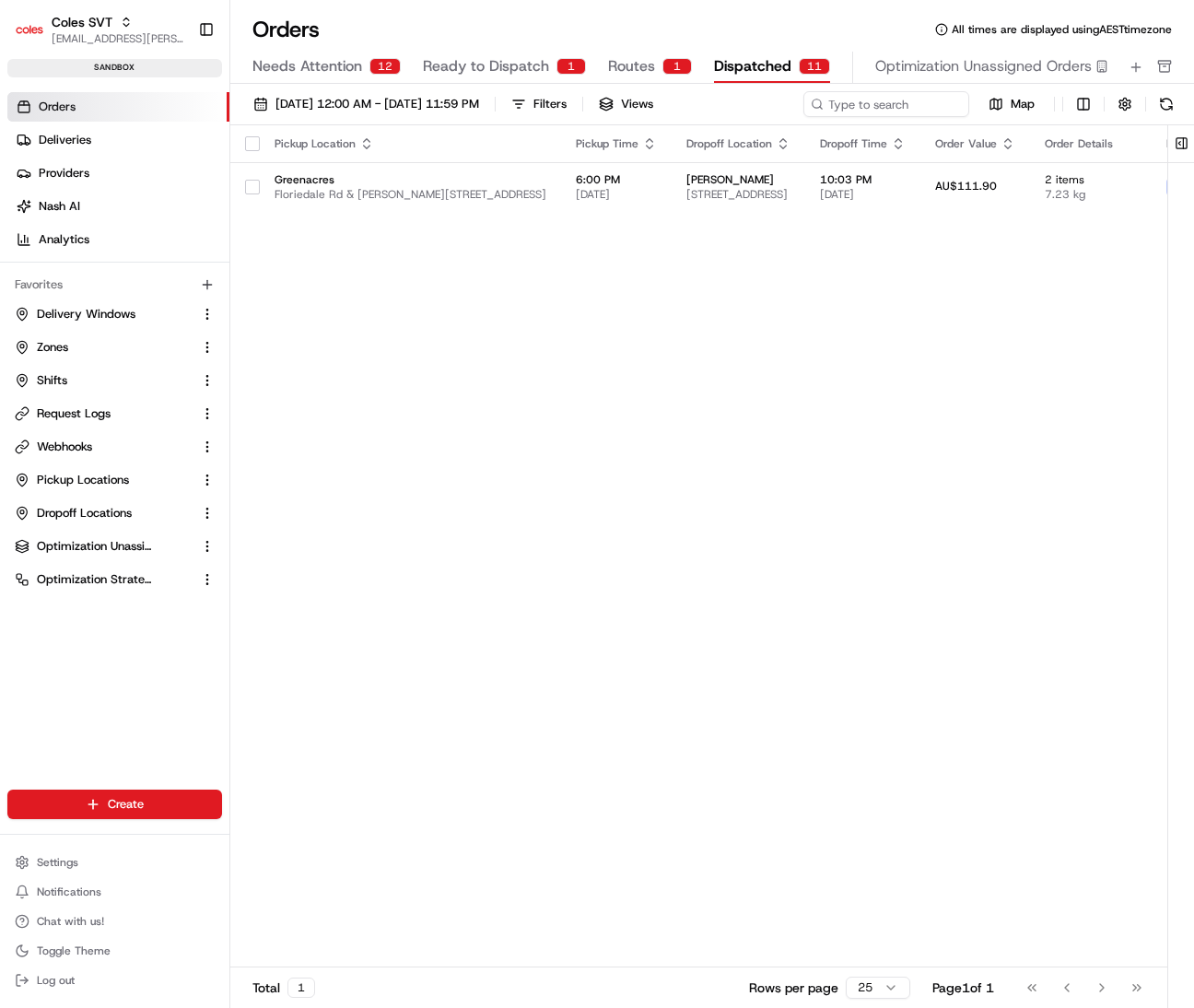
click at [318, 64] on span "Needs Attention" at bounding box center [307, 66] width 110 height 22
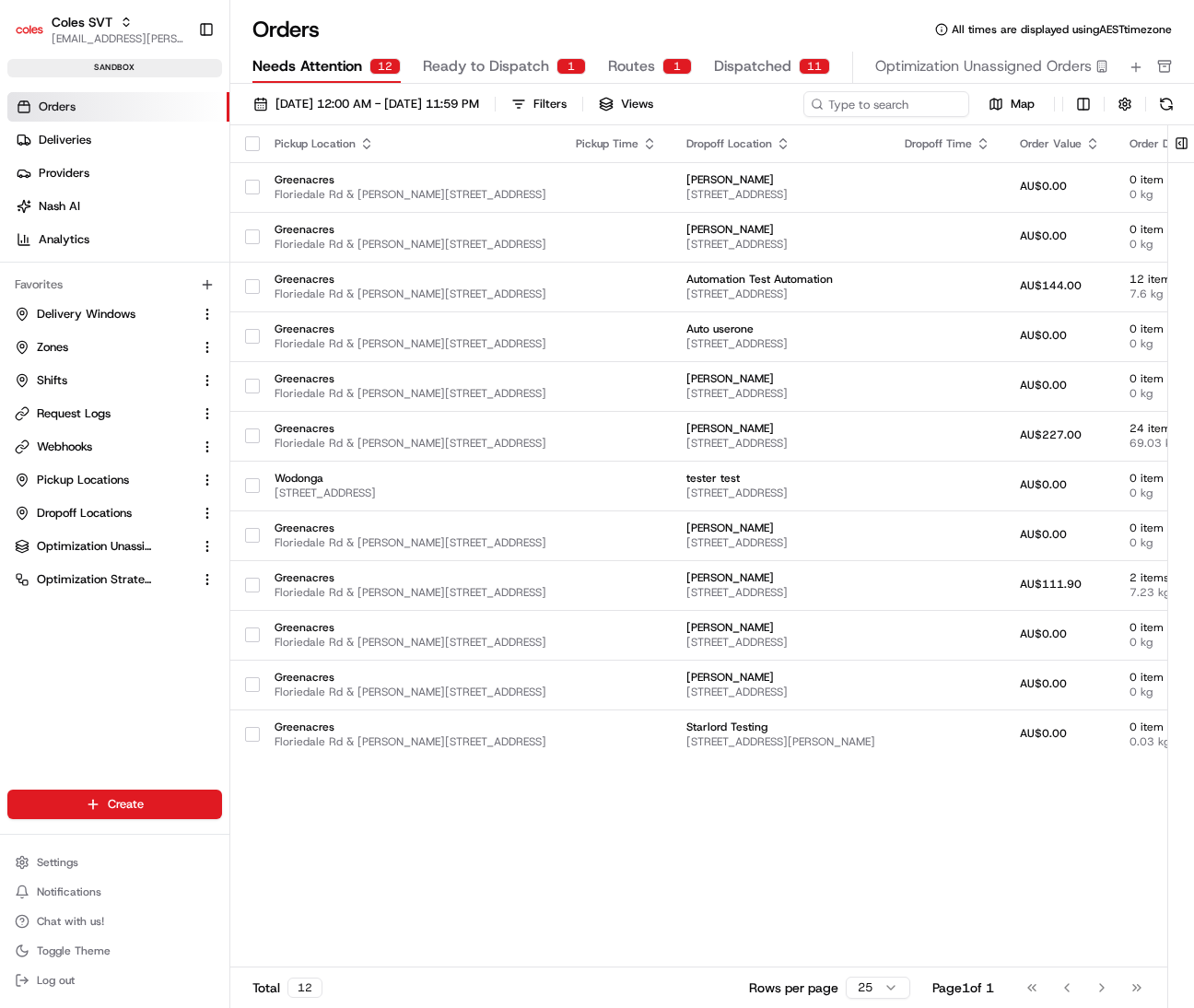
click at [445, 63] on span "Ready to Dispatch" at bounding box center [487, 66] width 127 height 22
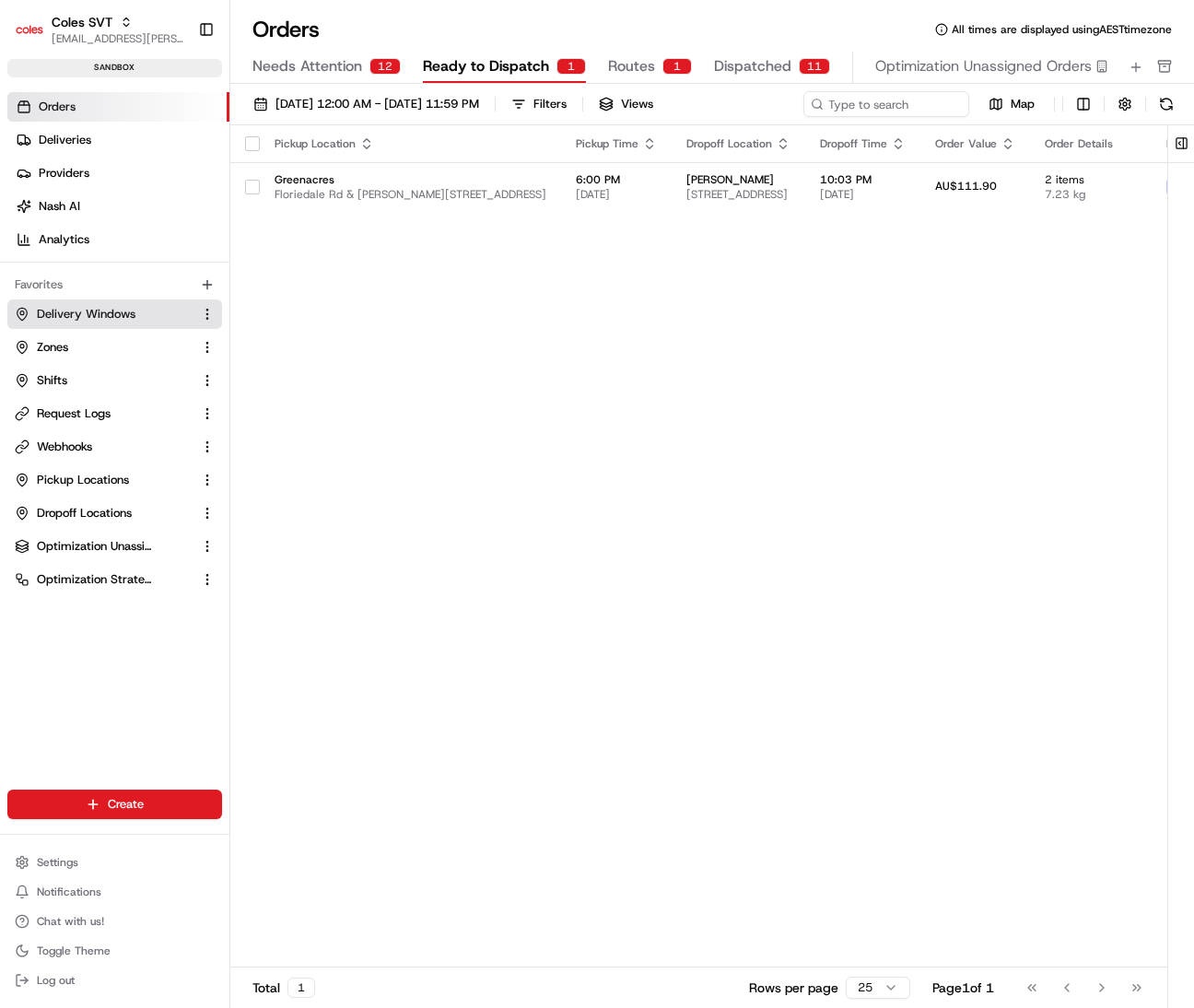
drag, startPoint x: 91, startPoint y: 321, endPoint x: 160, endPoint y: 304, distance: 71.1
click at [91, 321] on span "Delivery Windows" at bounding box center [87, 315] width 99 height 17
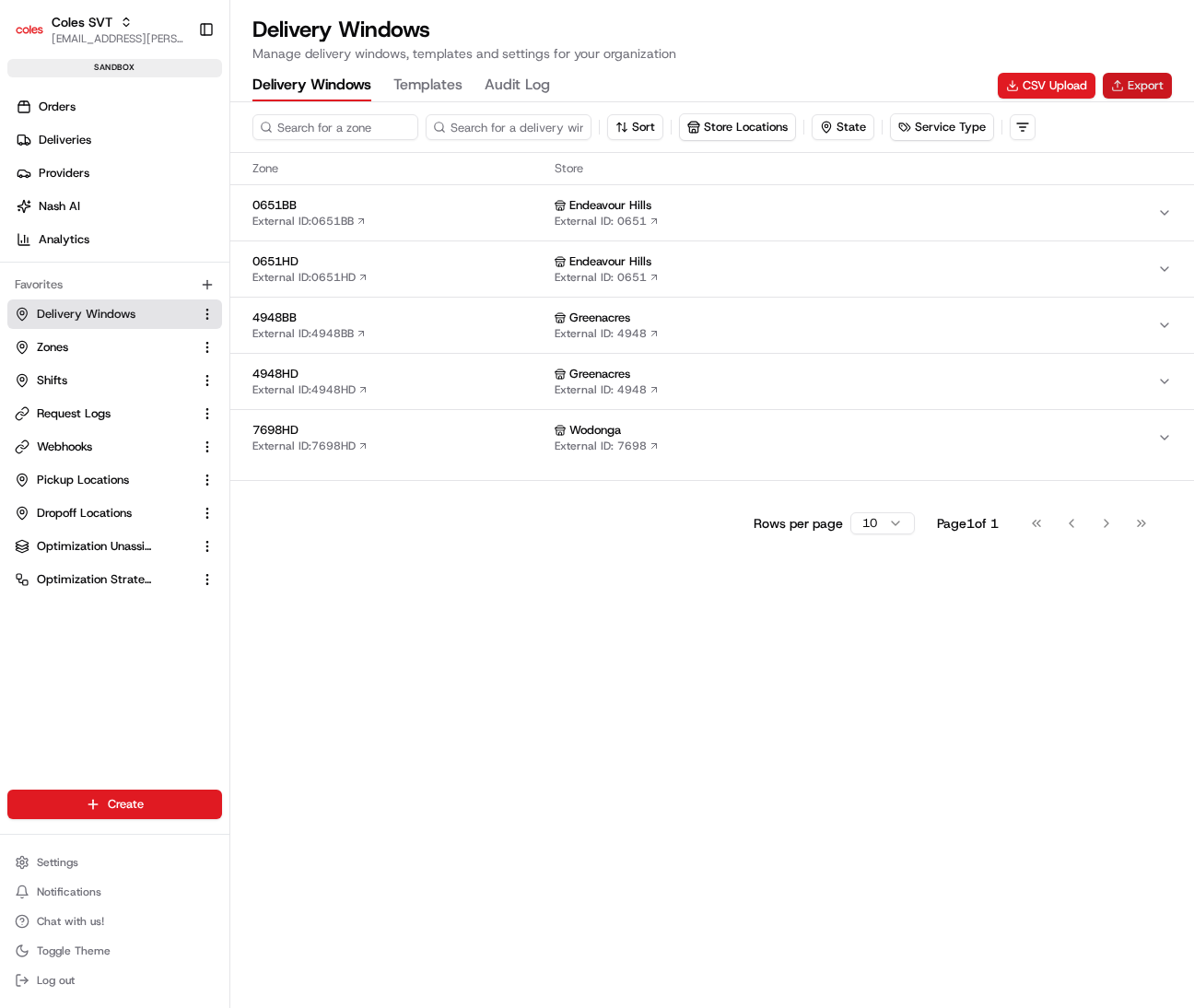
click at [994, 83] on button "Export" at bounding box center [1137, 86] width 69 height 26
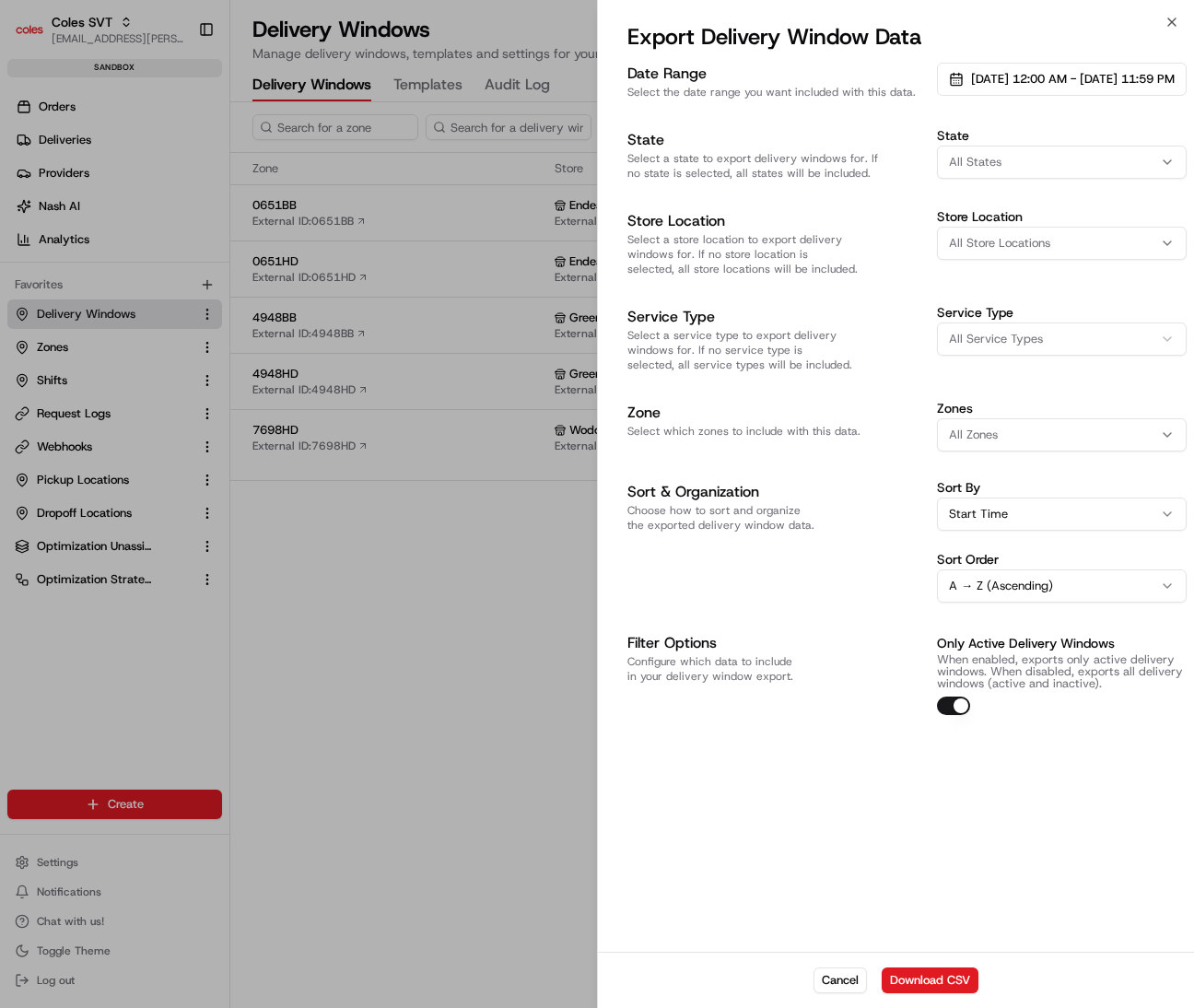
drag, startPoint x: 471, startPoint y: 582, endPoint x: 933, endPoint y: 222, distance: 585.7
click at [474, 579] on div at bounding box center [597, 504] width 1194 height 1008
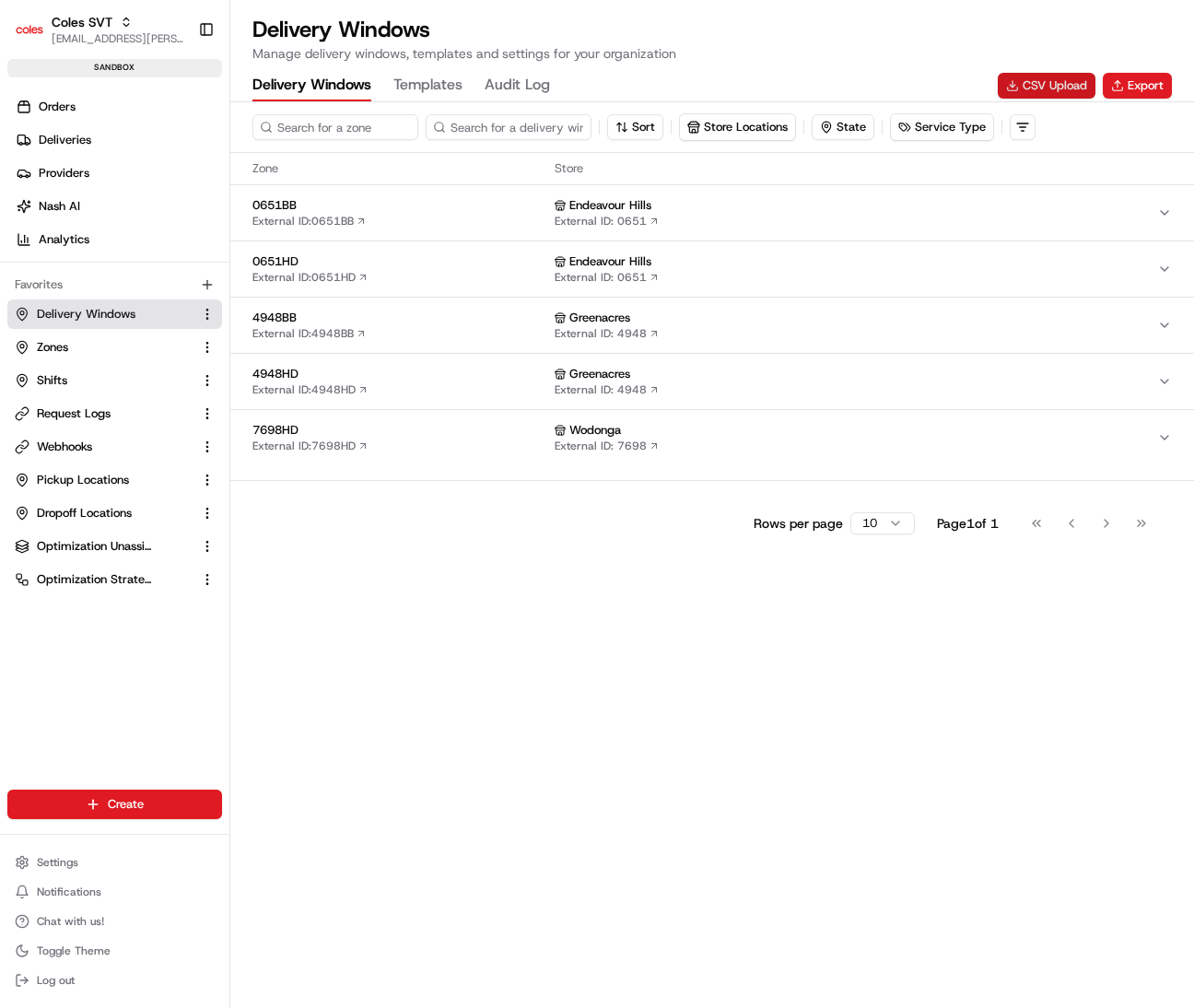
click at [994, 84] on button "CSV Upload" at bounding box center [1046, 86] width 98 height 26
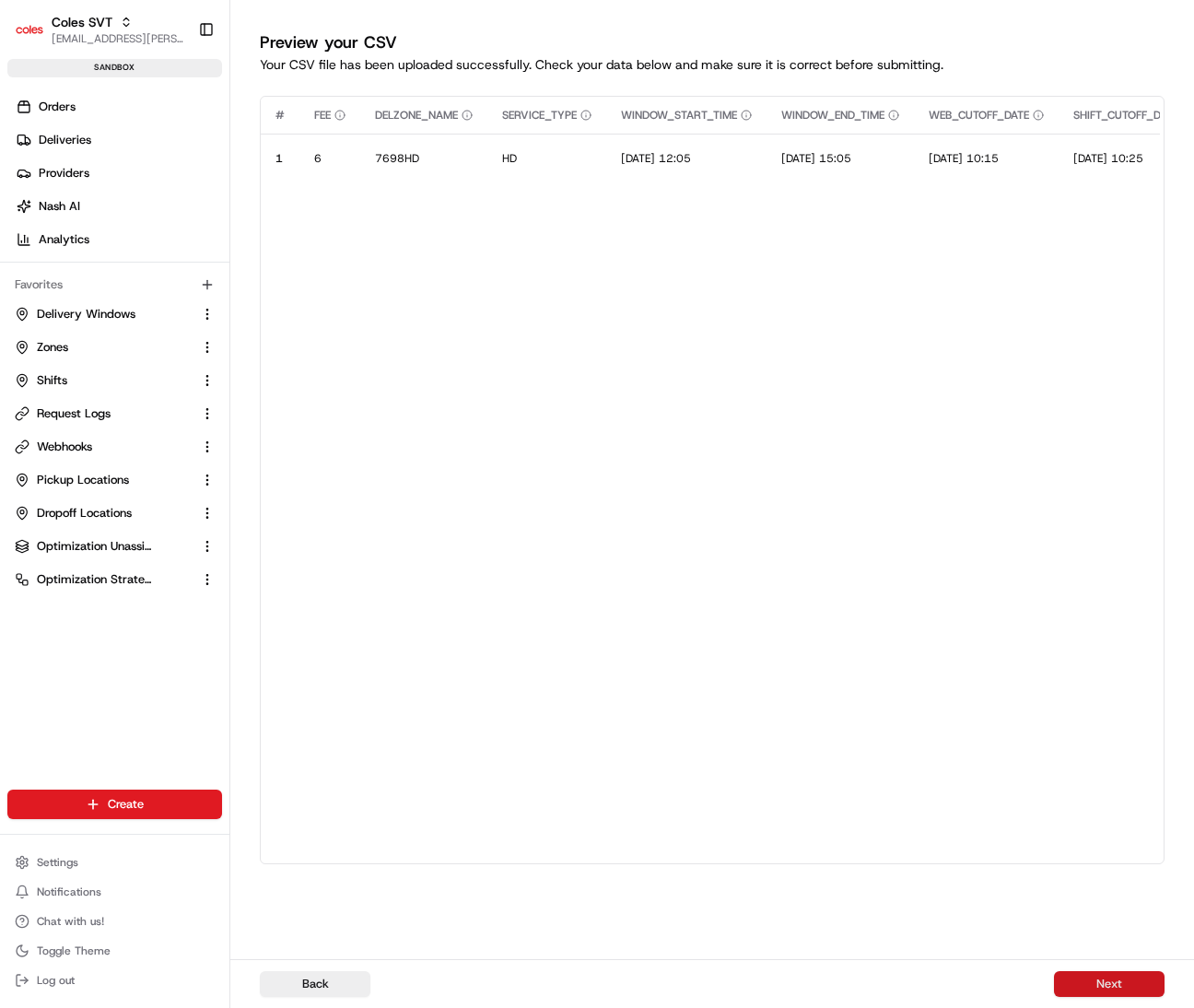
click at [994, 976] on button "Next" at bounding box center [1109, 985] width 111 height 26
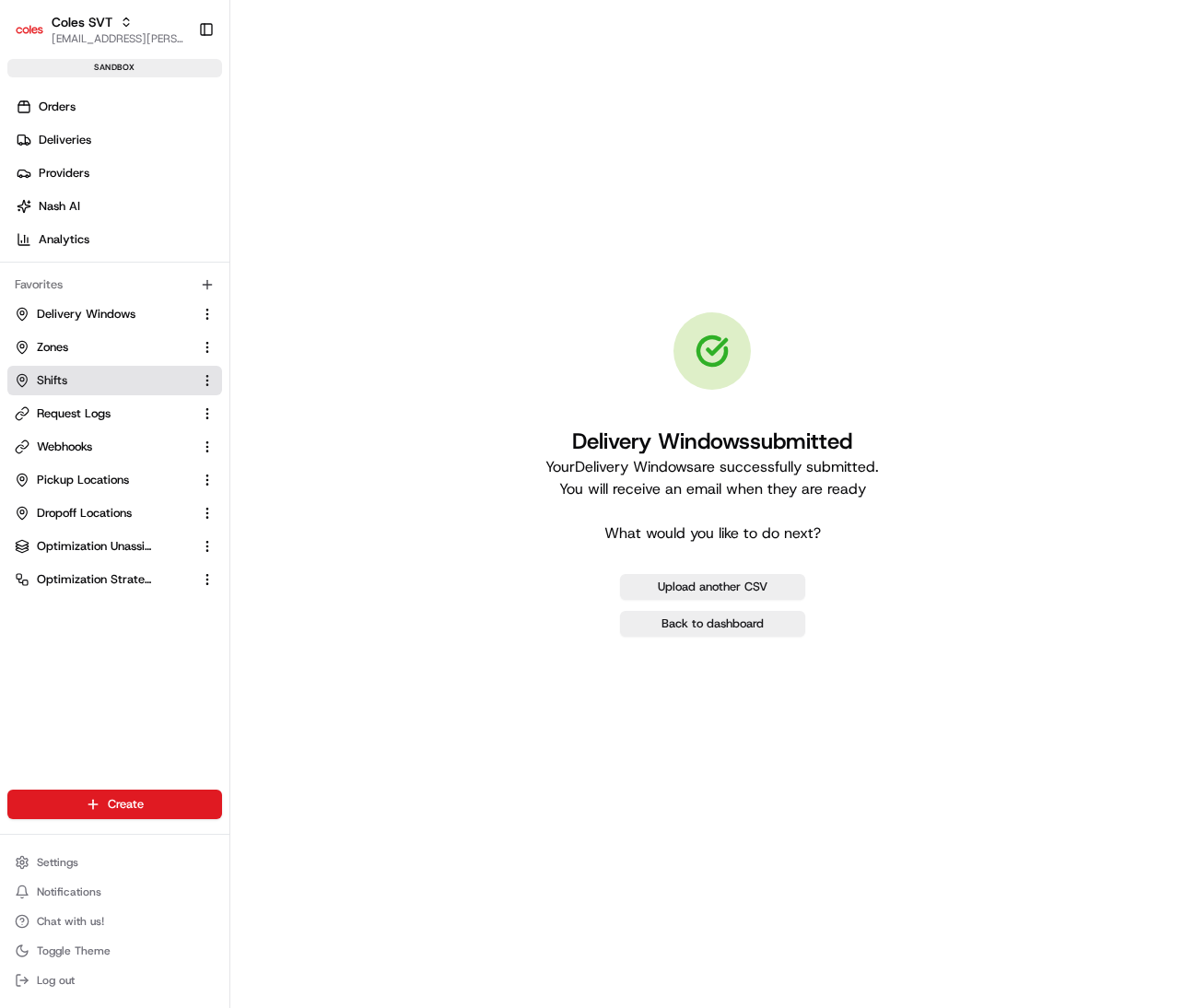
click at [56, 377] on span "Shifts" at bounding box center [52, 381] width 31 height 17
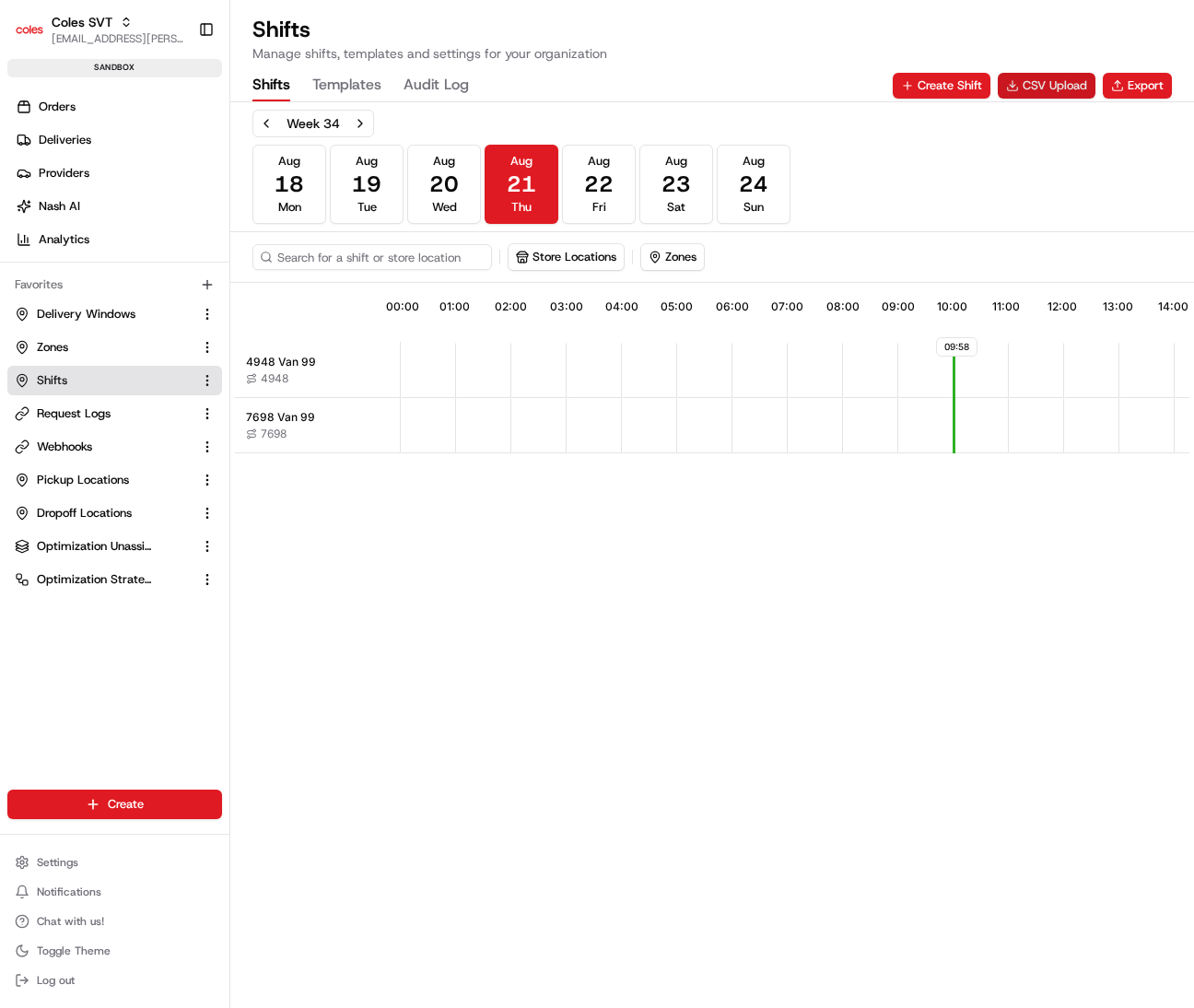
click at [994, 88] on button "CSV Upload" at bounding box center [1046, 86] width 98 height 26
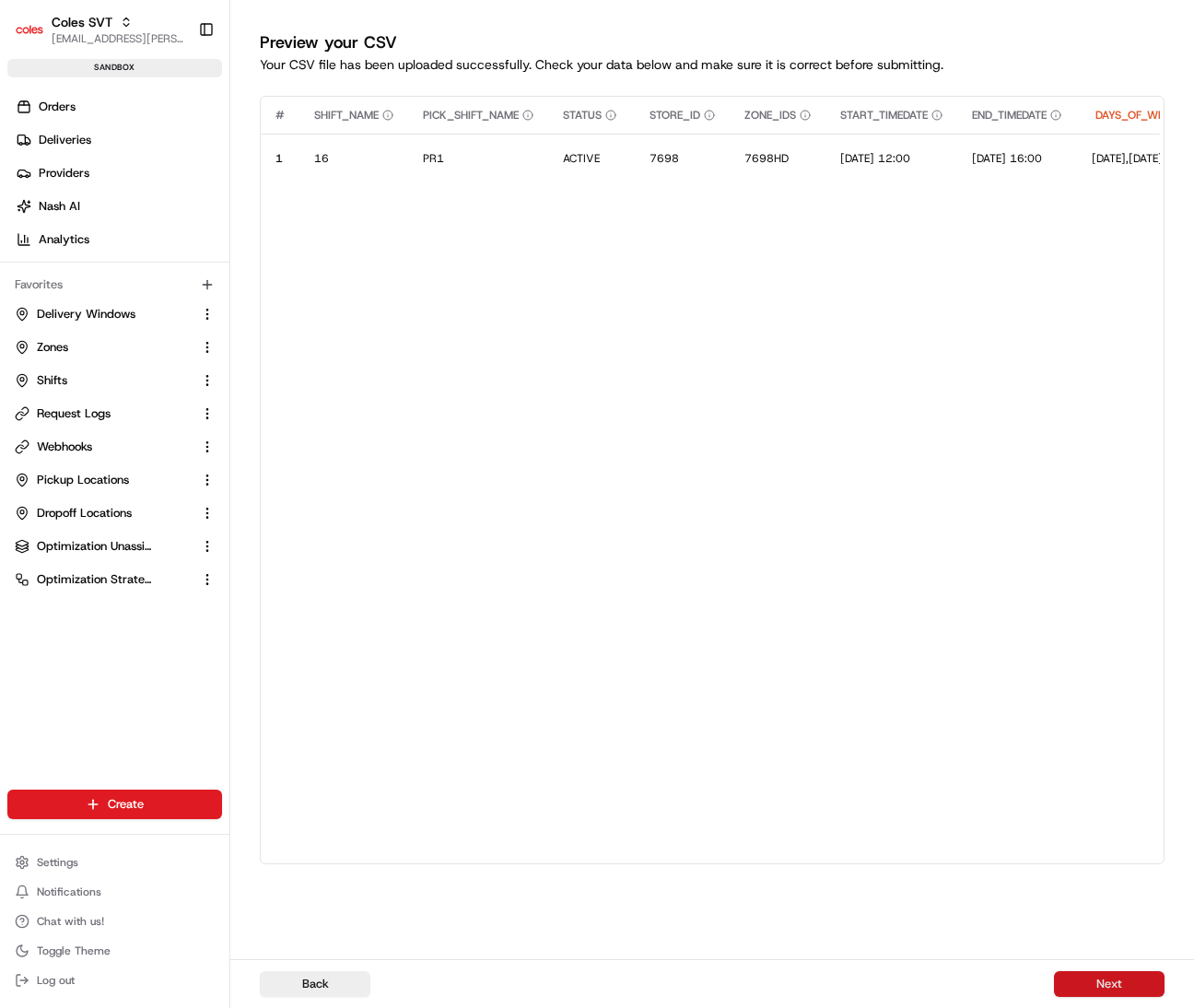
click at [994, 986] on button "Next" at bounding box center [1109, 985] width 111 height 26
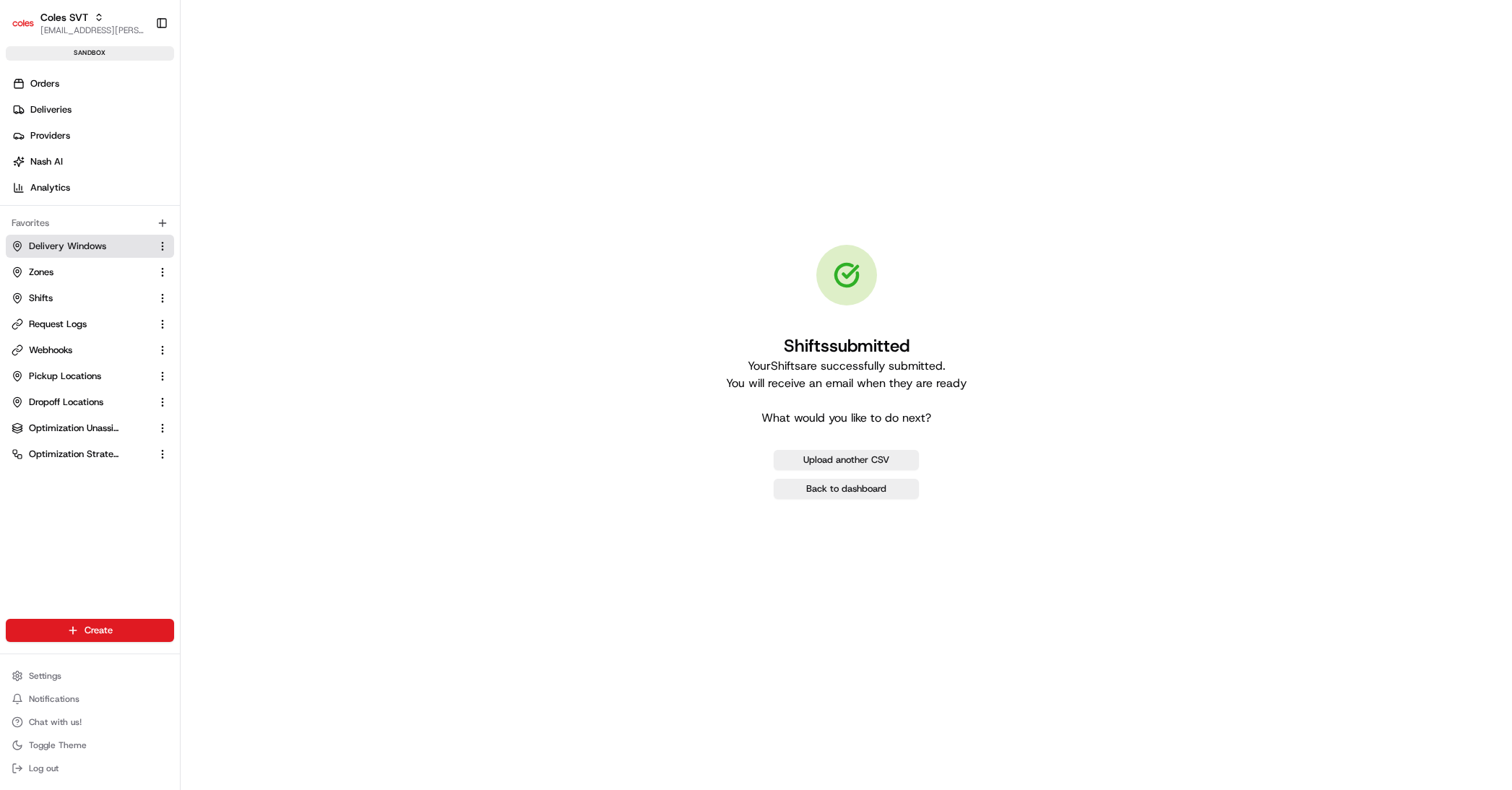
drag, startPoint x: 68, startPoint y: 245, endPoint x: 157, endPoint y: 235, distance: 89.6
click at [68, 245] on span "Delivery Windows" at bounding box center [68, 247] width 77 height 13
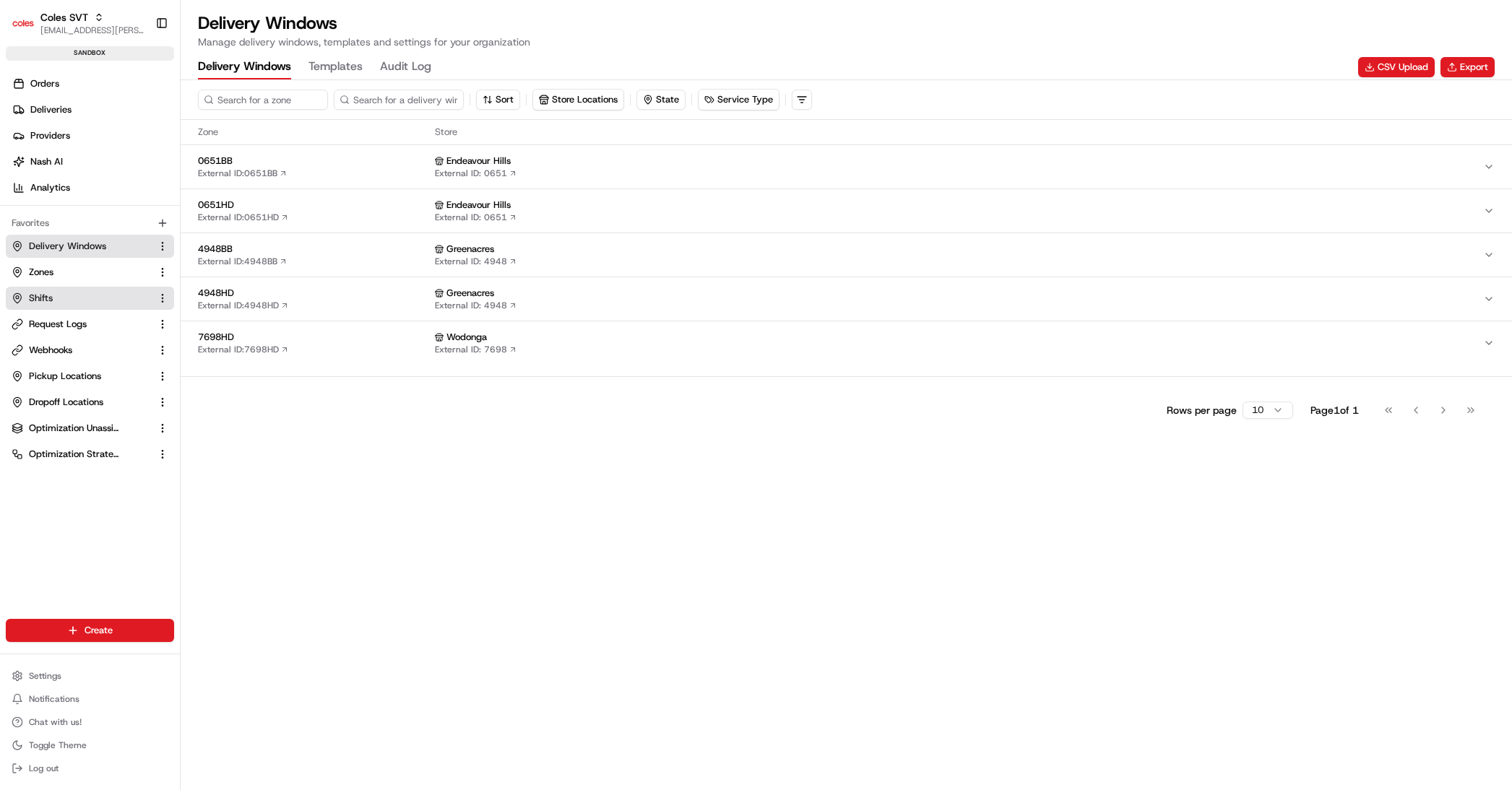
click at [67, 292] on link "Shifts" at bounding box center [81, 298] width 139 height 13
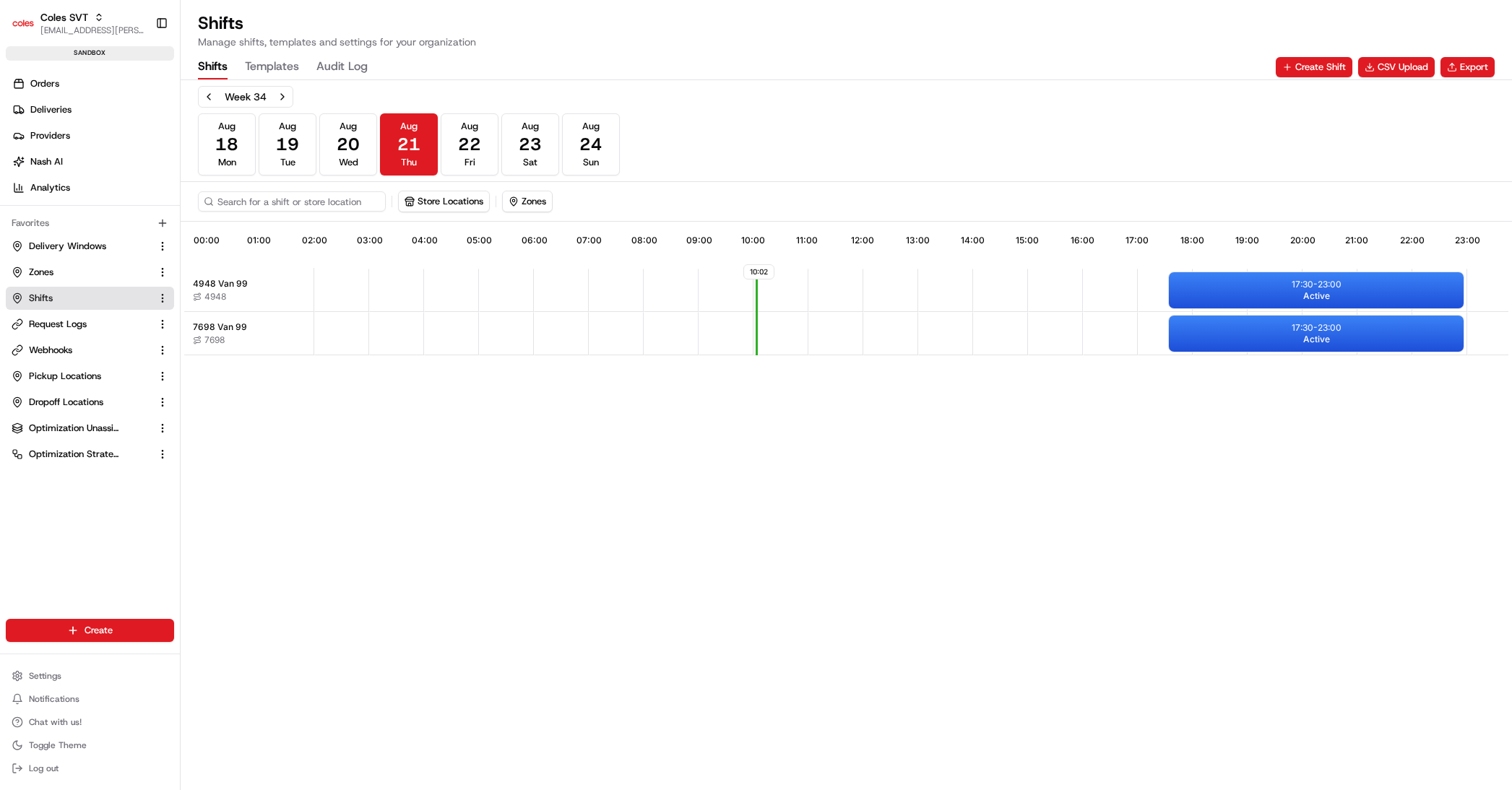
scroll to position [0, 123]
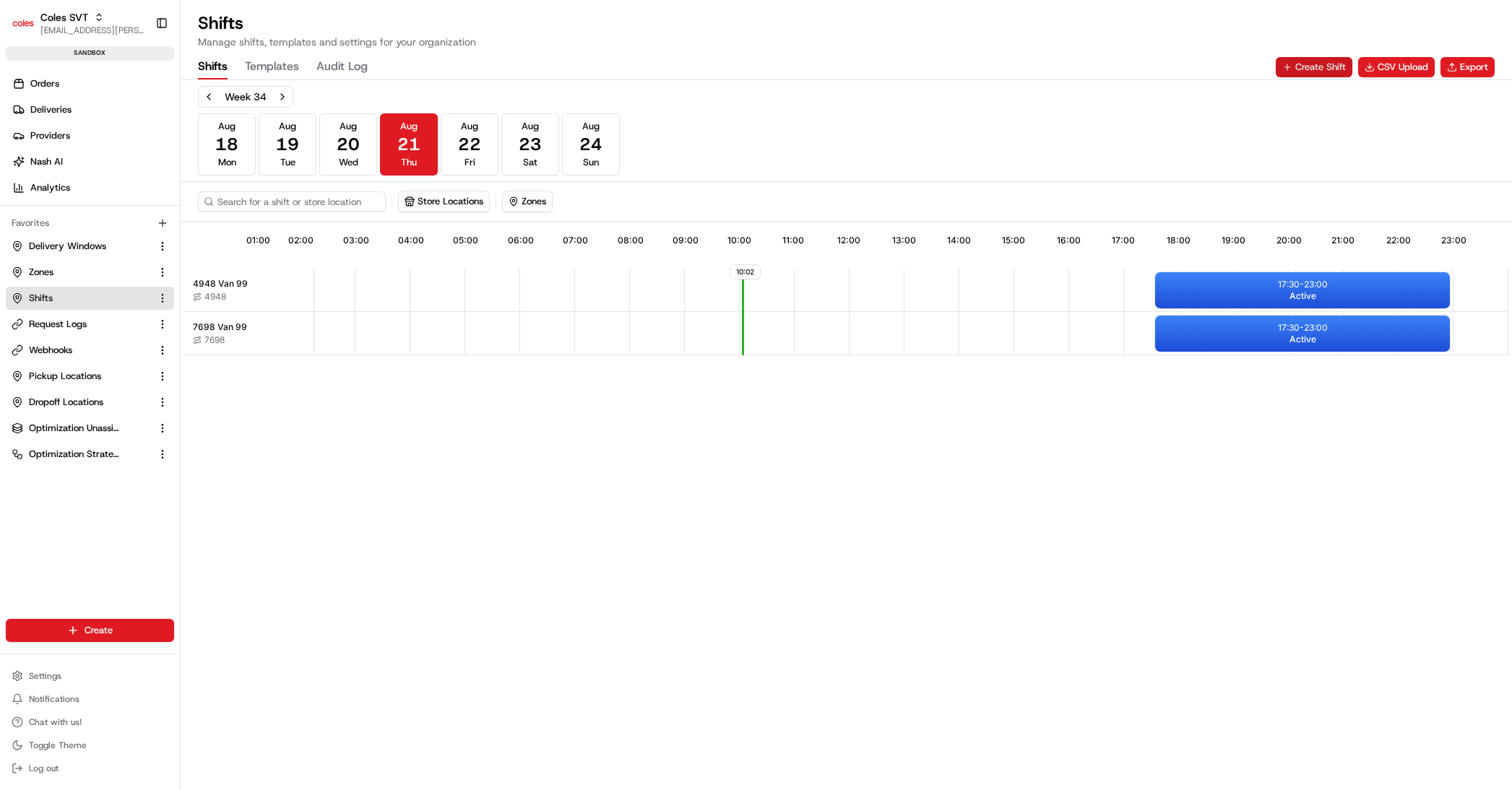
click at [779, 66] on button "Create Shift" at bounding box center [1314, 67] width 77 height 20
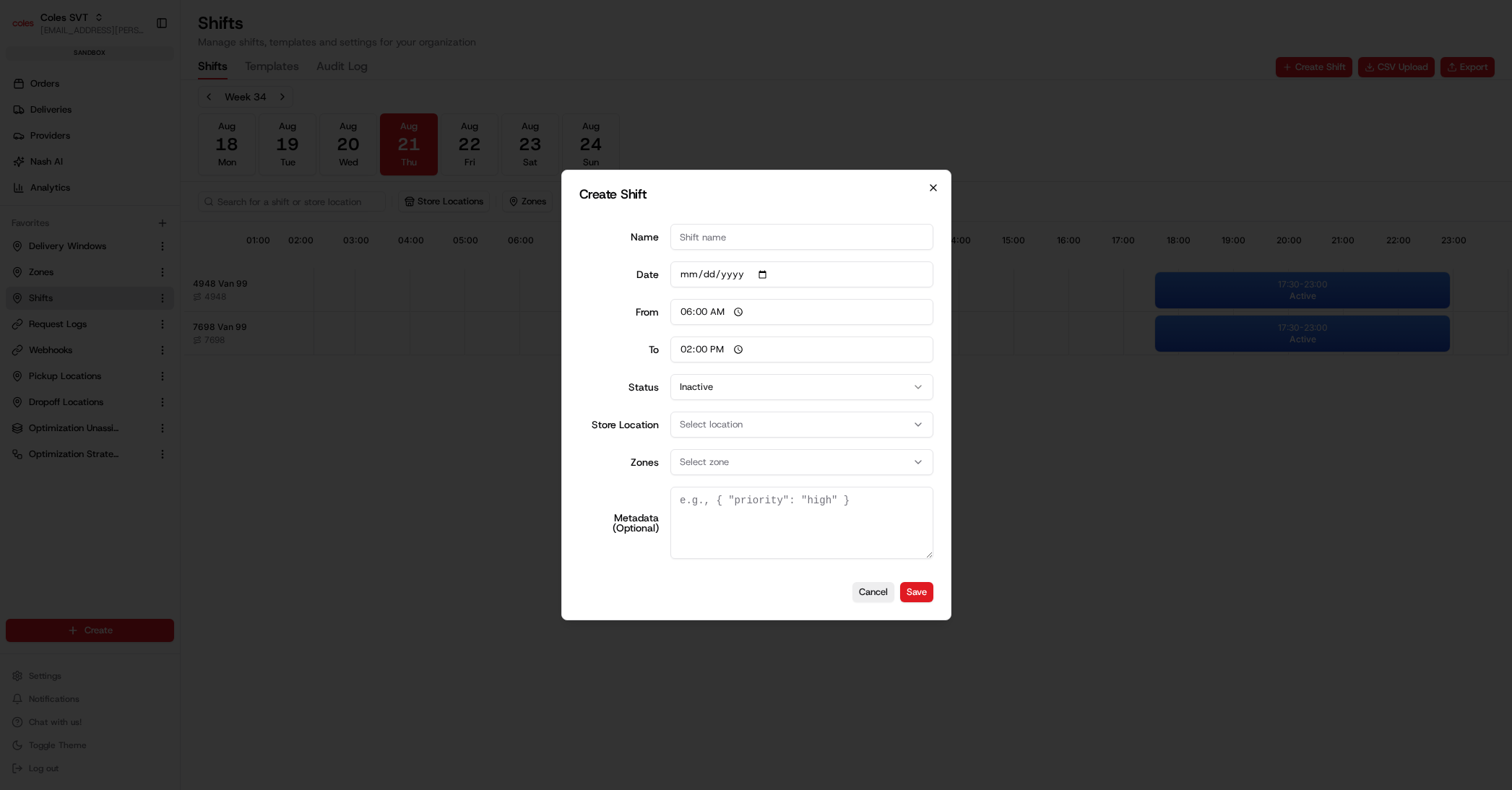
click at [779, 187] on icon "button" at bounding box center [933, 188] width 12 height 12
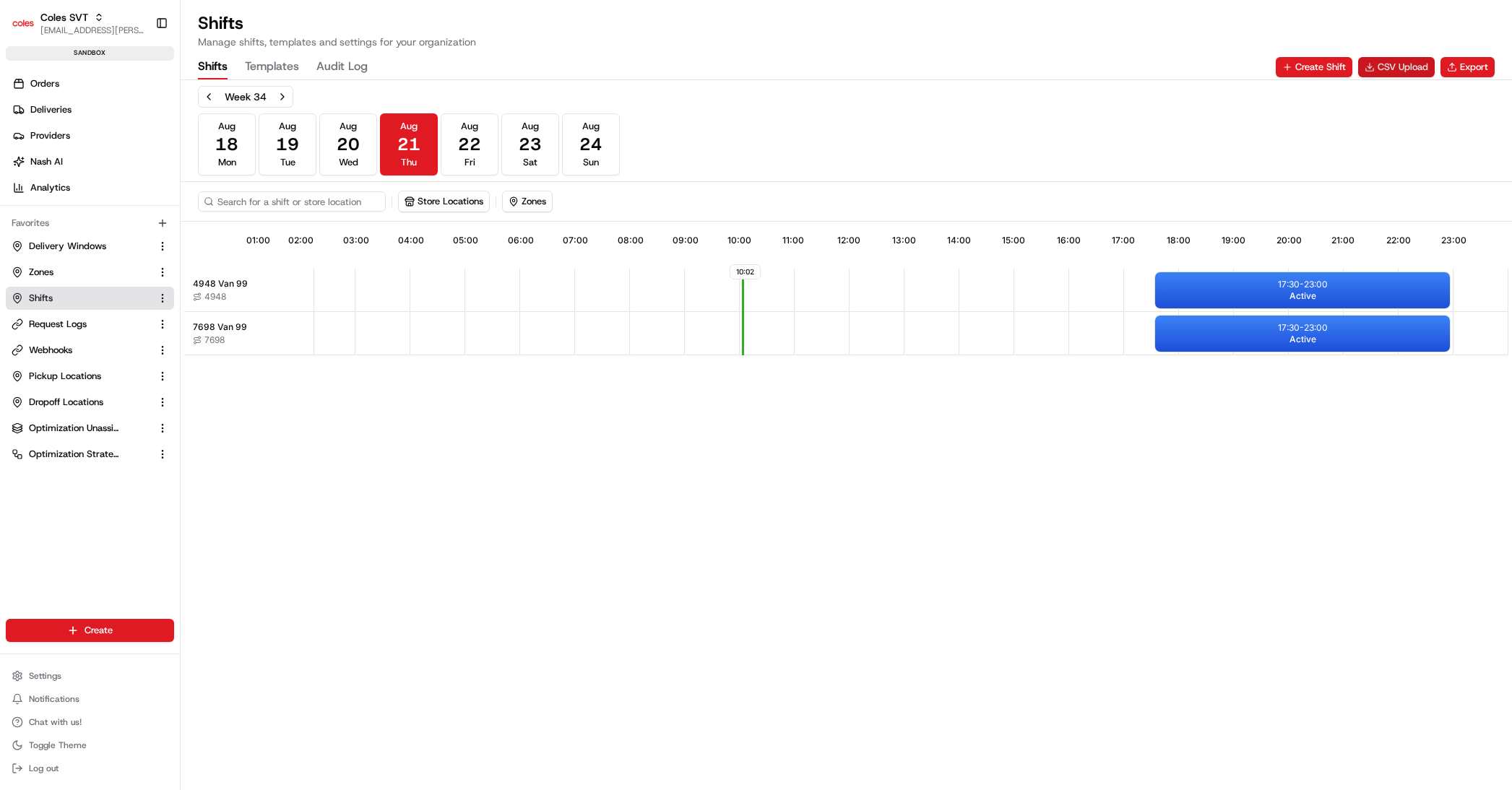
click at [779, 66] on button "CSV Upload" at bounding box center [1396, 67] width 77 height 20
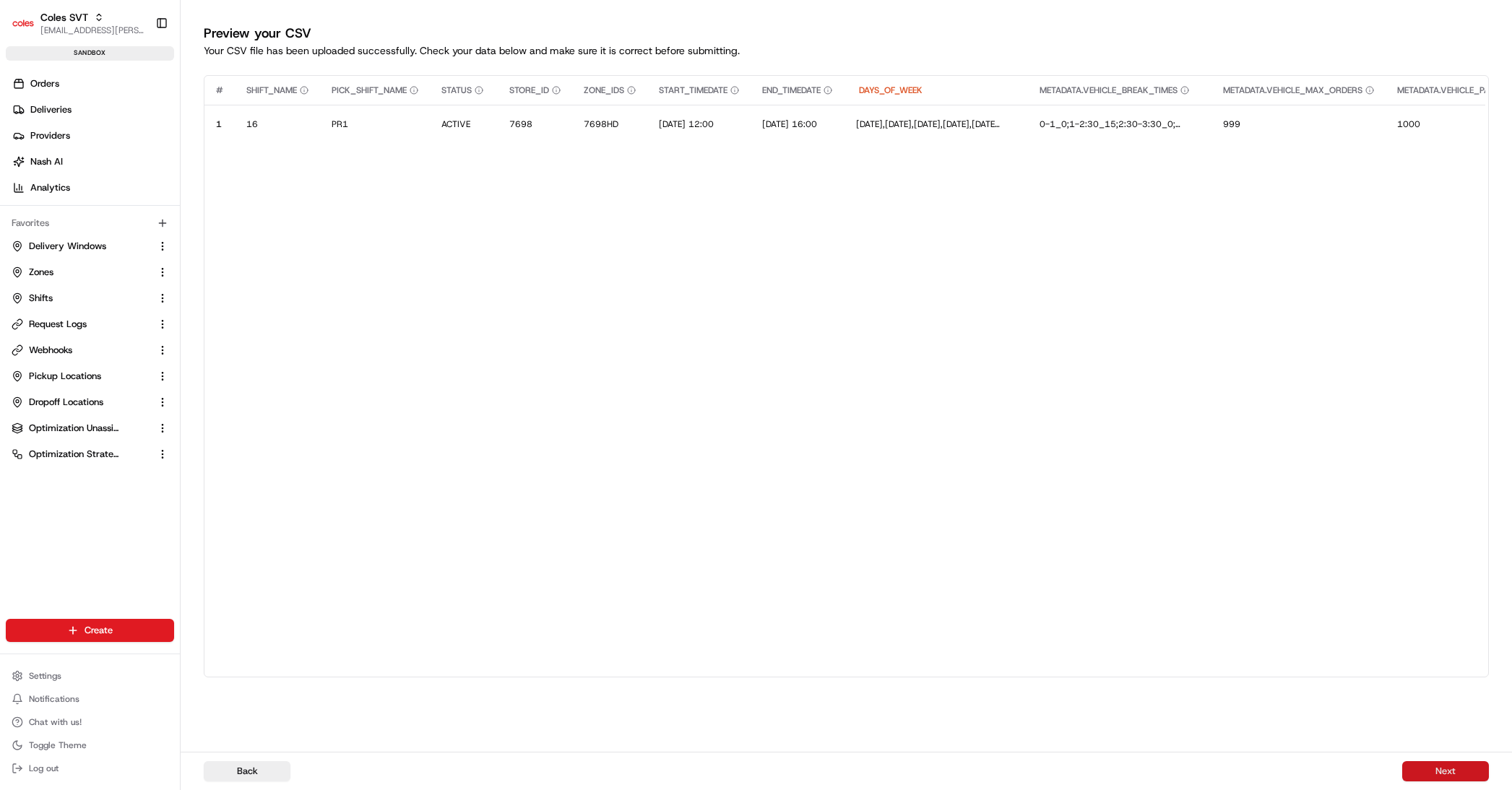
click at [779, 778] on button "Next" at bounding box center [1445, 772] width 87 height 20
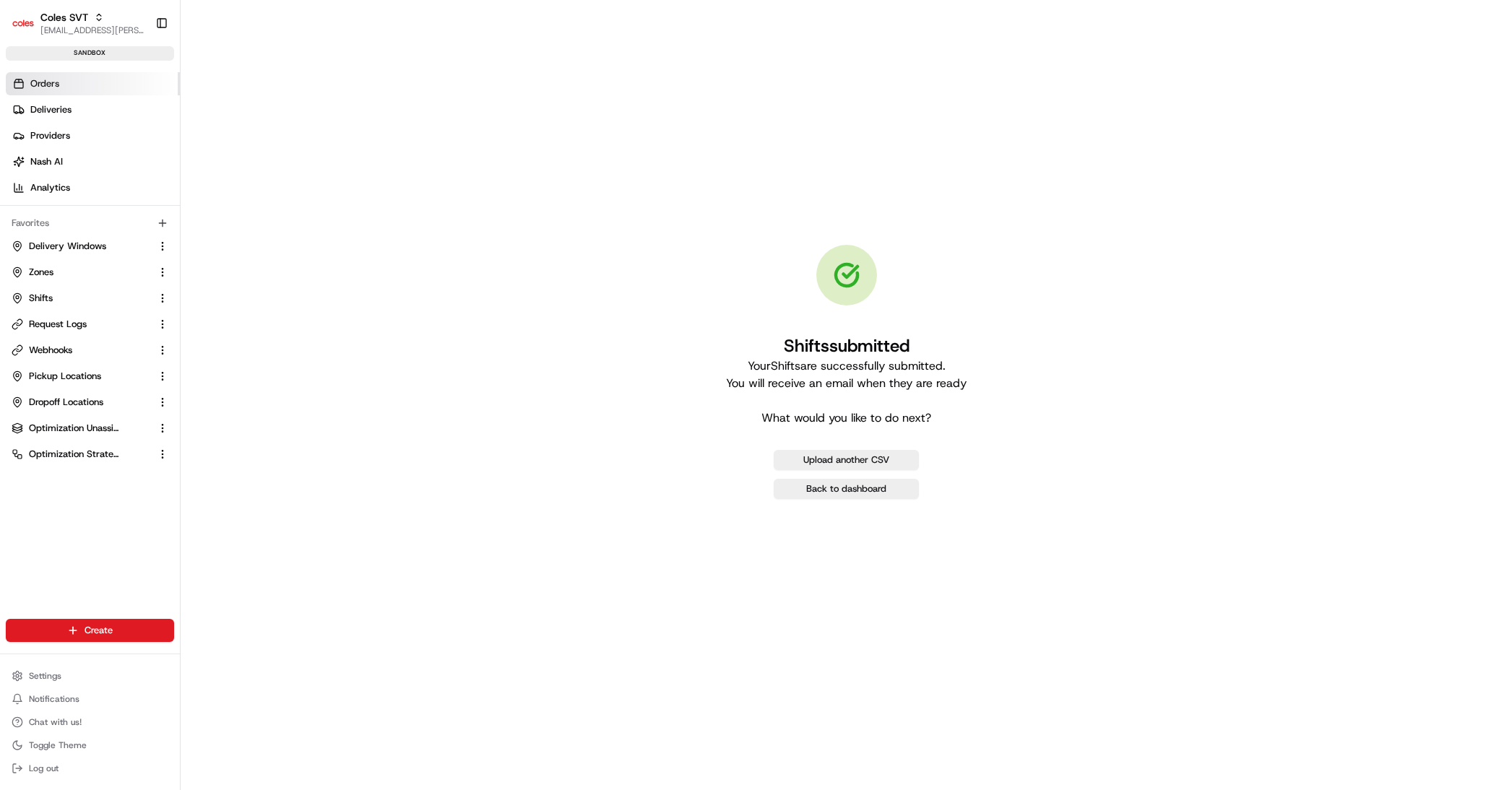
drag, startPoint x: 42, startPoint y: 90, endPoint x: 103, endPoint y: 92, distance: 61.0
click at [42, 90] on link "Orders" at bounding box center [93, 84] width 174 height 23
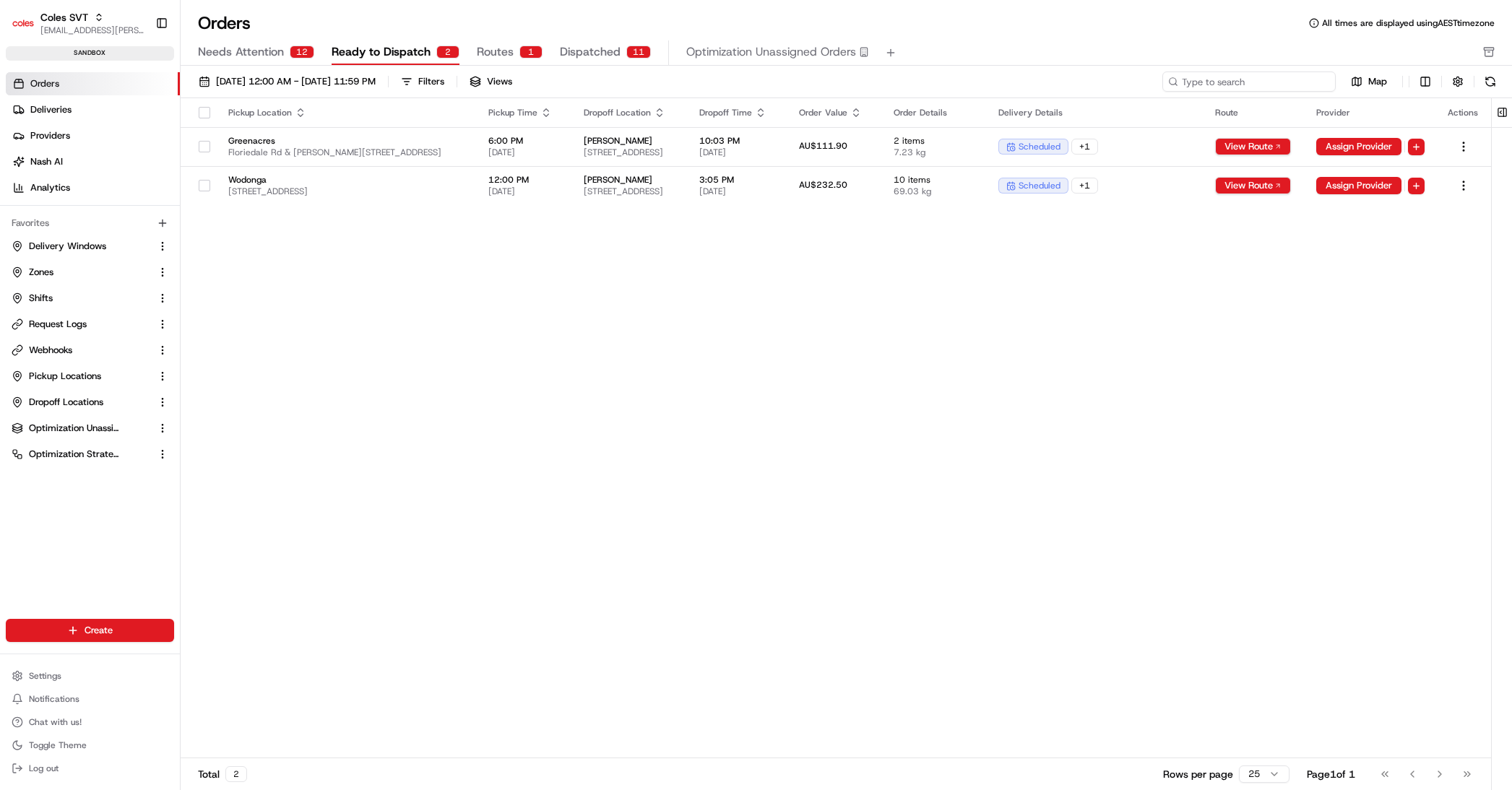
click at [779, 83] on input at bounding box center [1249, 82] width 174 height 20
paste input "226421003"
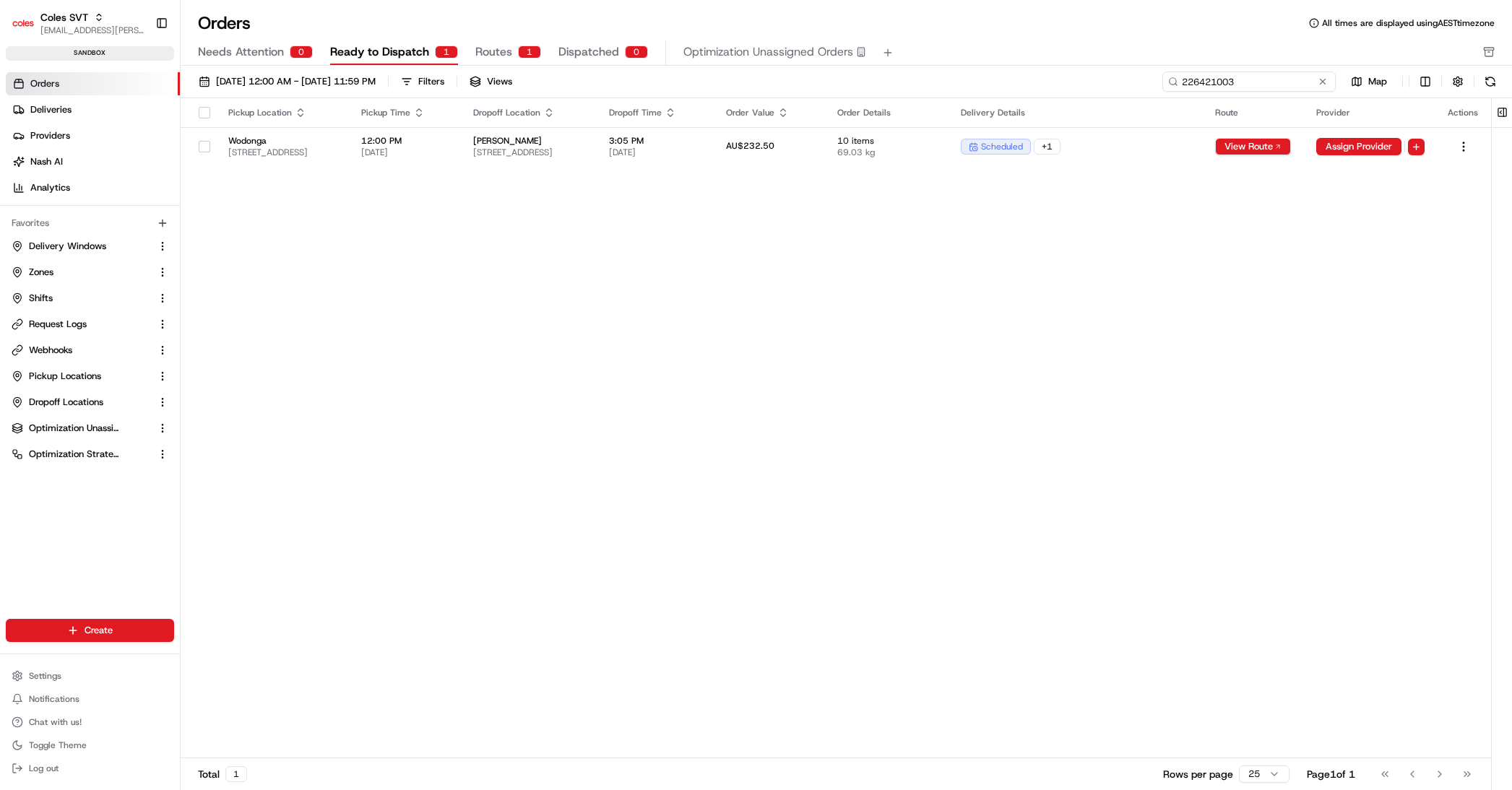
type input "226421003"
